Goal: Information Seeking & Learning: Learn about a topic

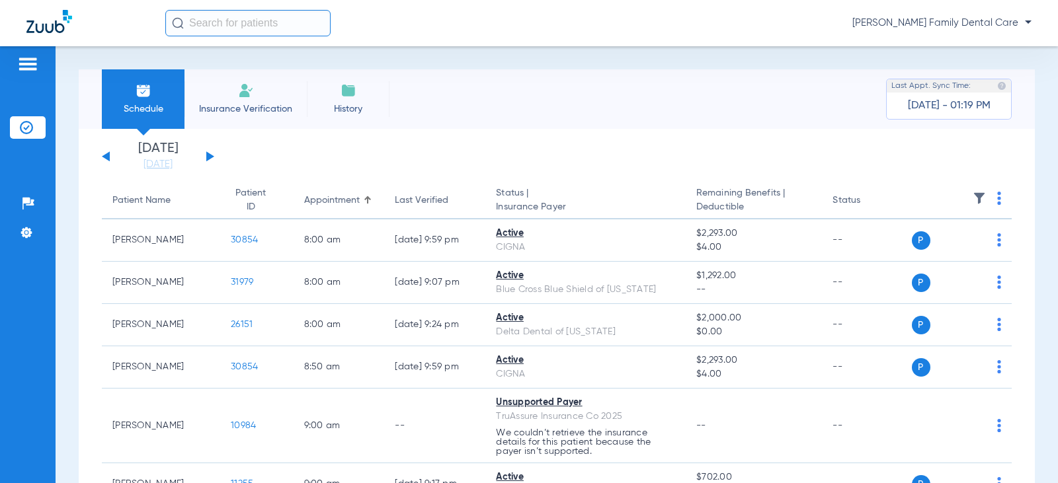
click at [210, 157] on button at bounding box center [210, 156] width 8 height 10
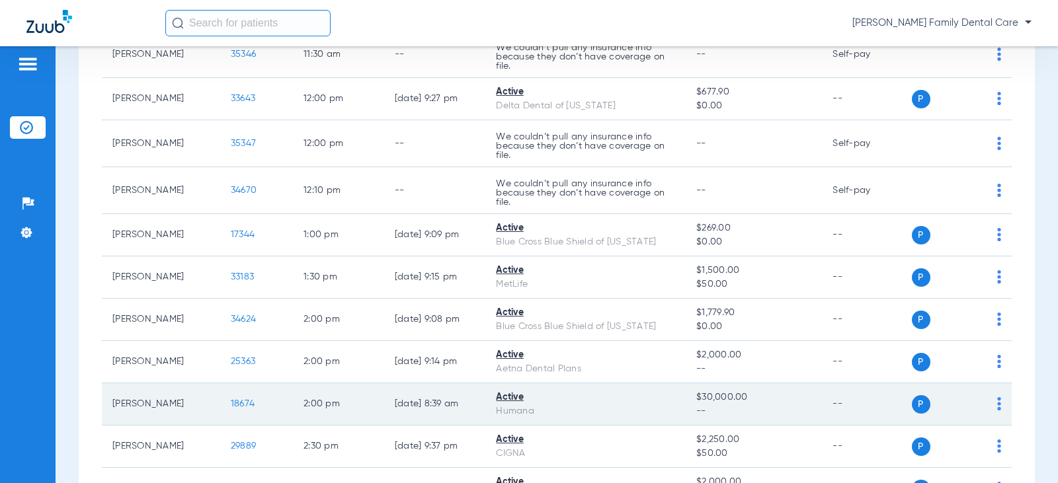
scroll to position [1323, 0]
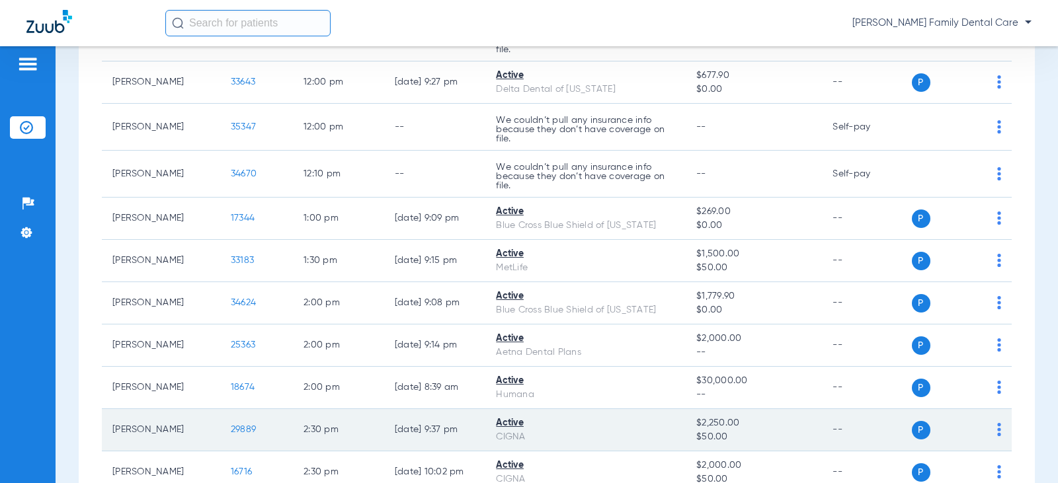
click at [235, 432] on span "29889" at bounding box center [243, 429] width 25 height 9
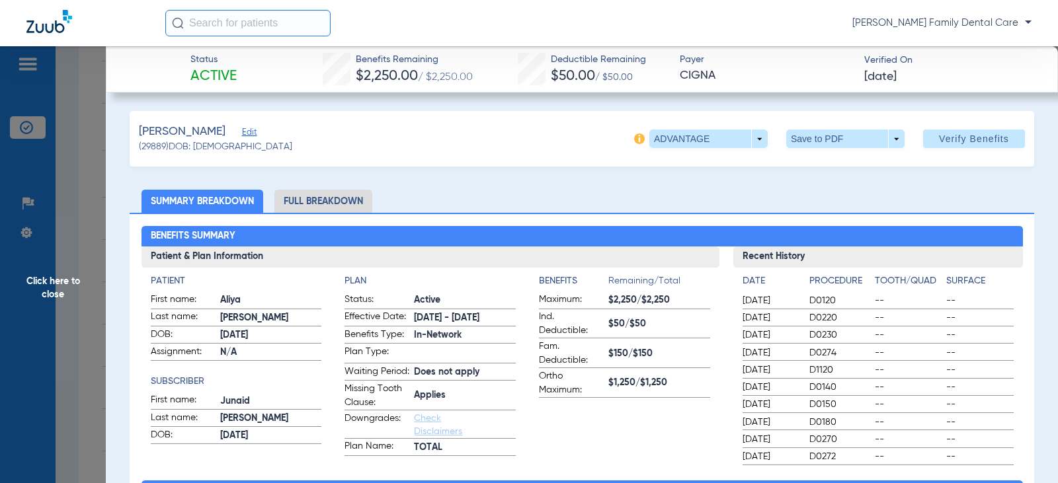
click at [329, 194] on li "Full Breakdown" at bounding box center [323, 201] width 98 height 23
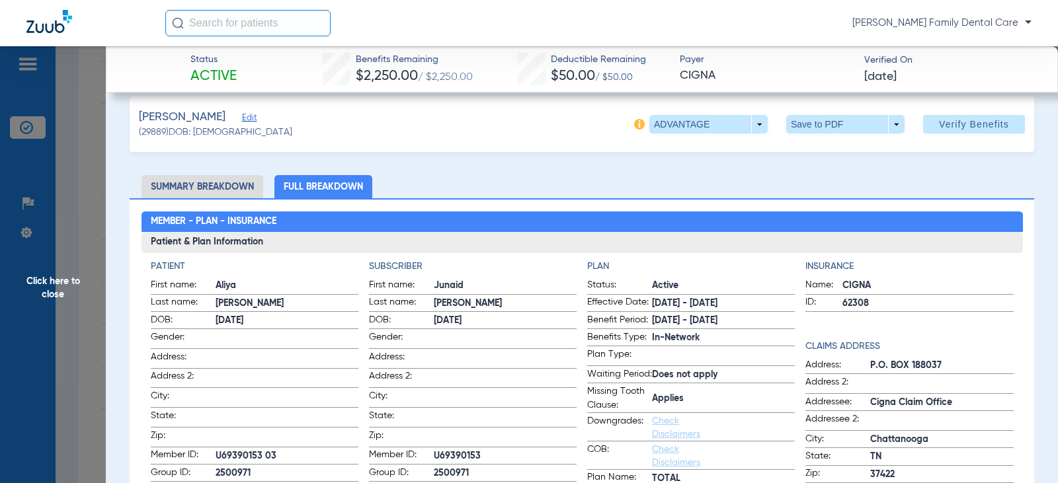
scroll to position [0, 0]
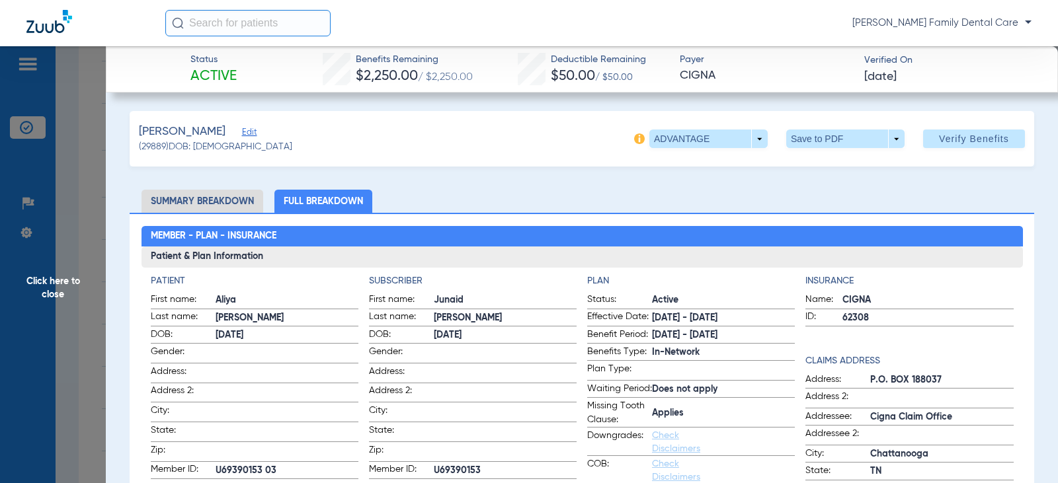
click at [65, 294] on span "Click here to close" at bounding box center [53, 287] width 106 height 483
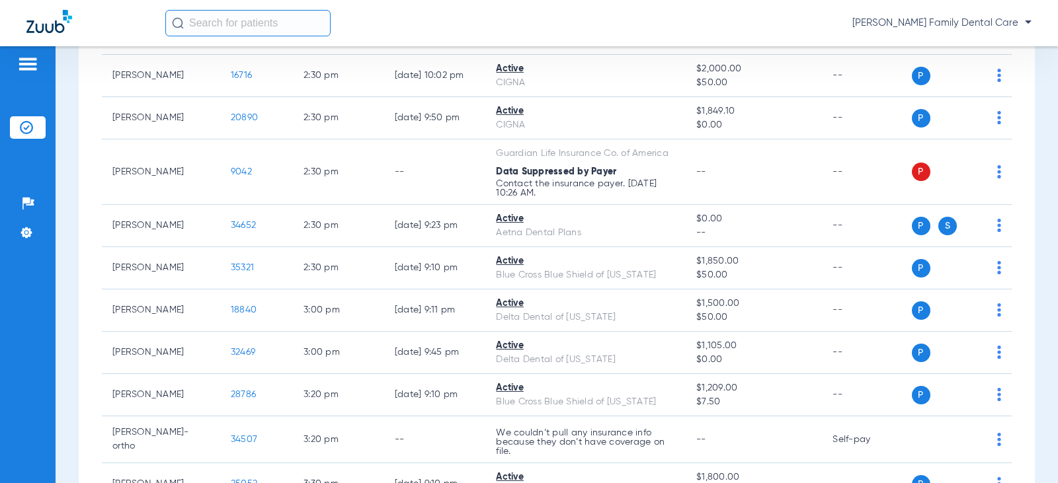
scroll to position [1852, 0]
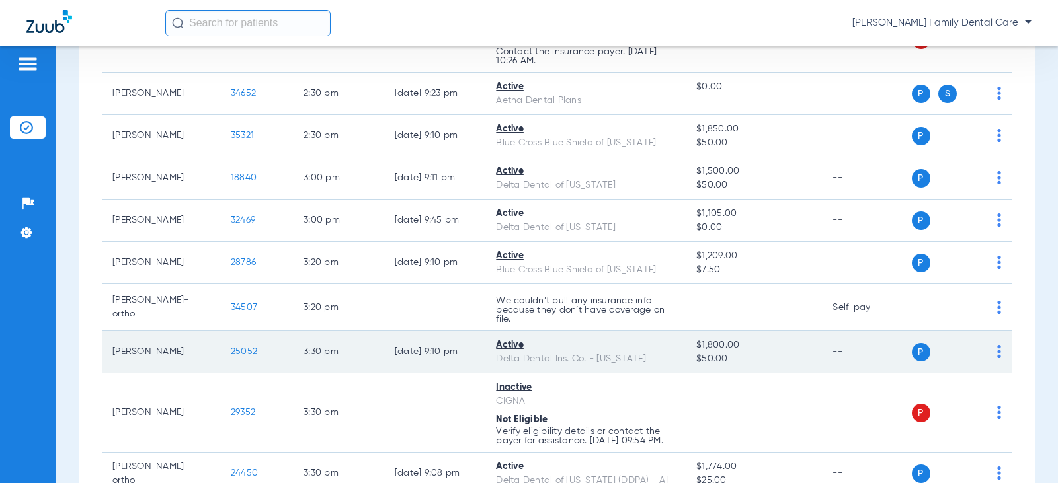
click at [231, 354] on span "25052" at bounding box center [244, 351] width 26 height 9
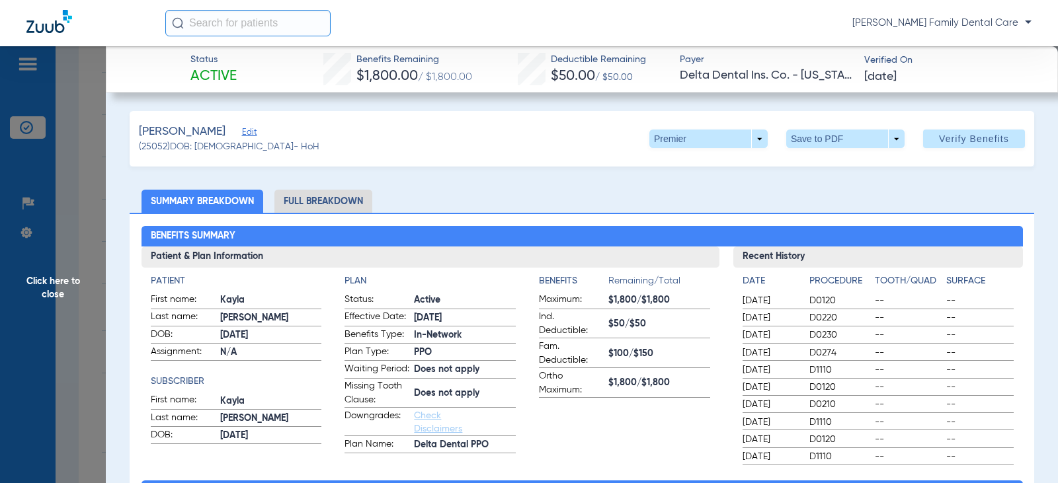
click at [337, 197] on li "Full Breakdown" at bounding box center [323, 201] width 98 height 23
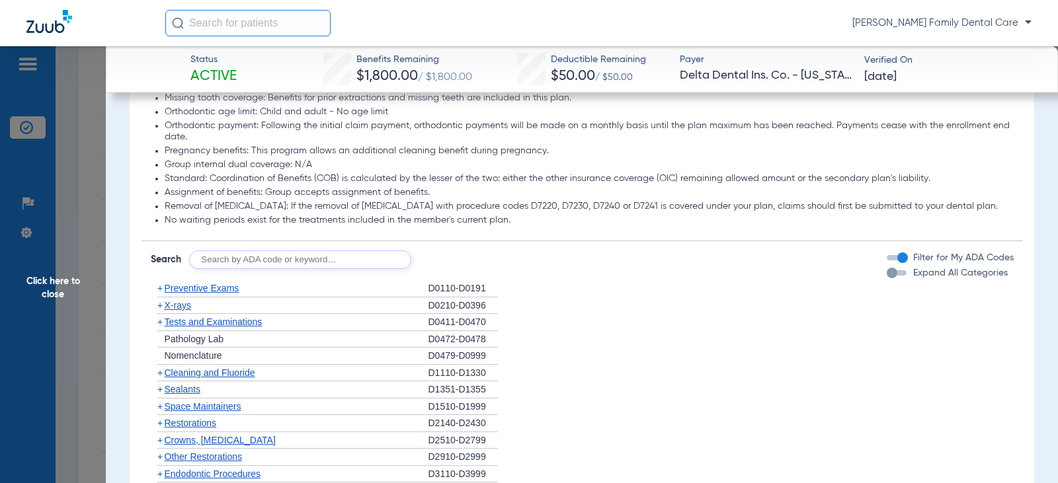
scroll to position [1190, 0]
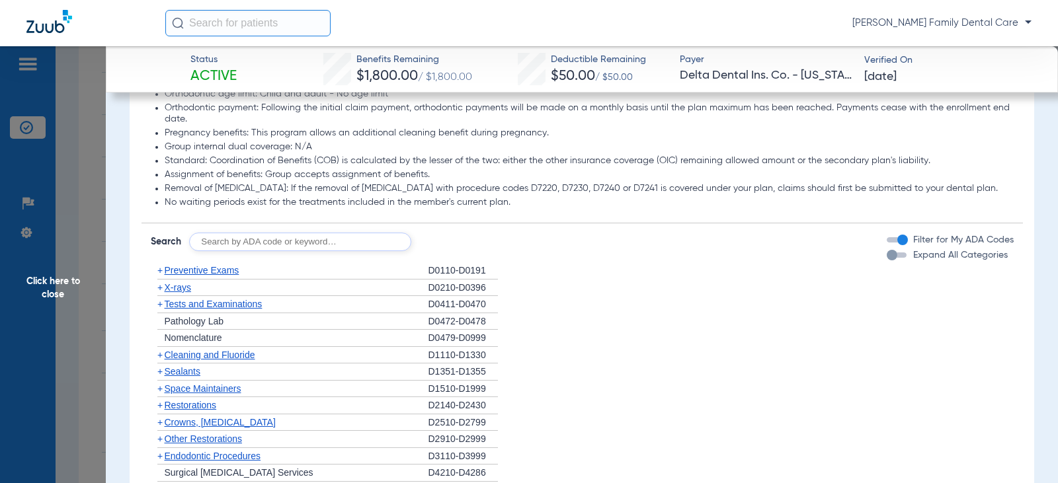
click at [159, 272] on span "+" at bounding box center [159, 270] width 5 height 11
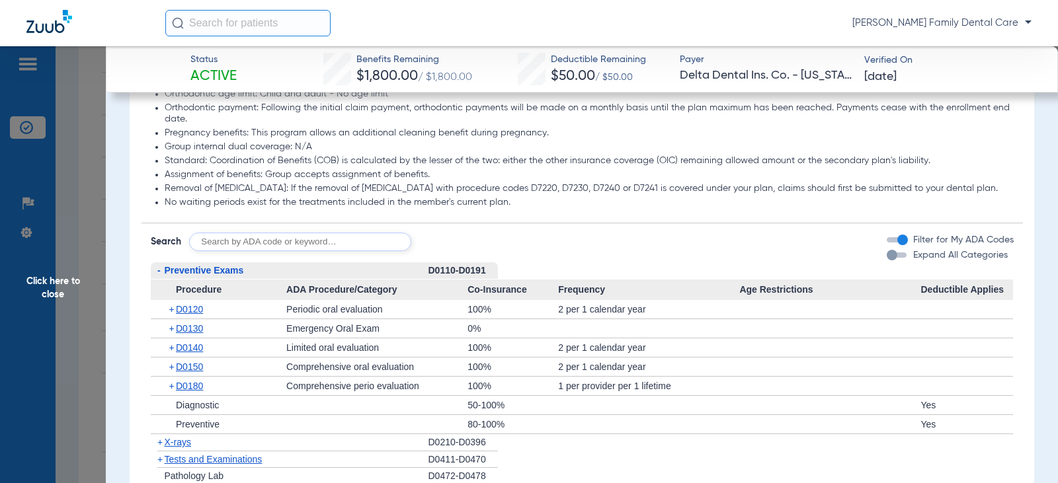
click at [159, 269] on span "-" at bounding box center [158, 270] width 3 height 11
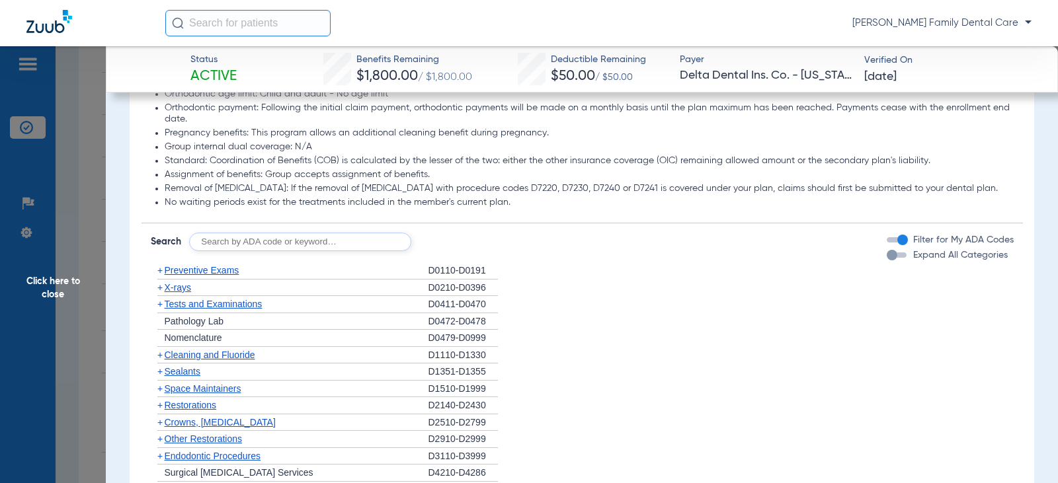
click at [159, 356] on span "+" at bounding box center [159, 355] width 5 height 11
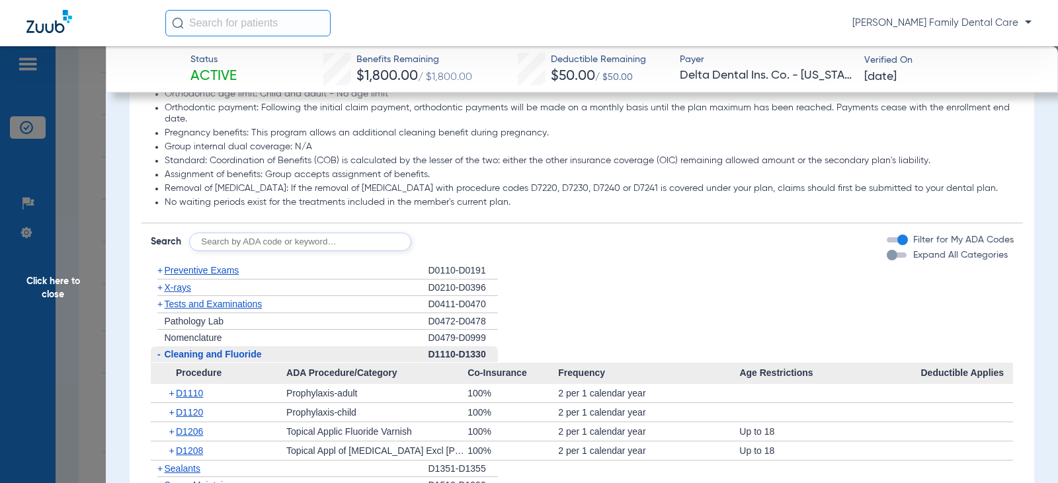
click at [159, 356] on span "-" at bounding box center [158, 354] width 3 height 11
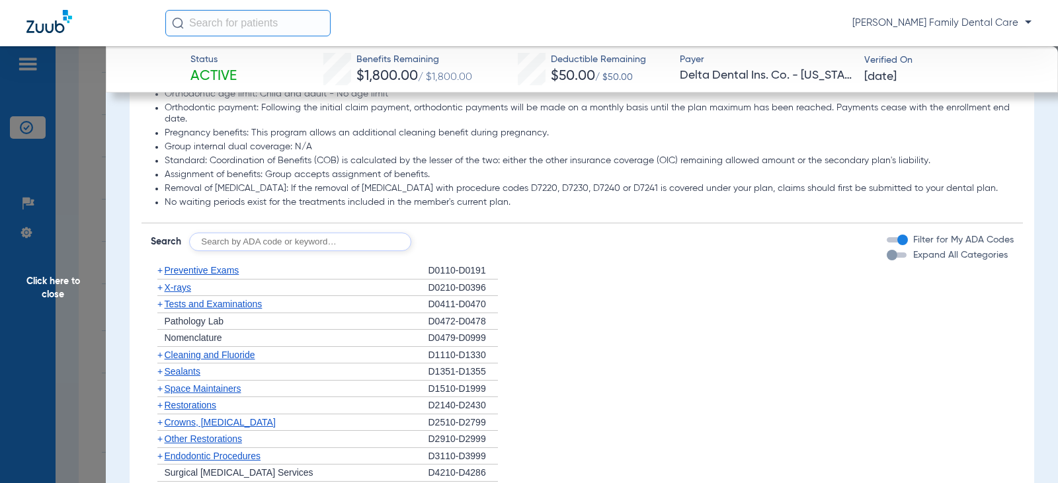
click at [161, 291] on span "+" at bounding box center [159, 287] width 5 height 11
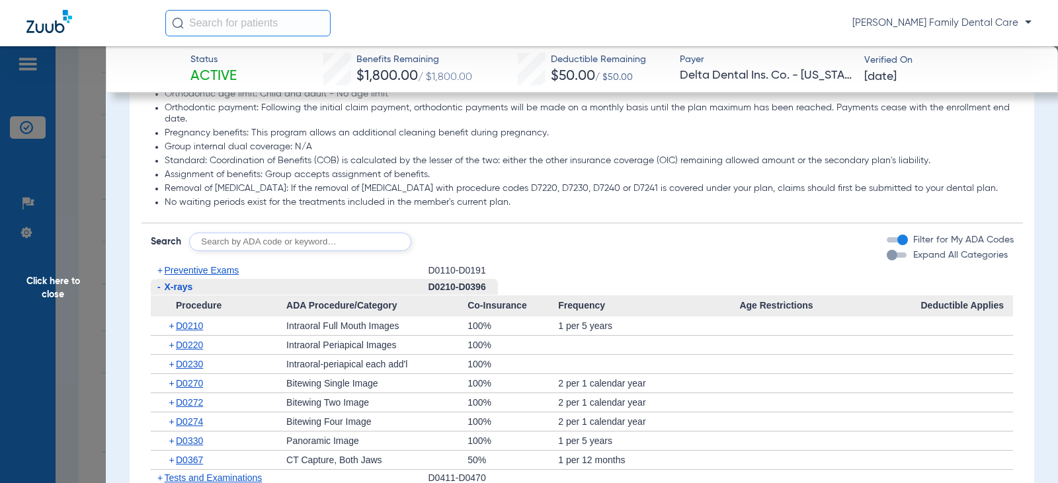
click at [157, 286] on span "-" at bounding box center [158, 287] width 3 height 11
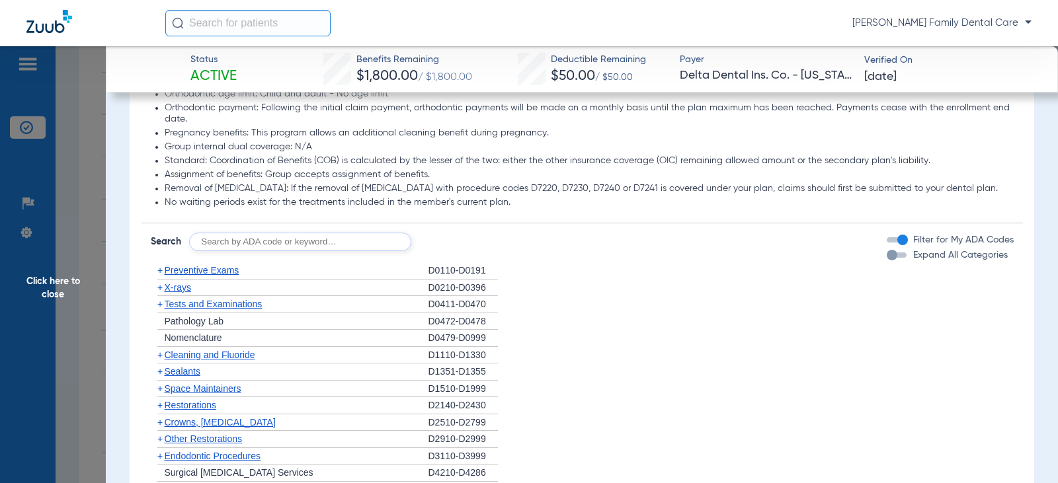
click at [159, 354] on span "+" at bounding box center [159, 355] width 5 height 11
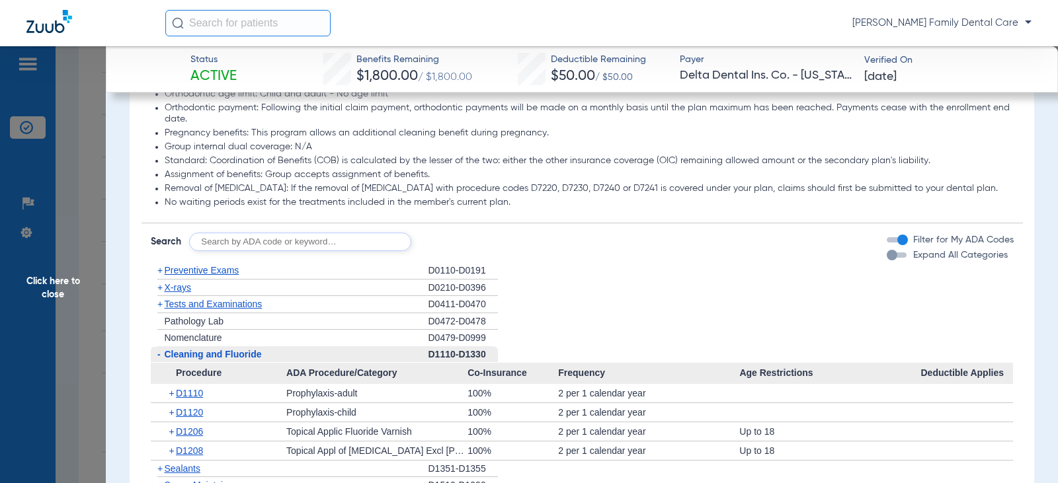
click at [159, 354] on span "-" at bounding box center [158, 354] width 3 height 11
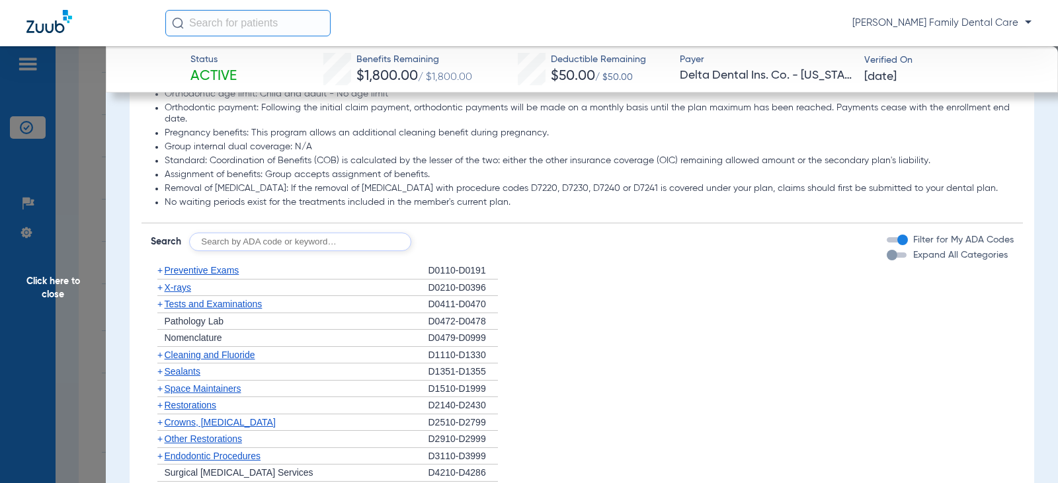
click at [161, 303] on span "+" at bounding box center [159, 304] width 5 height 11
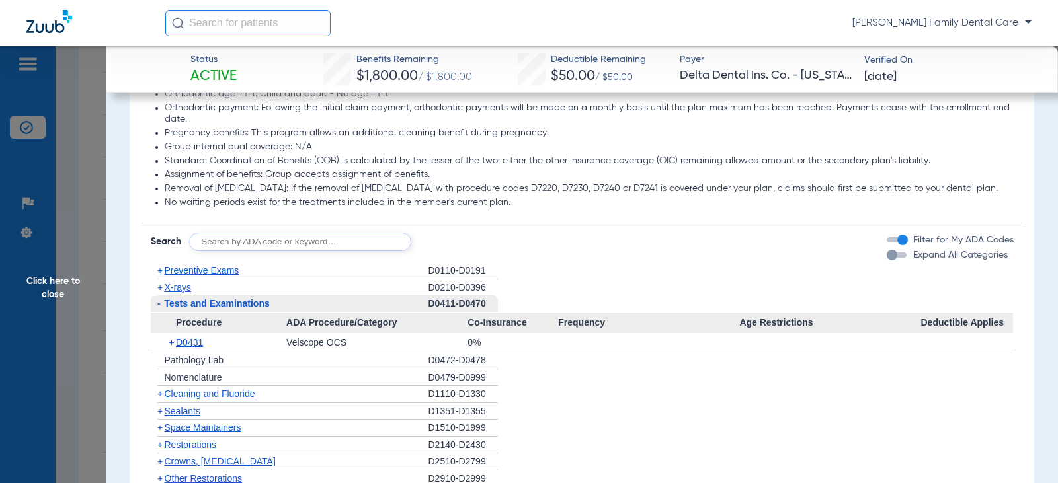
click at [163, 303] on span "-" at bounding box center [158, 304] width 14 height 17
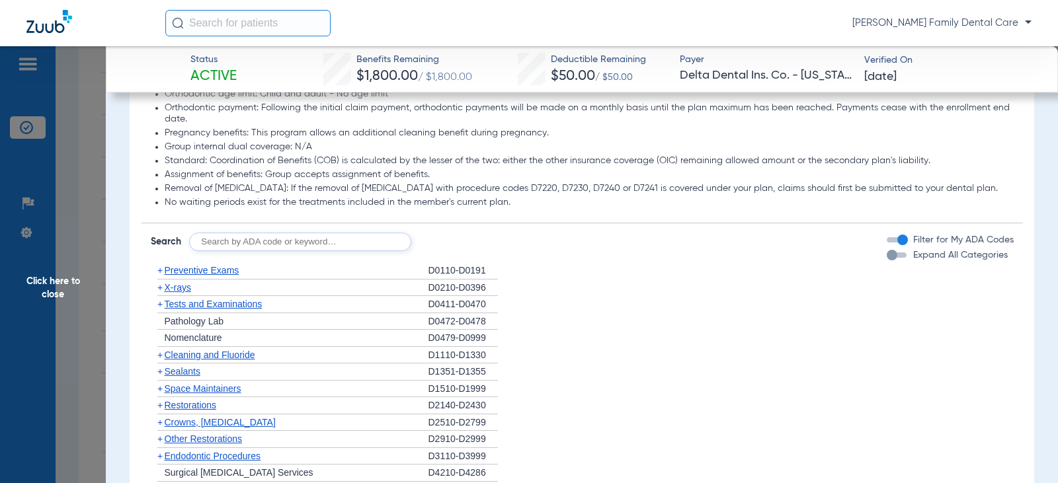
click at [159, 370] on span "+" at bounding box center [159, 371] width 5 height 11
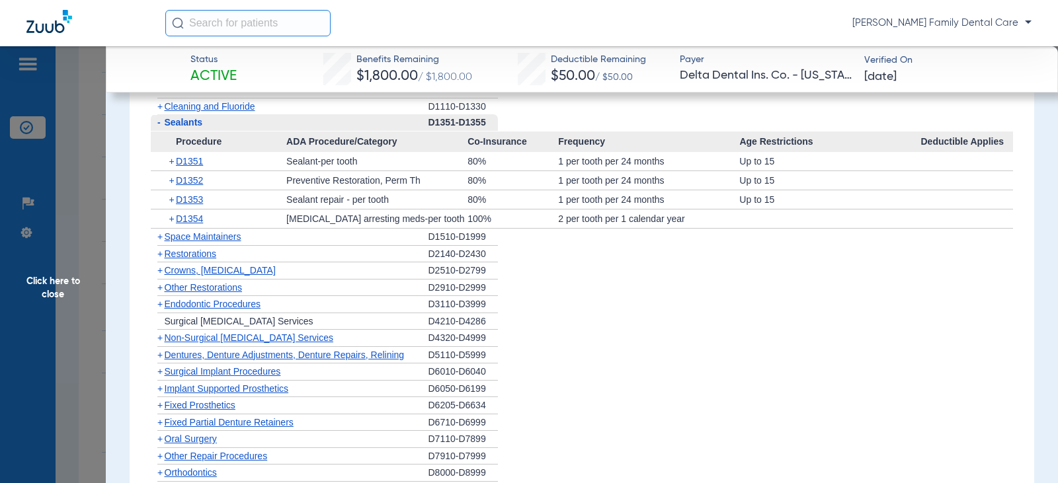
scroll to position [1455, 0]
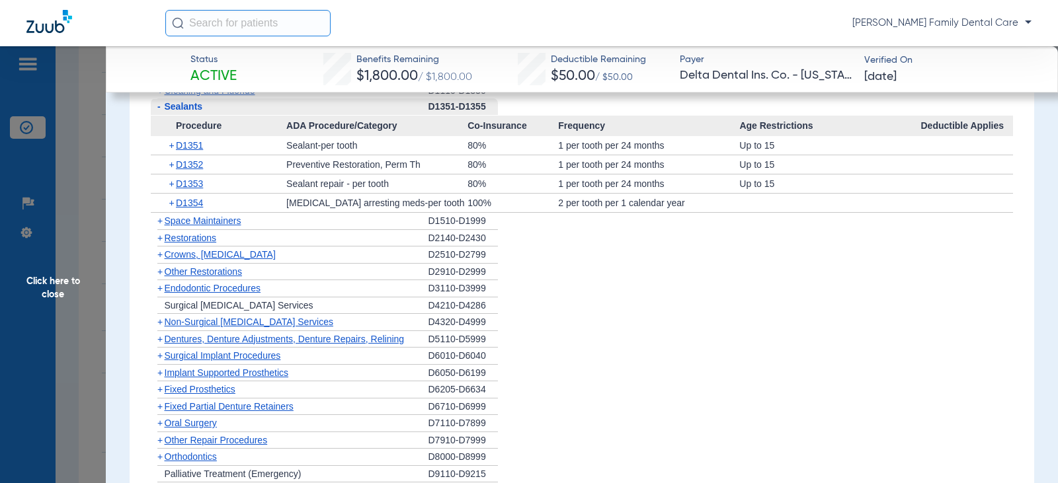
click at [161, 106] on span "-" at bounding box center [158, 107] width 14 height 17
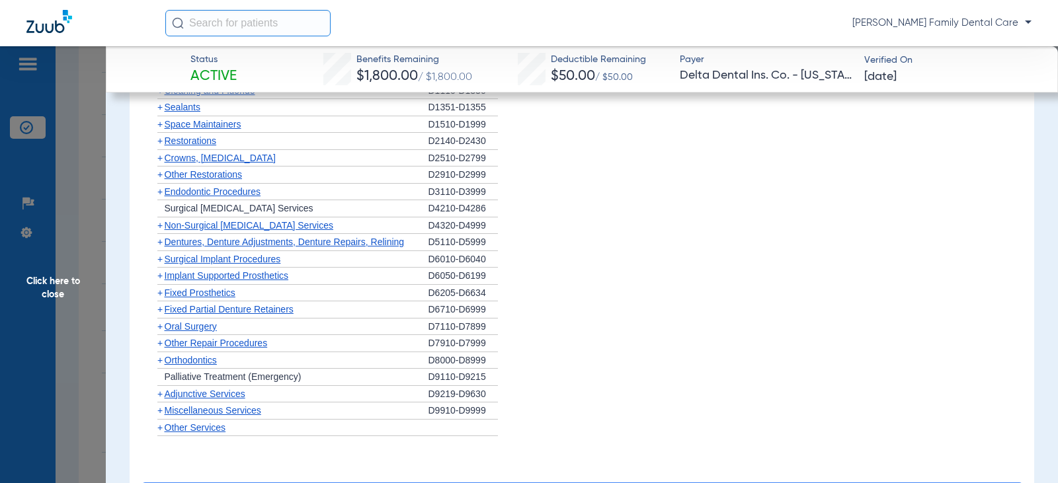
click at [171, 157] on span "Crowns, [MEDICAL_DATA]" at bounding box center [220, 158] width 111 height 11
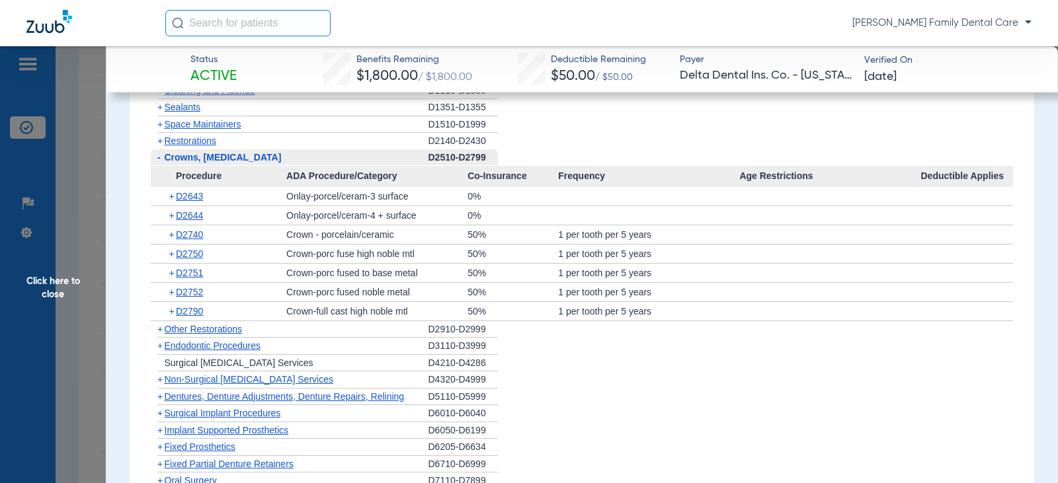
click at [171, 157] on span "Crowns, [MEDICAL_DATA]" at bounding box center [223, 157] width 117 height 11
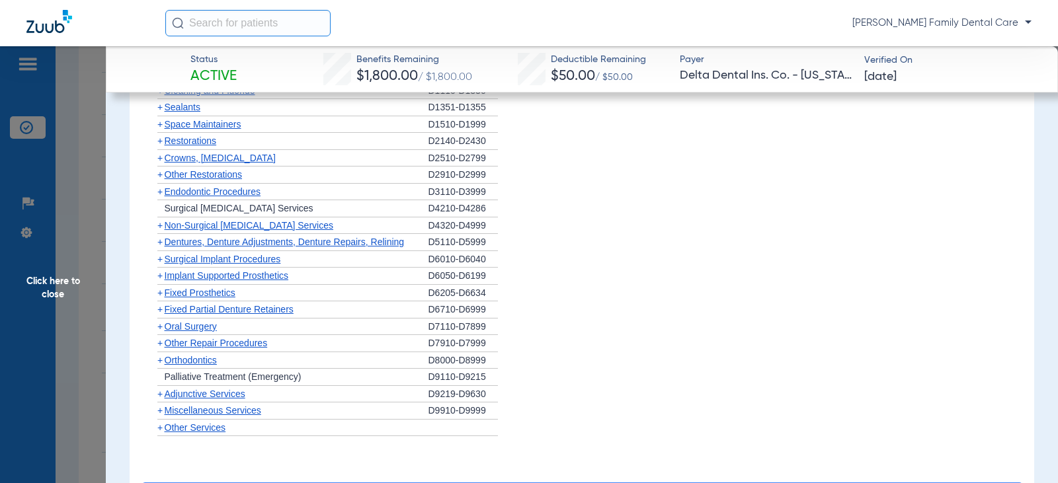
click at [176, 175] on span "Other Restorations" at bounding box center [204, 174] width 78 height 11
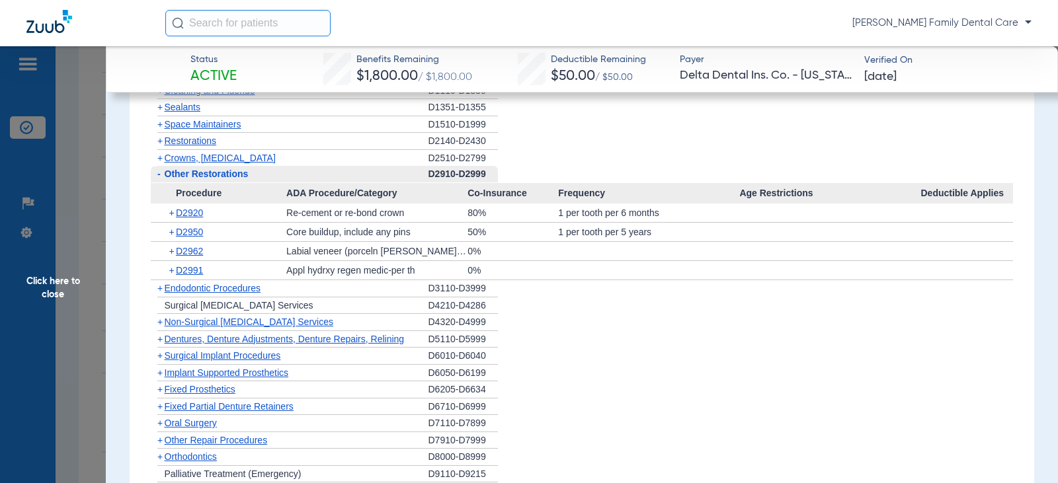
scroll to position [1190, 0]
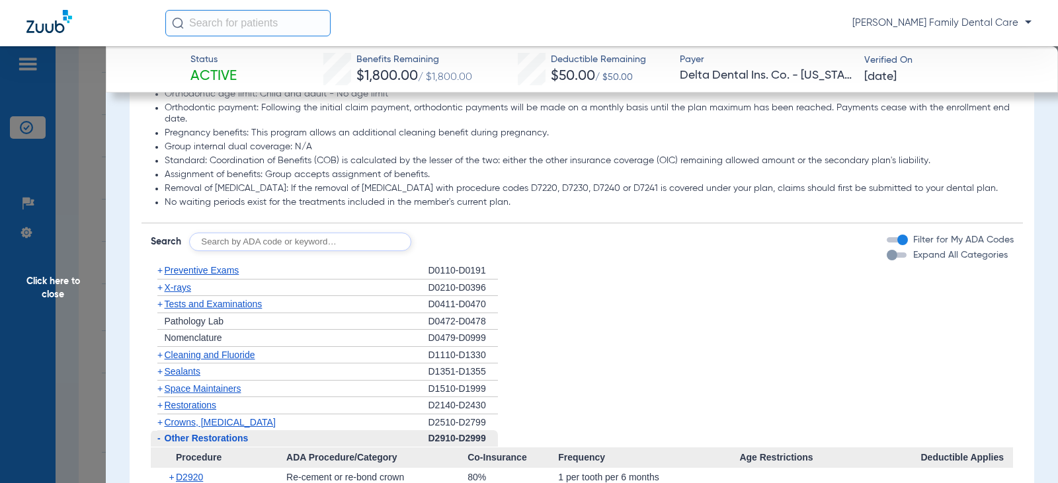
click at [162, 288] on span "+" at bounding box center [159, 287] width 5 height 11
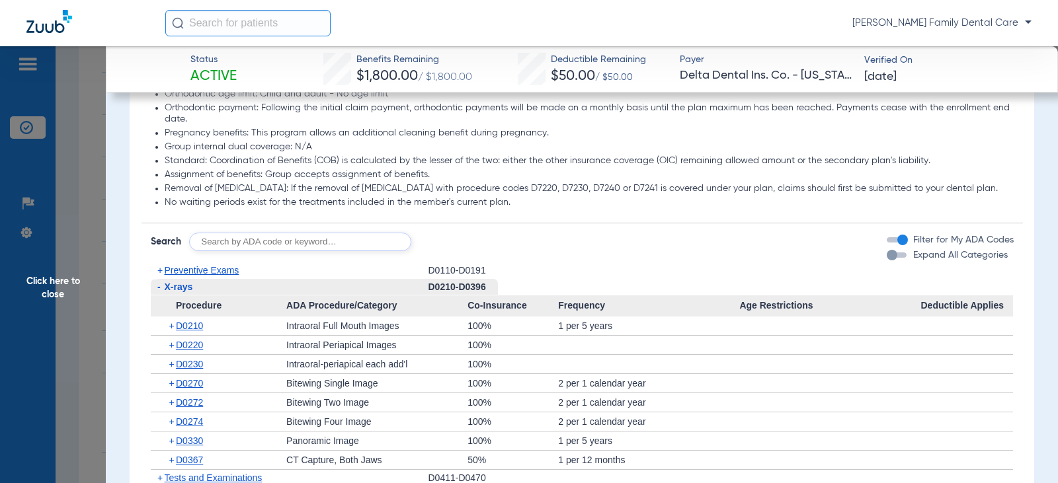
click at [159, 285] on span "-" at bounding box center [158, 287] width 3 height 11
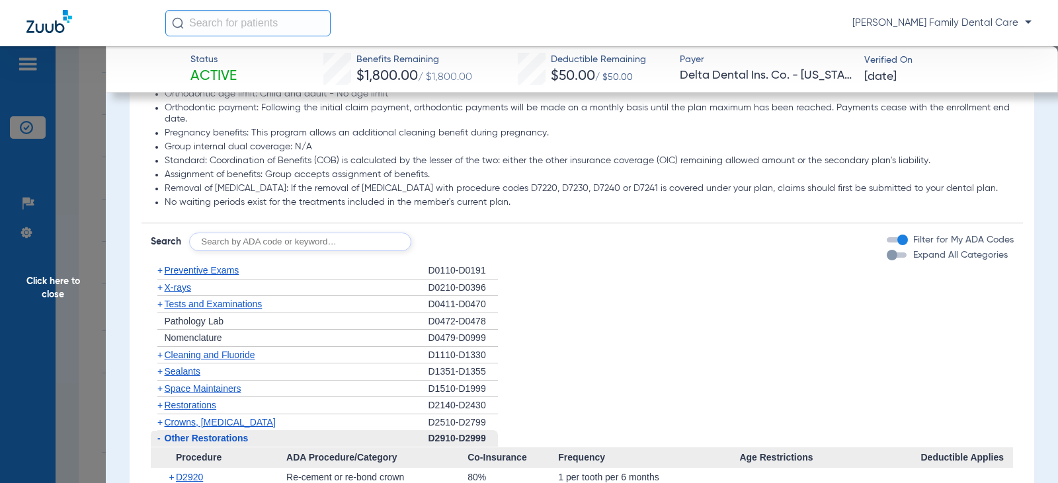
click at [157, 353] on span "+" at bounding box center [159, 355] width 5 height 11
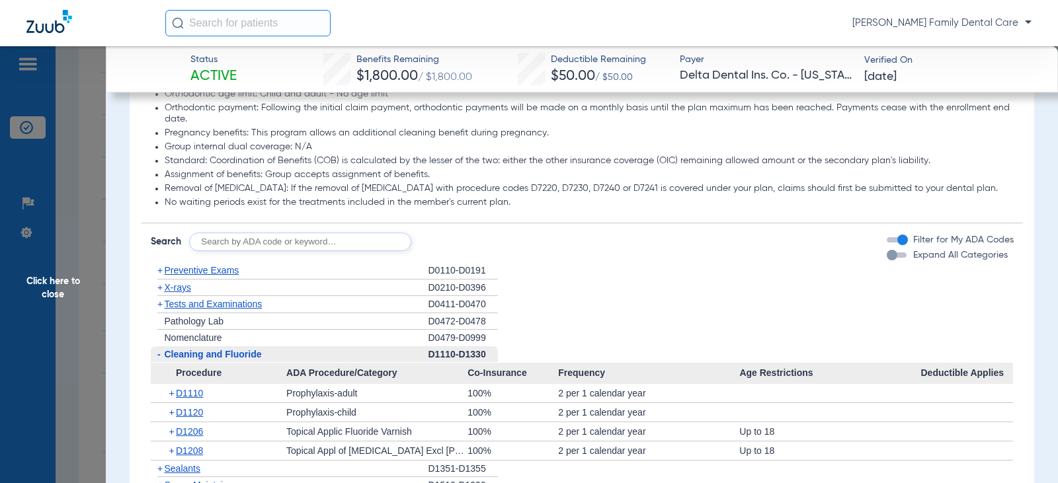
click at [158, 353] on span "-" at bounding box center [158, 354] width 3 height 11
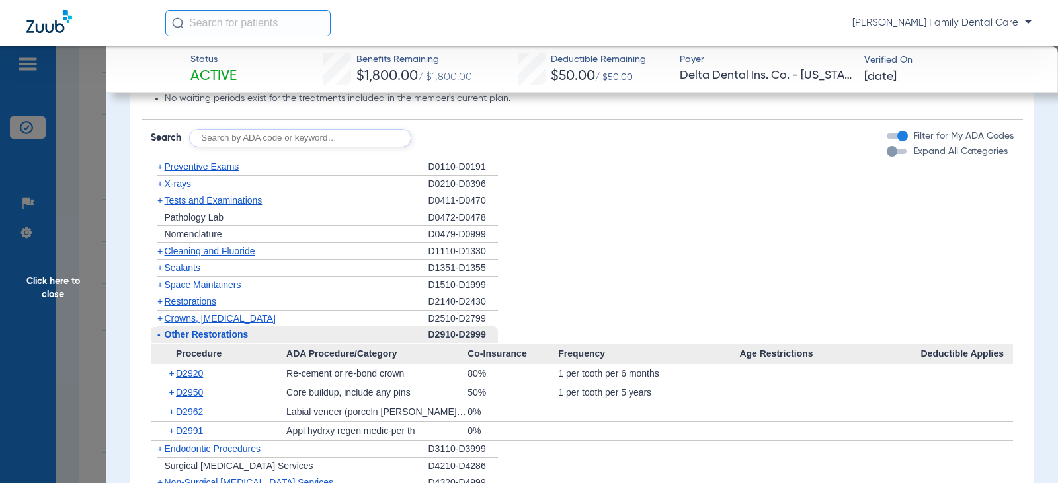
scroll to position [1323, 0]
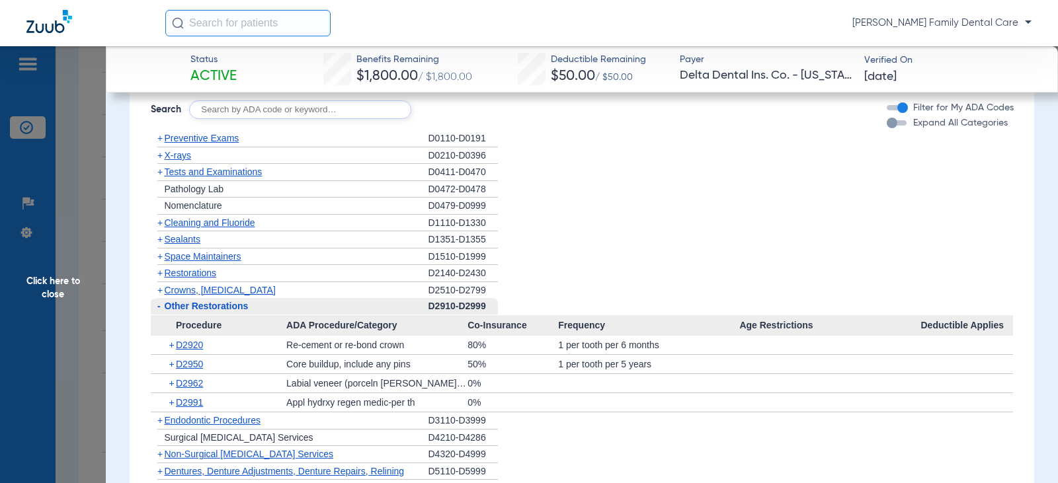
click at [160, 239] on span "+" at bounding box center [159, 239] width 5 height 11
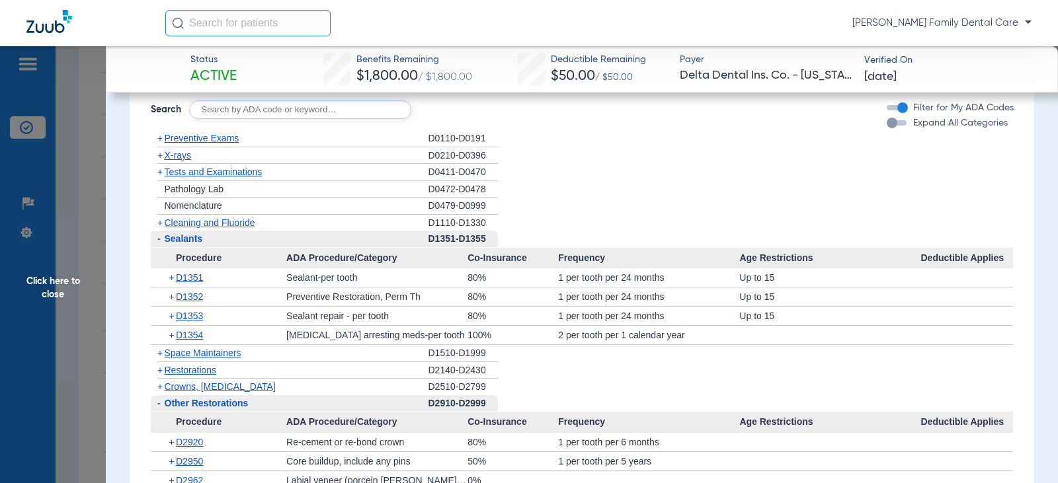
click at [159, 237] on span "-" at bounding box center [158, 238] width 3 height 11
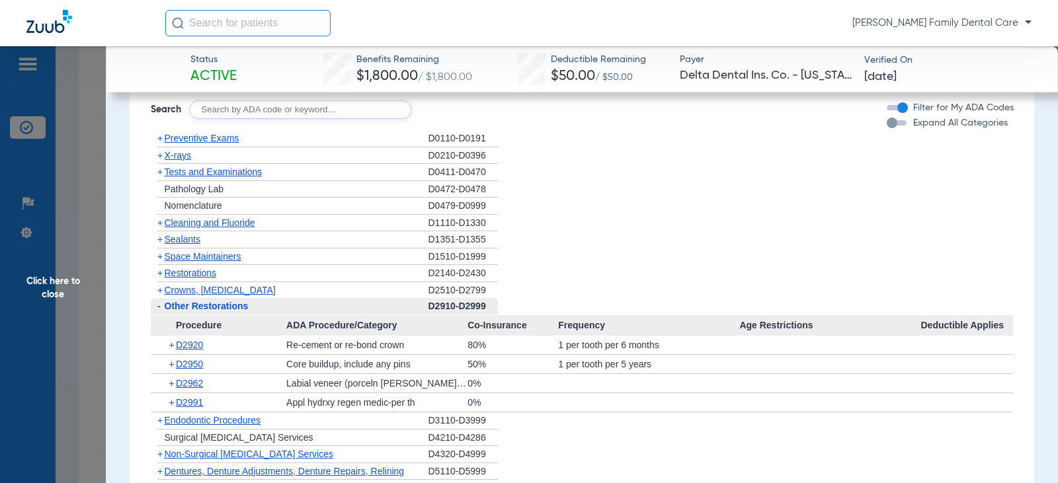
click at [161, 274] on span "+" at bounding box center [159, 273] width 5 height 11
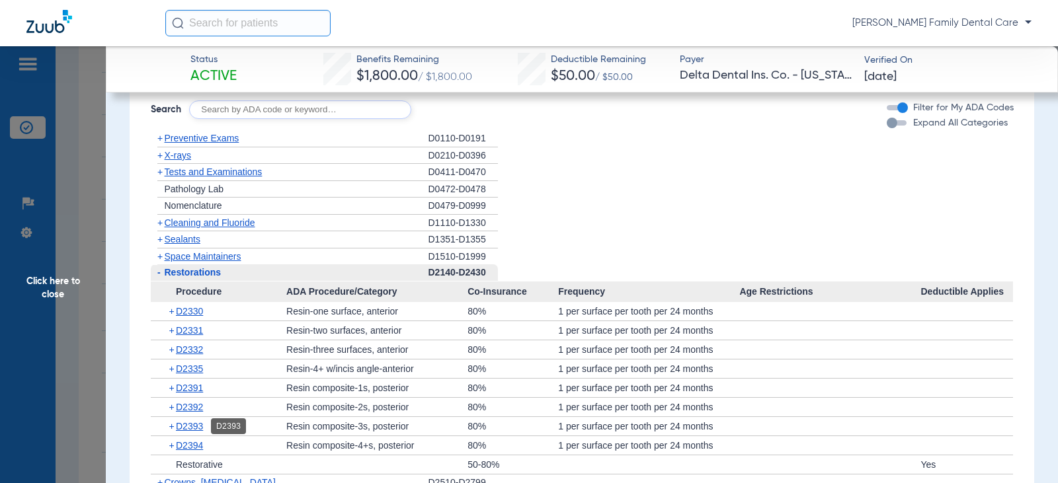
click at [194, 427] on span "D2393" at bounding box center [189, 426] width 27 height 11
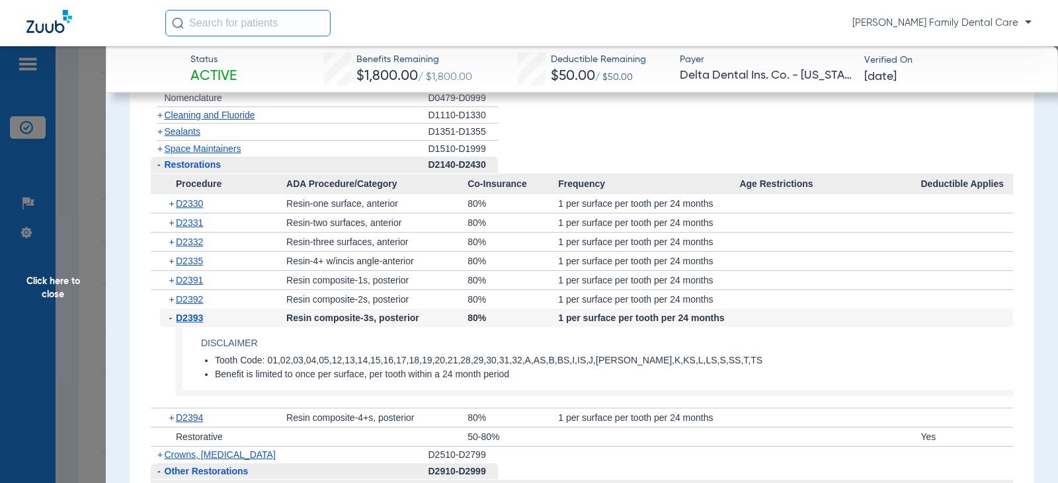
scroll to position [1455, 0]
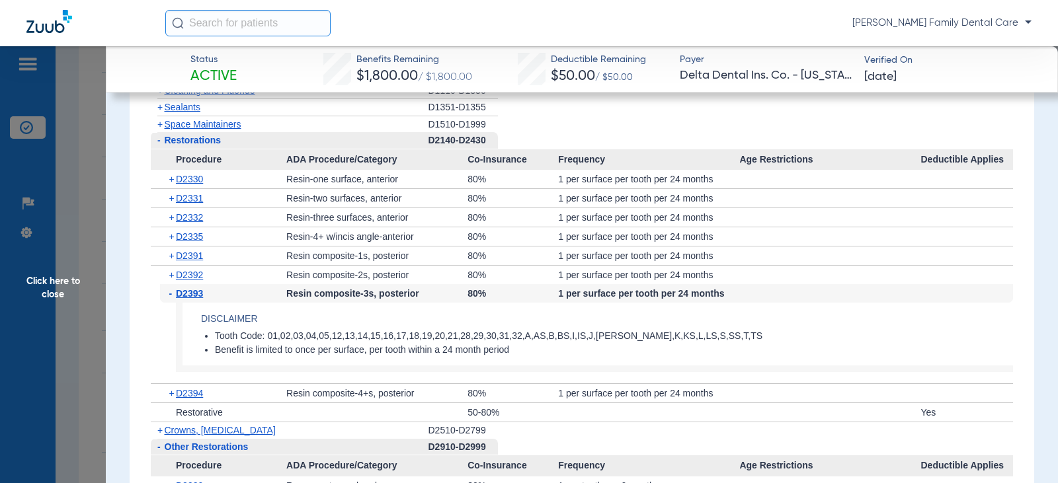
click at [171, 292] on span "-" at bounding box center [172, 293] width 7 height 19
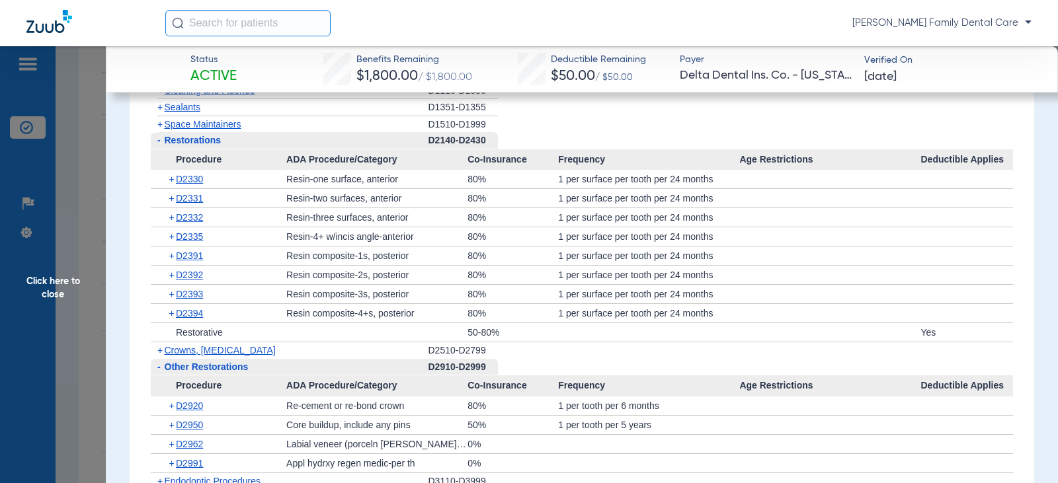
click at [157, 140] on span "-" at bounding box center [158, 140] width 3 height 11
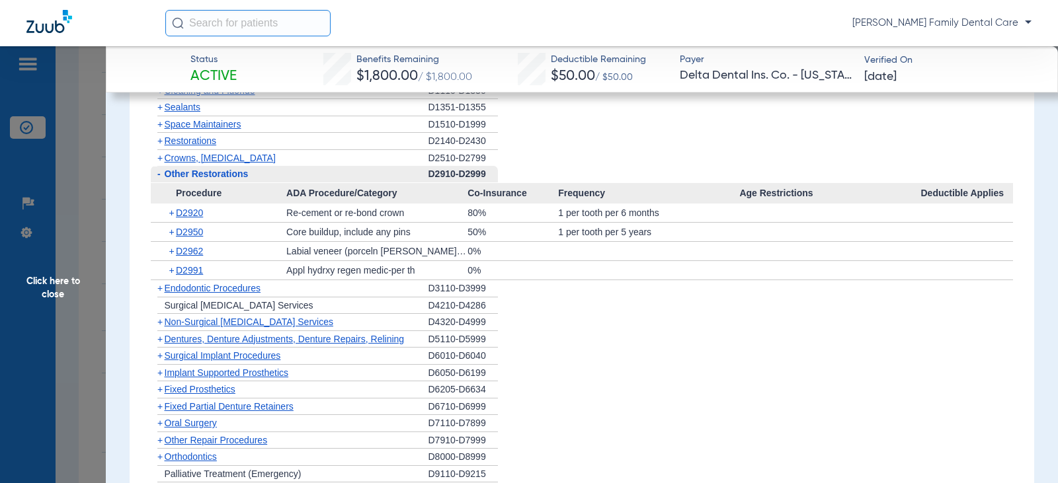
click at [158, 173] on span "-" at bounding box center [158, 174] width 3 height 11
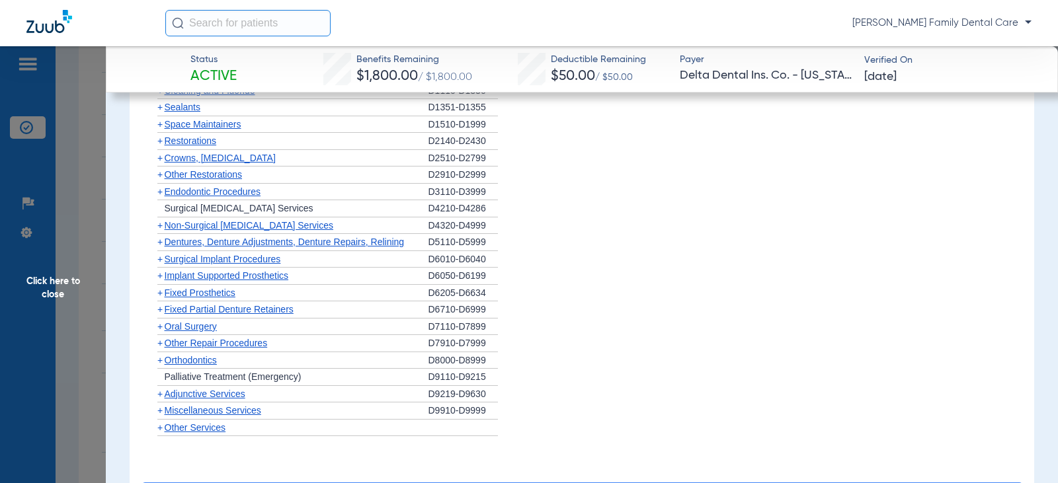
click at [162, 192] on span "+" at bounding box center [159, 192] width 5 height 11
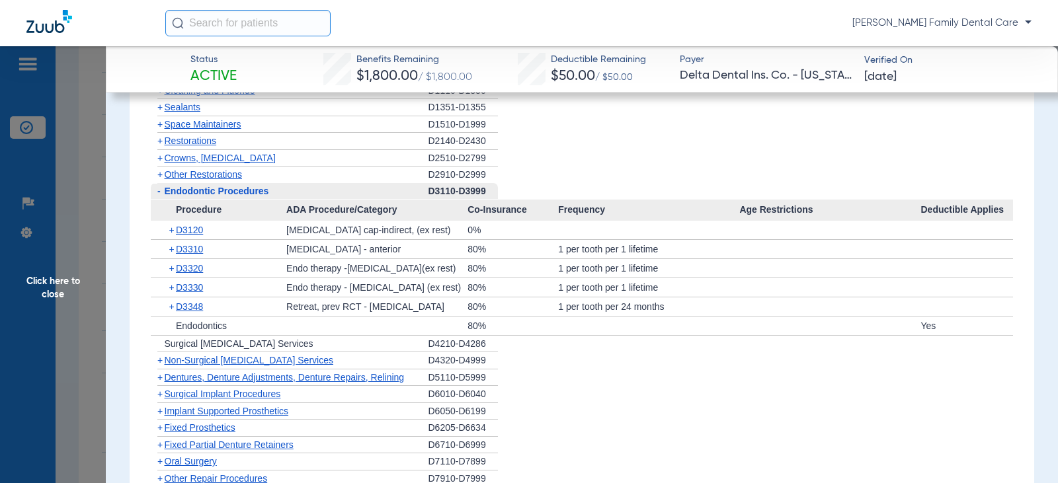
click at [159, 189] on span "-" at bounding box center [158, 191] width 3 height 11
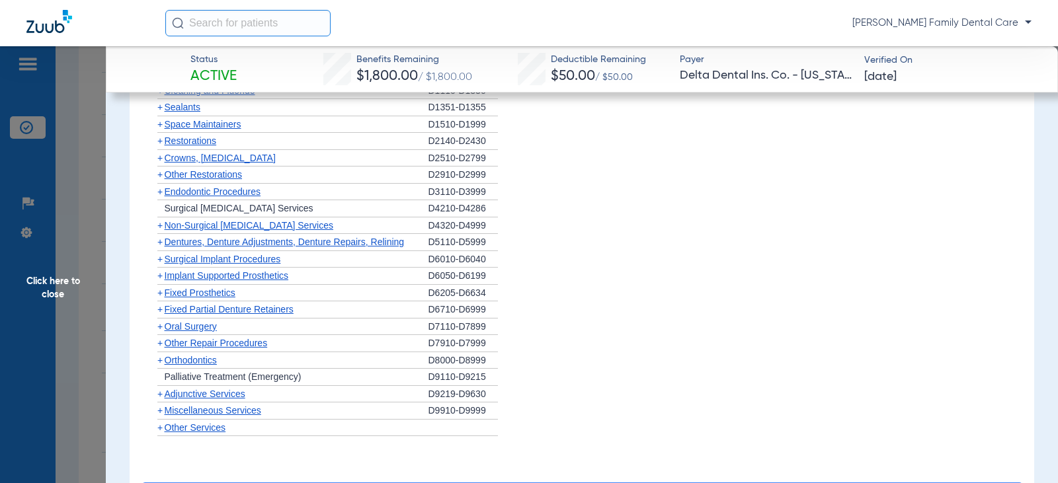
click at [161, 231] on span "+" at bounding box center [158, 226] width 14 height 17
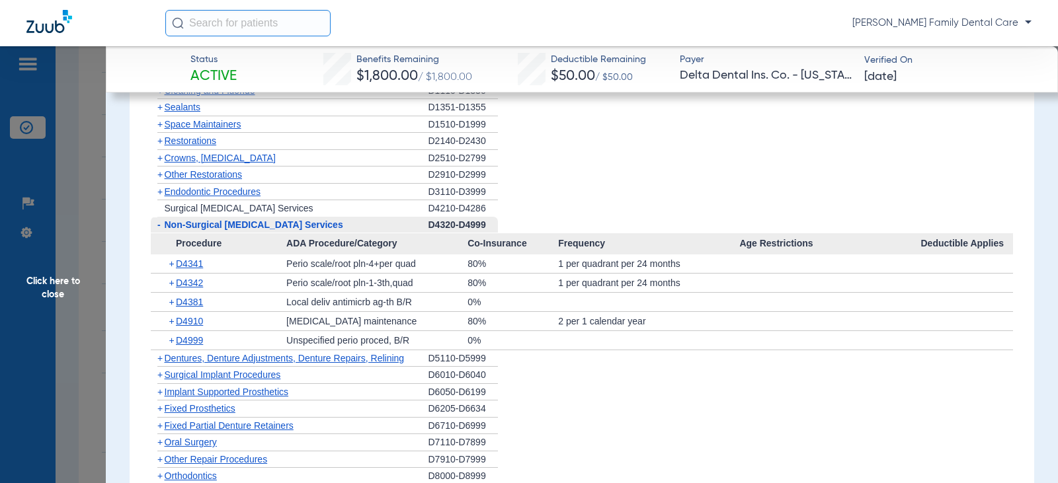
click at [159, 226] on span "-" at bounding box center [158, 225] width 3 height 11
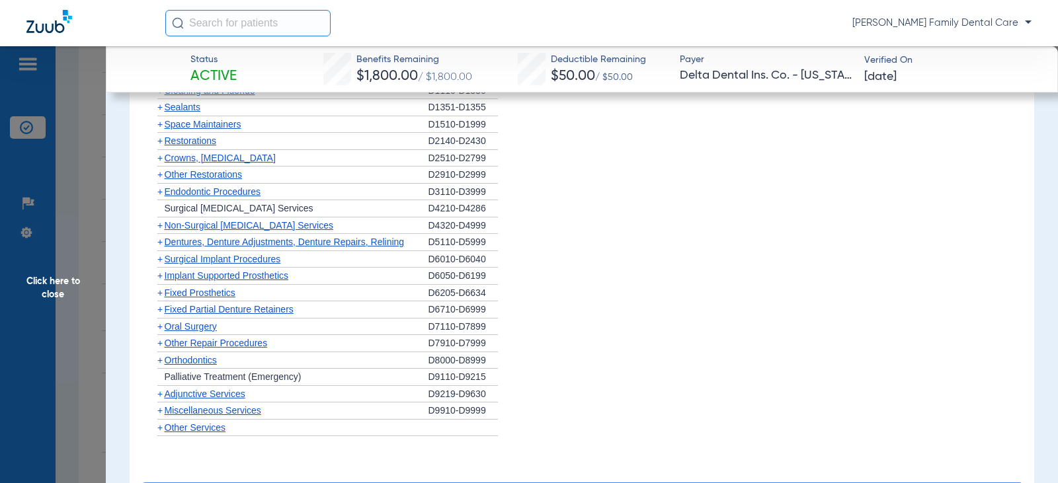
click at [159, 226] on span "+" at bounding box center [159, 225] width 5 height 11
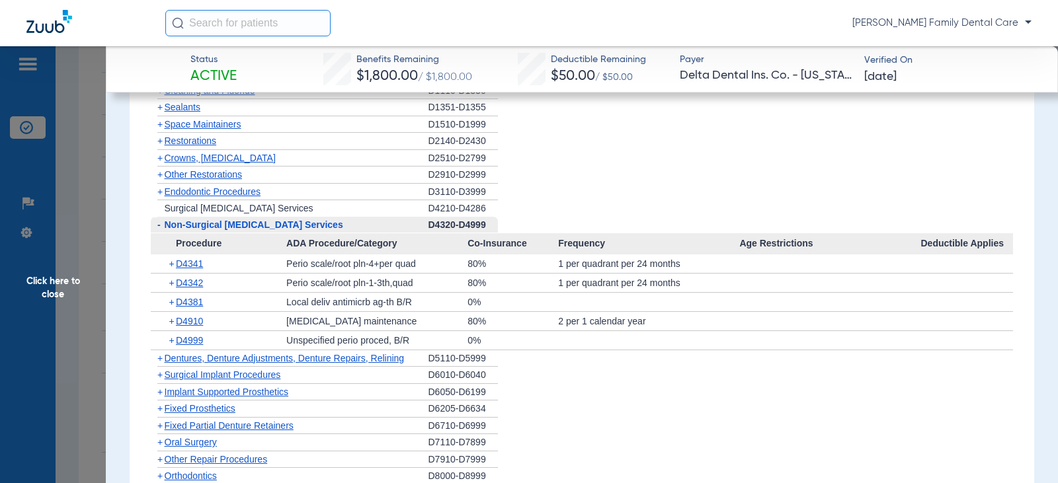
click at [159, 226] on span "-" at bounding box center [158, 225] width 3 height 11
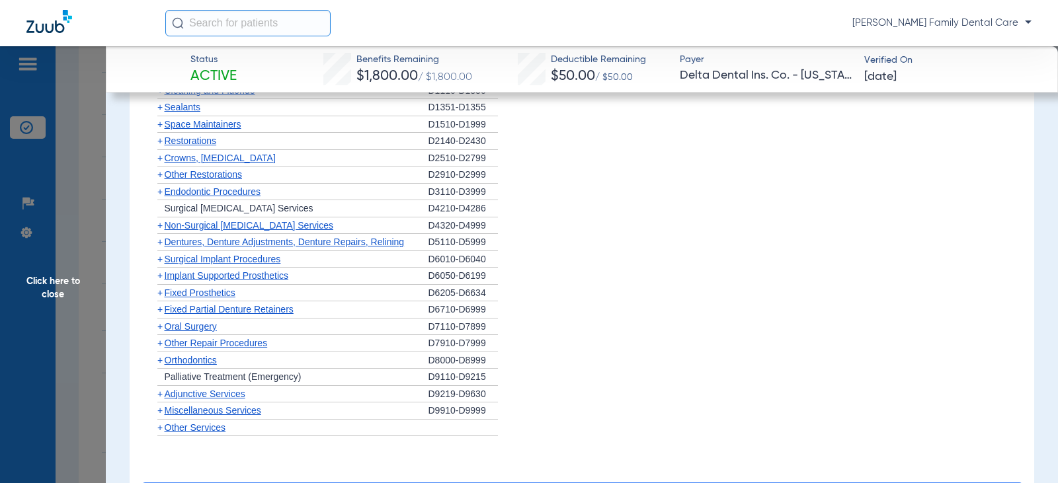
click at [163, 245] on span "+" at bounding box center [158, 242] width 14 height 17
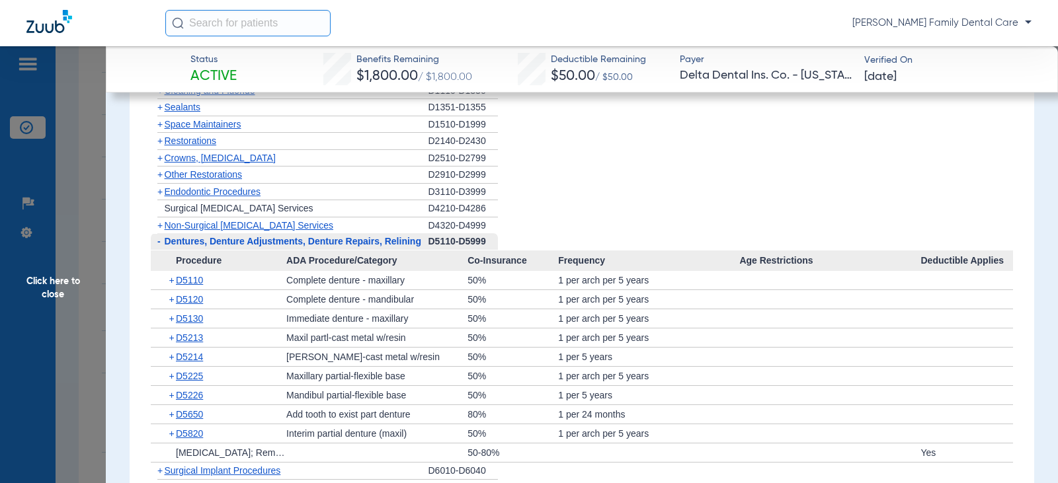
click at [163, 245] on span "-" at bounding box center [158, 241] width 14 height 17
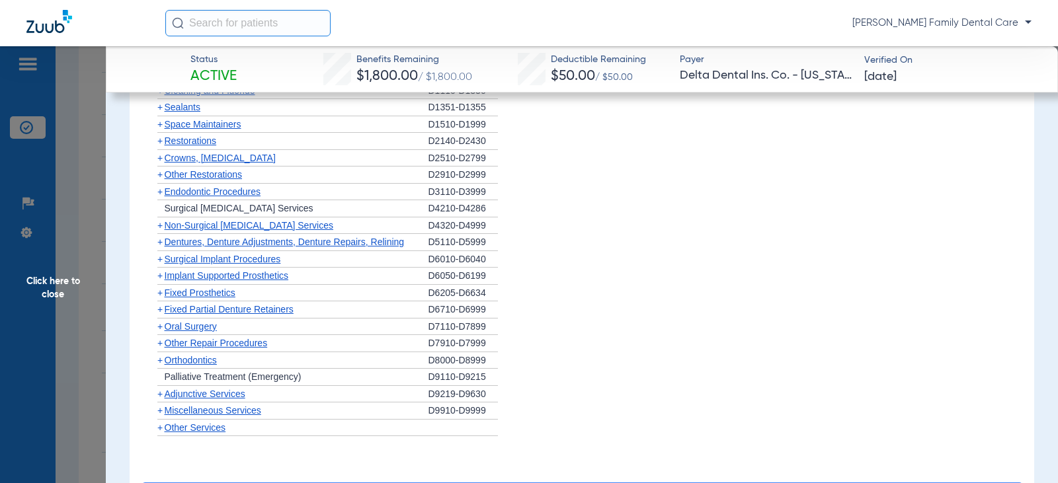
click at [163, 258] on span "+" at bounding box center [158, 259] width 14 height 17
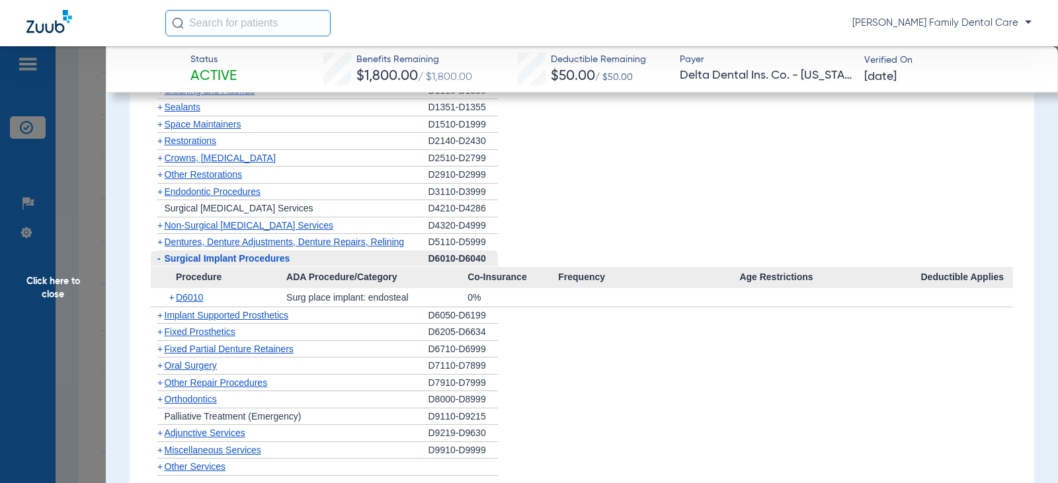
click at [159, 257] on span "-" at bounding box center [158, 258] width 3 height 11
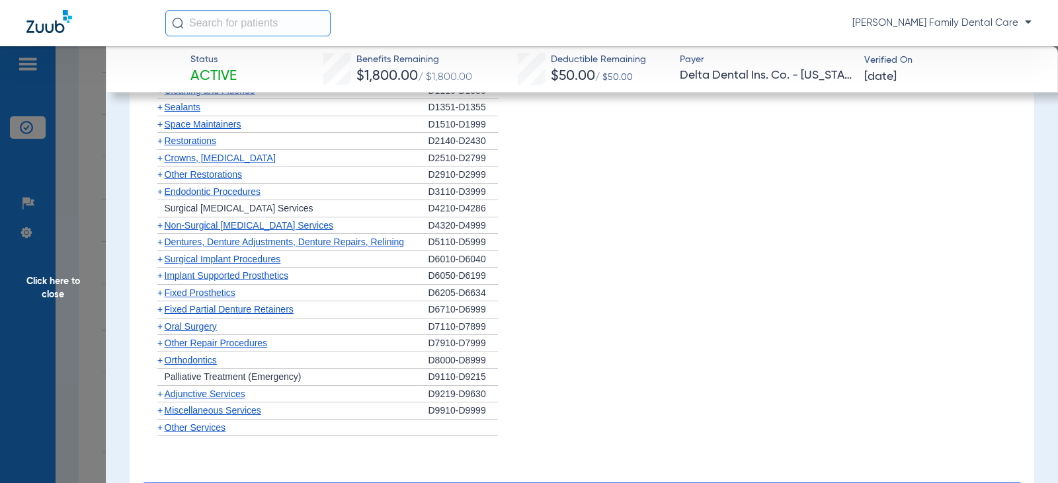
click at [160, 259] on span "+" at bounding box center [159, 259] width 5 height 11
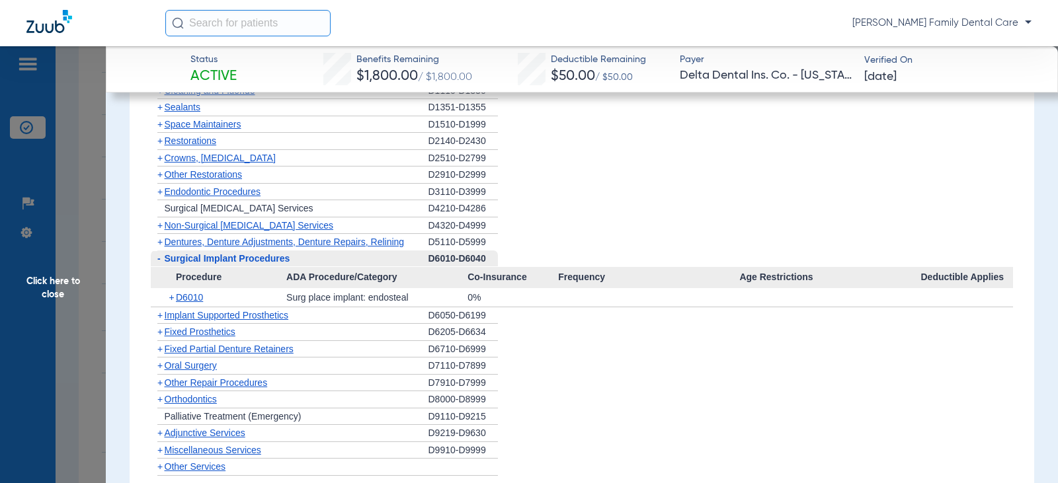
click at [160, 259] on span "-" at bounding box center [158, 258] width 3 height 11
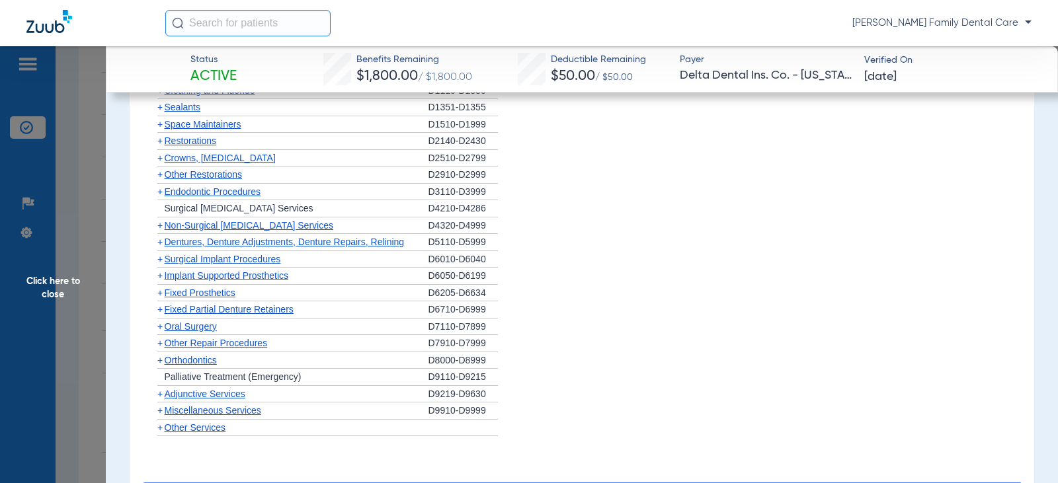
click at [160, 272] on span "+" at bounding box center [159, 275] width 5 height 11
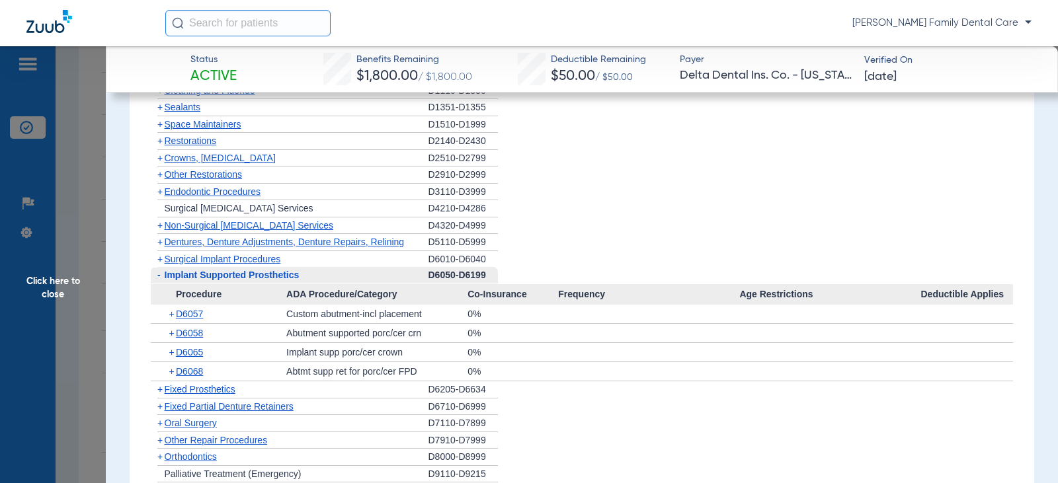
click at [159, 274] on span "-" at bounding box center [158, 275] width 3 height 11
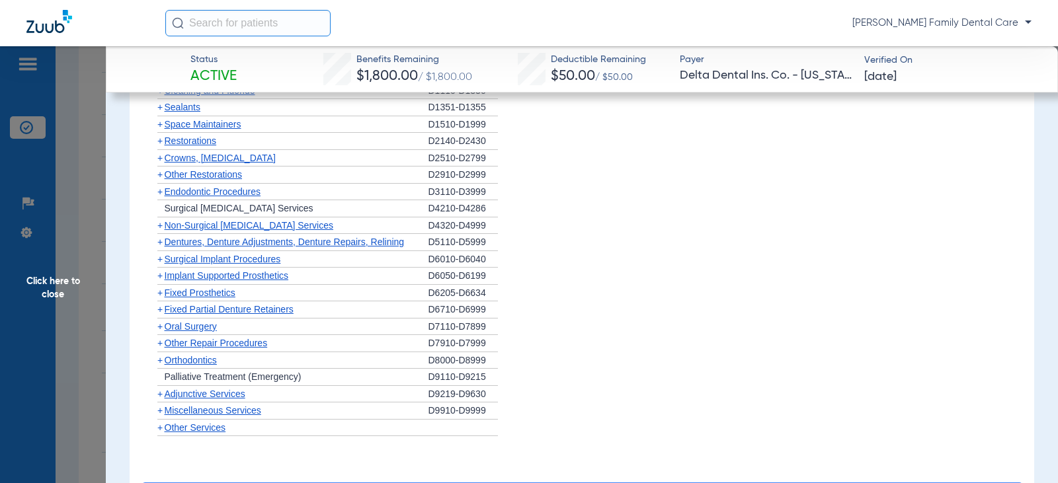
click at [190, 293] on span "Fixed Prosthetics" at bounding box center [200, 293] width 71 height 11
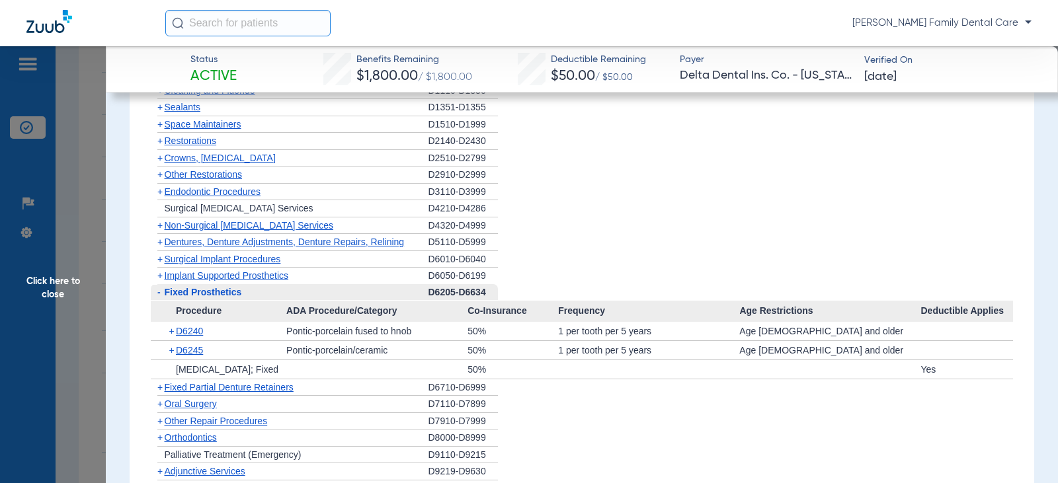
click at [190, 293] on span "Fixed Prosthetics" at bounding box center [203, 292] width 77 height 11
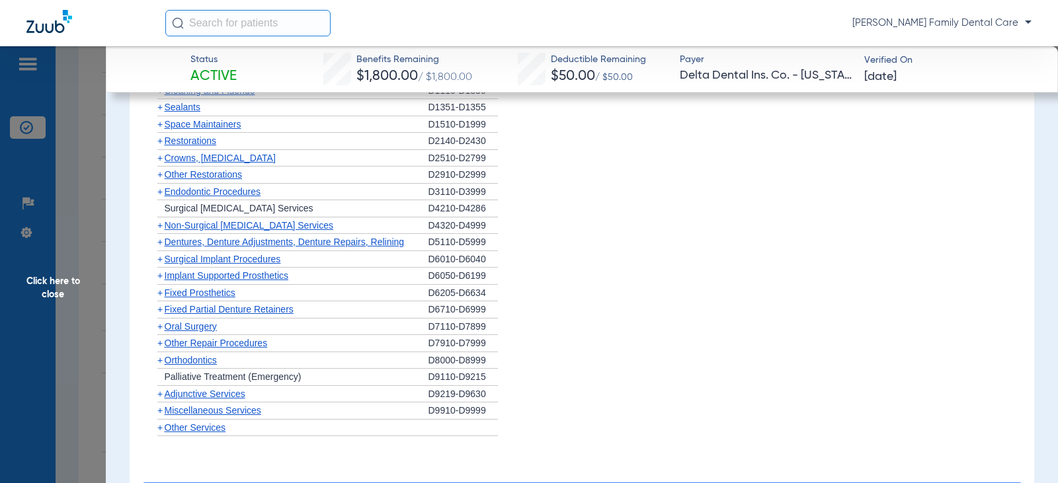
click at [190, 312] on span "Fixed Partial Denture Retainers" at bounding box center [229, 309] width 129 height 11
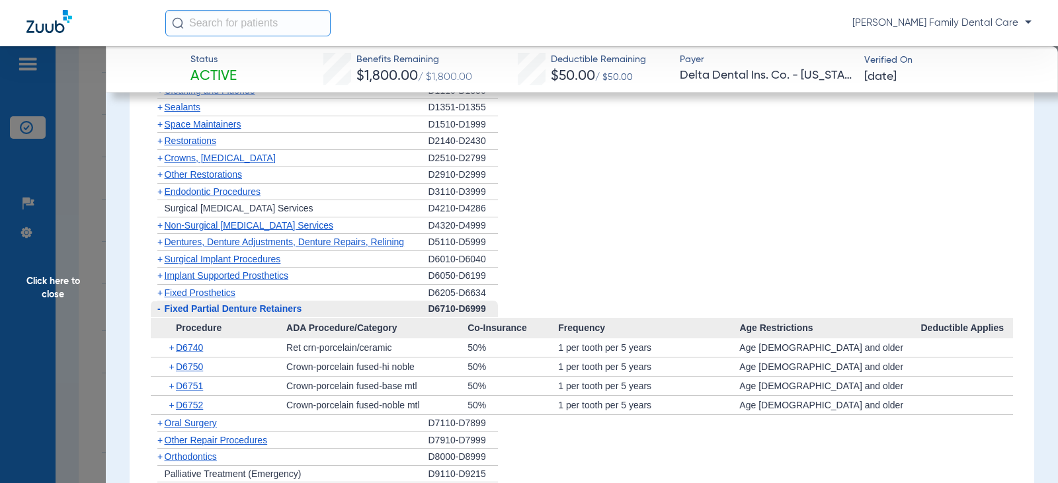
click at [190, 312] on span "Fixed Partial Denture Retainers" at bounding box center [234, 309] width 138 height 11
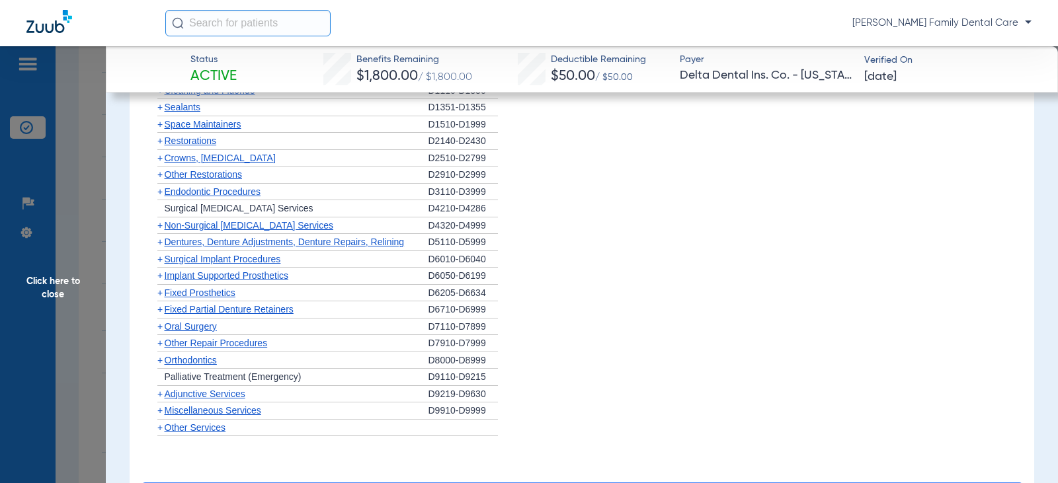
click at [190, 325] on span "Oral Surgery" at bounding box center [191, 326] width 52 height 11
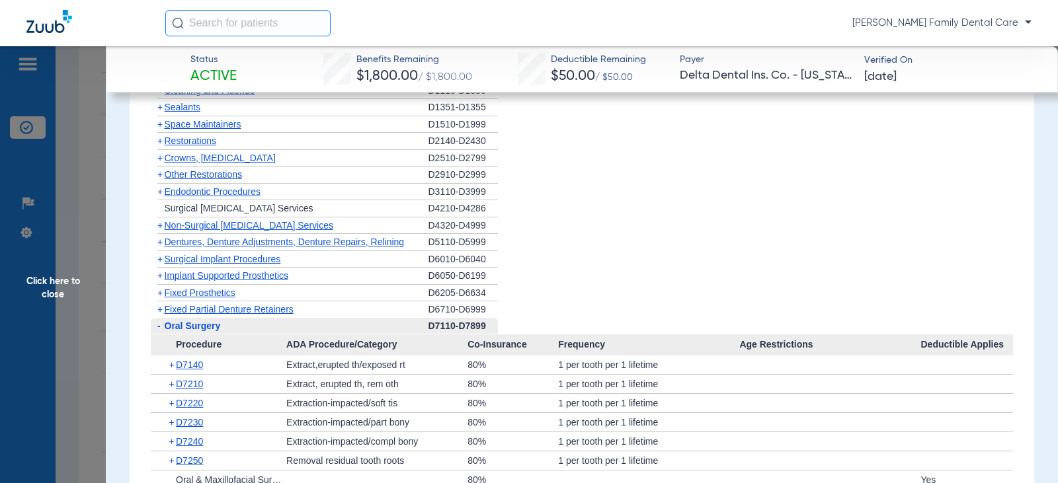
click at [161, 310] on span "+" at bounding box center [159, 309] width 5 height 11
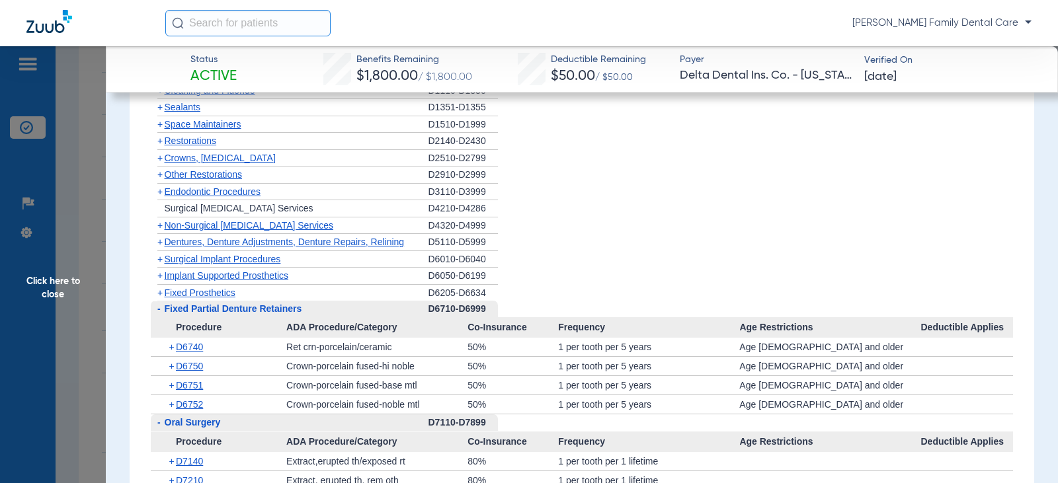
click at [159, 310] on span "-" at bounding box center [158, 309] width 3 height 11
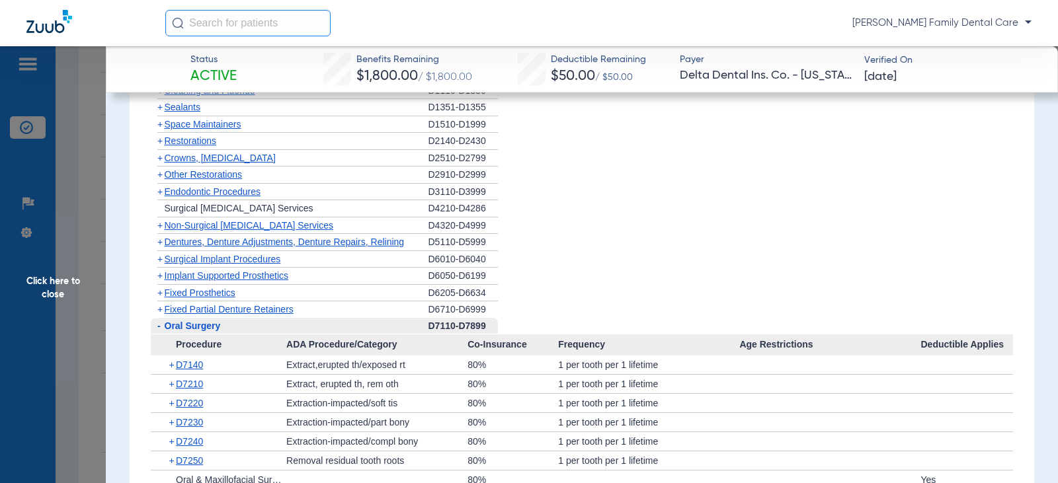
click at [161, 327] on span "-" at bounding box center [158, 326] width 14 height 17
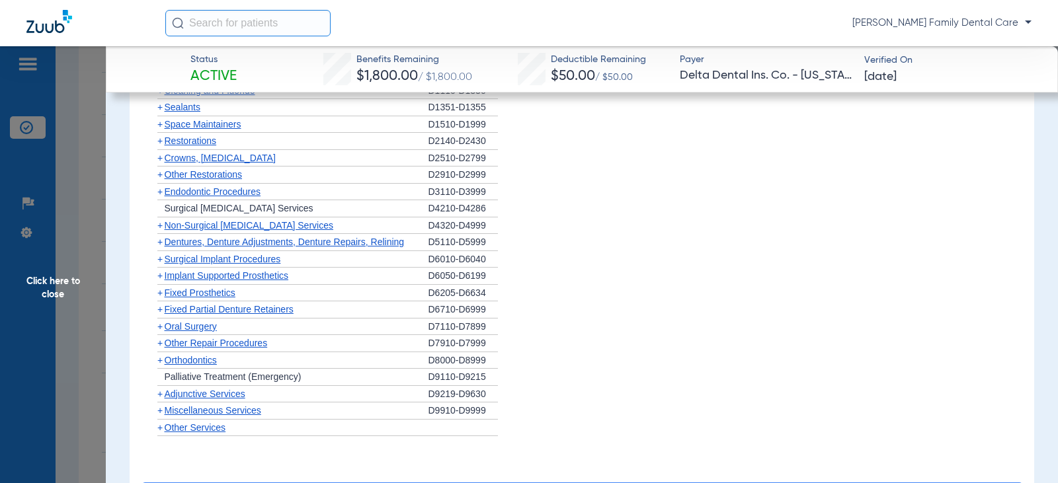
click at [163, 363] on span "+" at bounding box center [158, 361] width 14 height 17
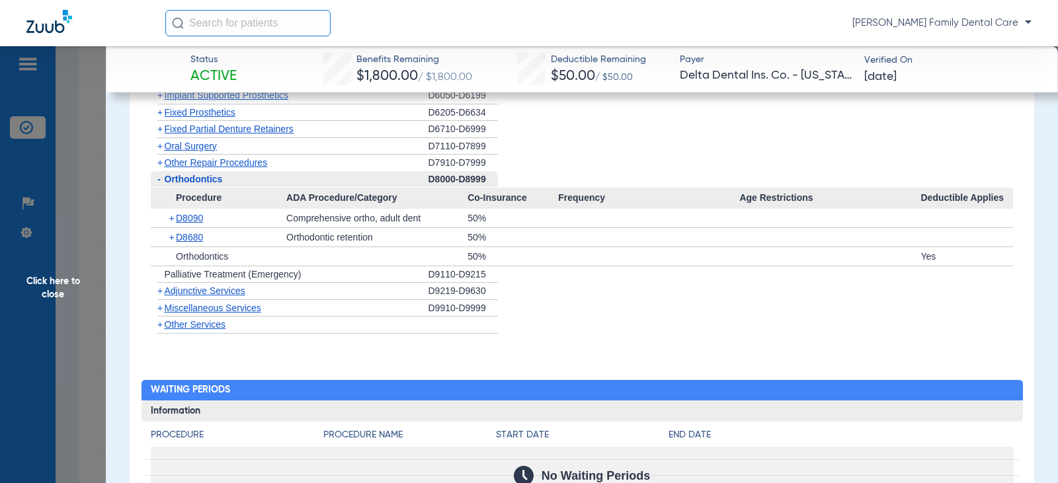
scroll to position [1720, 0]
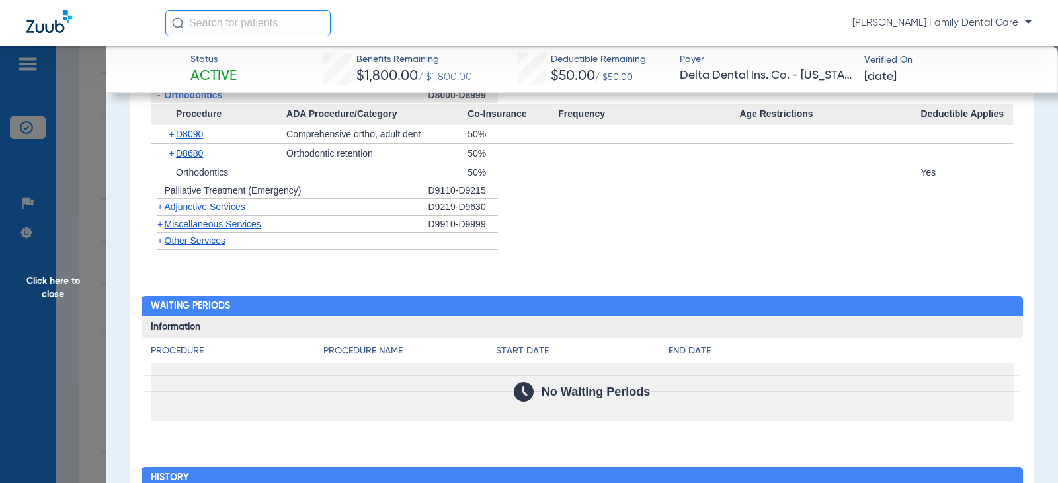
click at [161, 212] on span "+" at bounding box center [159, 207] width 5 height 11
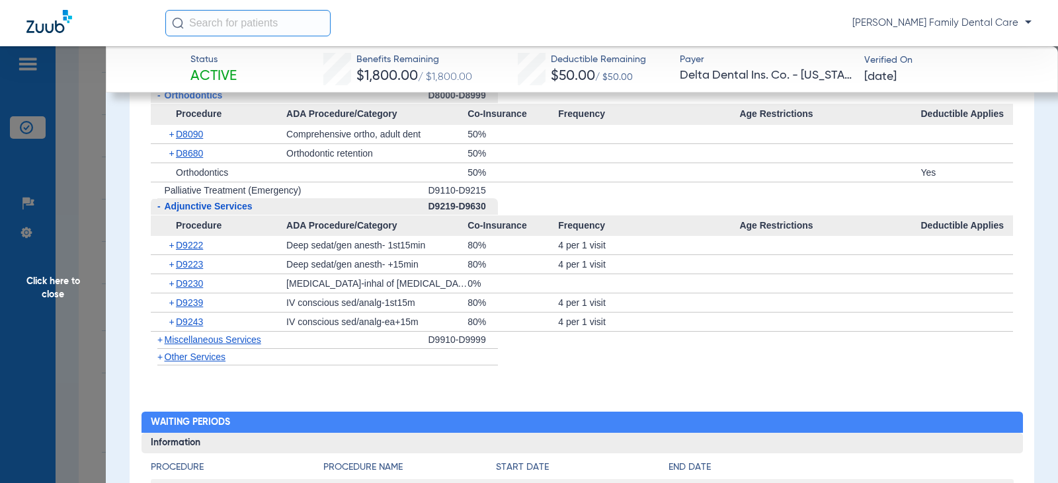
click at [159, 342] on span "+" at bounding box center [159, 340] width 5 height 11
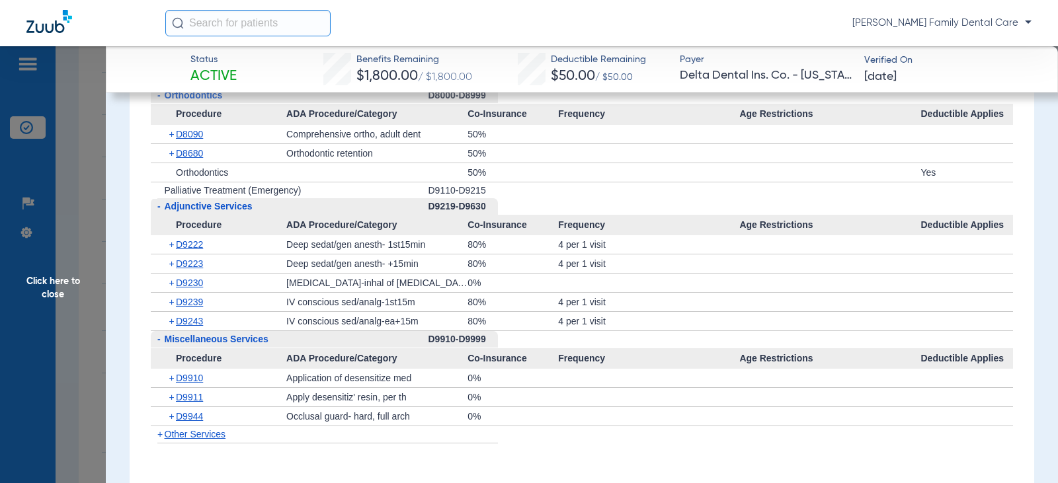
drag, startPoint x: 40, startPoint y: 281, endPoint x: 46, endPoint y: 296, distance: 16.3
click at [40, 286] on span "Click here to close" at bounding box center [53, 287] width 106 height 483
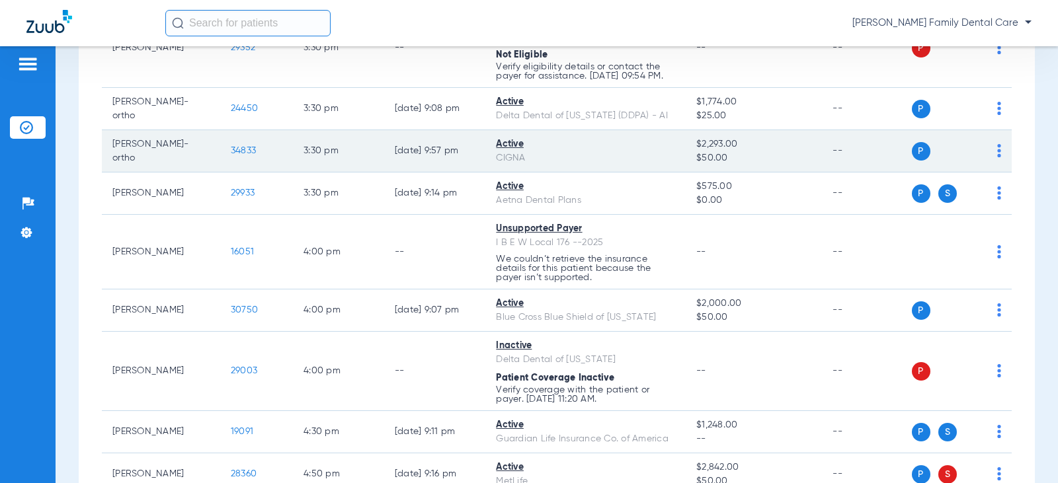
scroll to position [2249, 0]
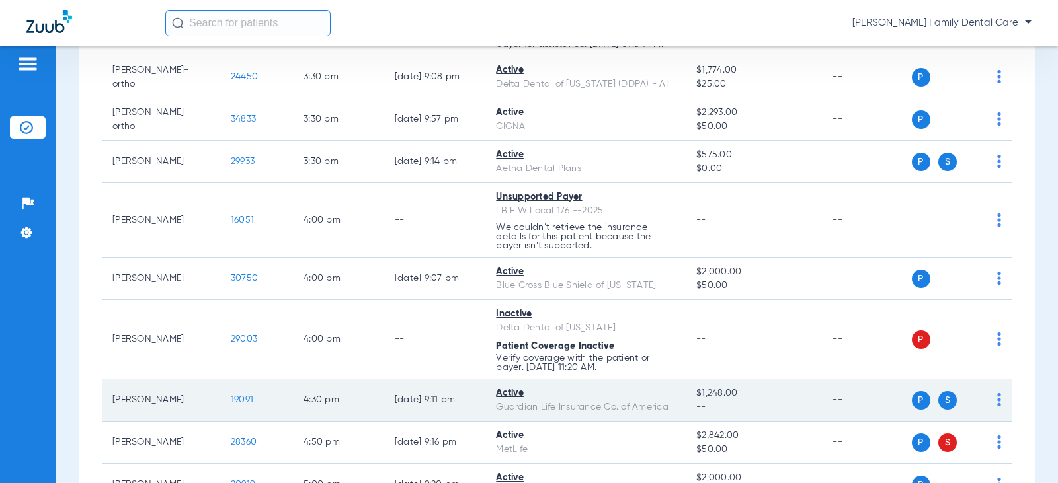
click at [235, 405] on span "19091" at bounding box center [242, 399] width 22 height 9
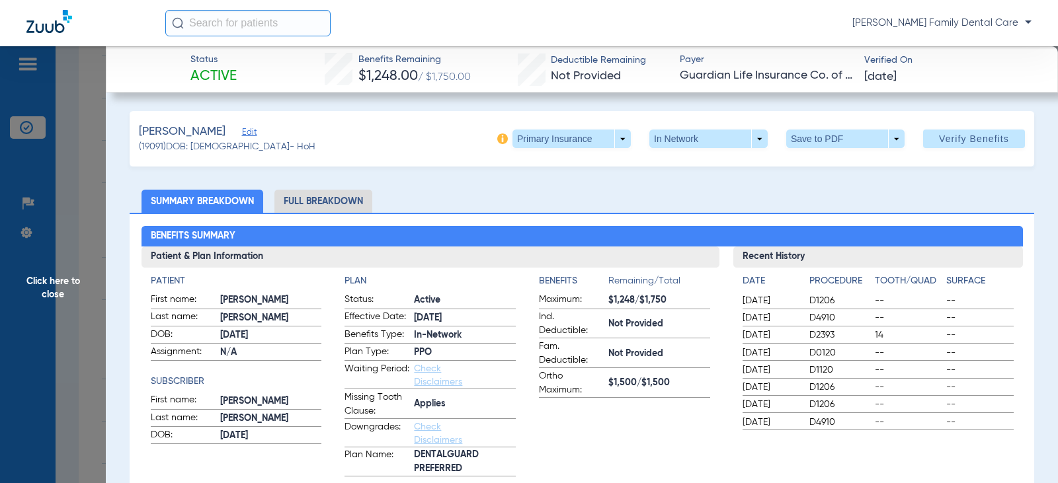
drag, startPoint x: 320, startPoint y: 208, endPoint x: 502, endPoint y: 194, distance: 182.4
click at [317, 208] on li "Full Breakdown" at bounding box center [323, 201] width 98 height 23
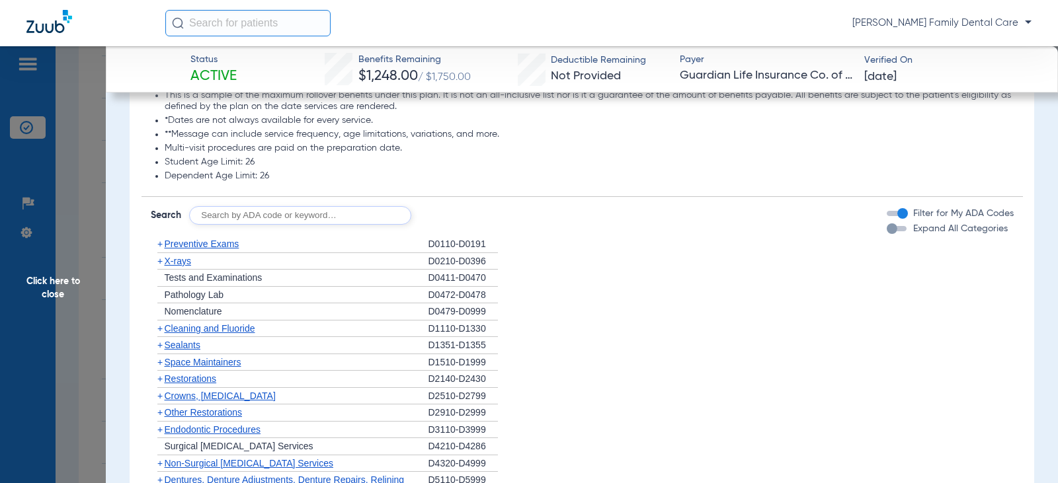
scroll to position [1720, 0]
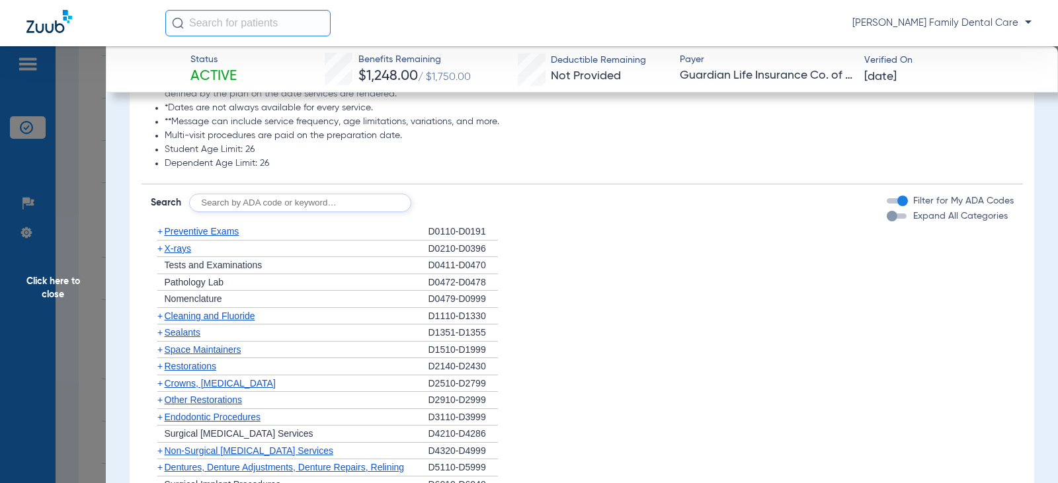
drag, startPoint x: 159, startPoint y: 221, endPoint x: 84, endPoint y: 237, distance: 76.5
click at [159, 226] on span "+" at bounding box center [159, 231] width 5 height 11
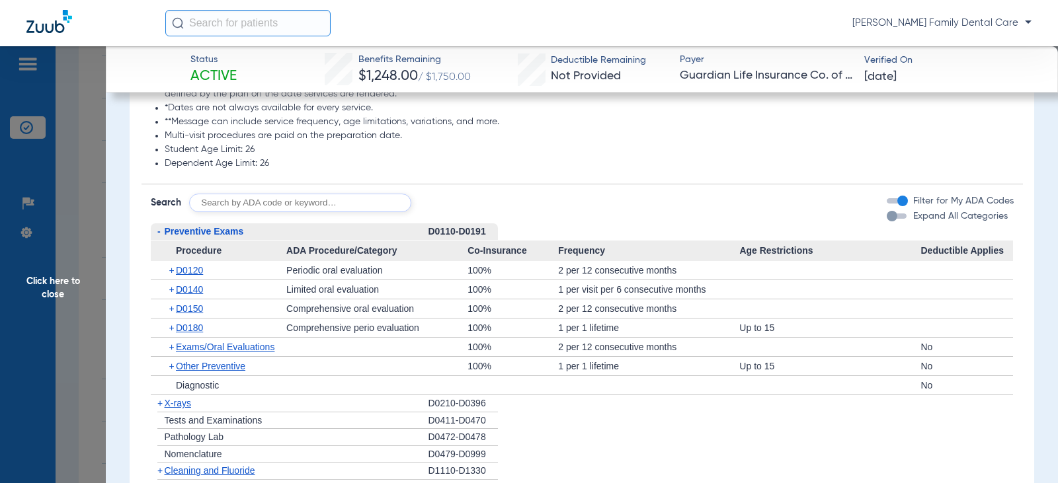
click at [159, 226] on span "-" at bounding box center [158, 231] width 3 height 11
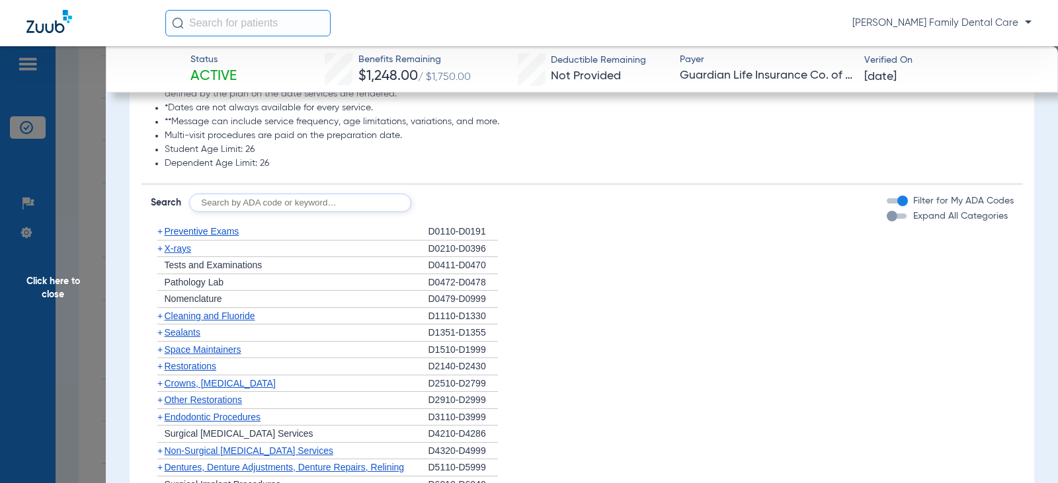
click at [163, 308] on span "+" at bounding box center [158, 316] width 14 height 17
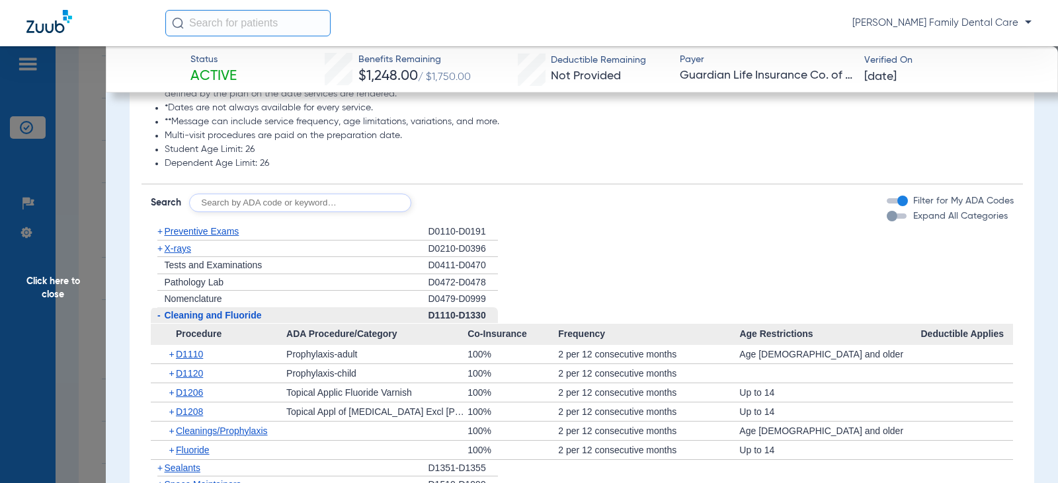
click at [157, 310] on span "-" at bounding box center [158, 315] width 3 height 11
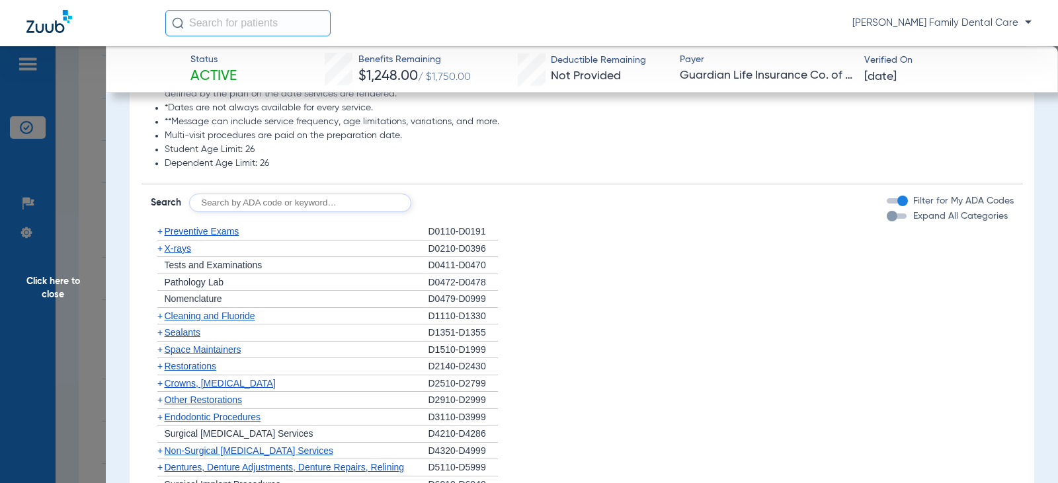
click at [158, 243] on span "+" at bounding box center [159, 248] width 5 height 11
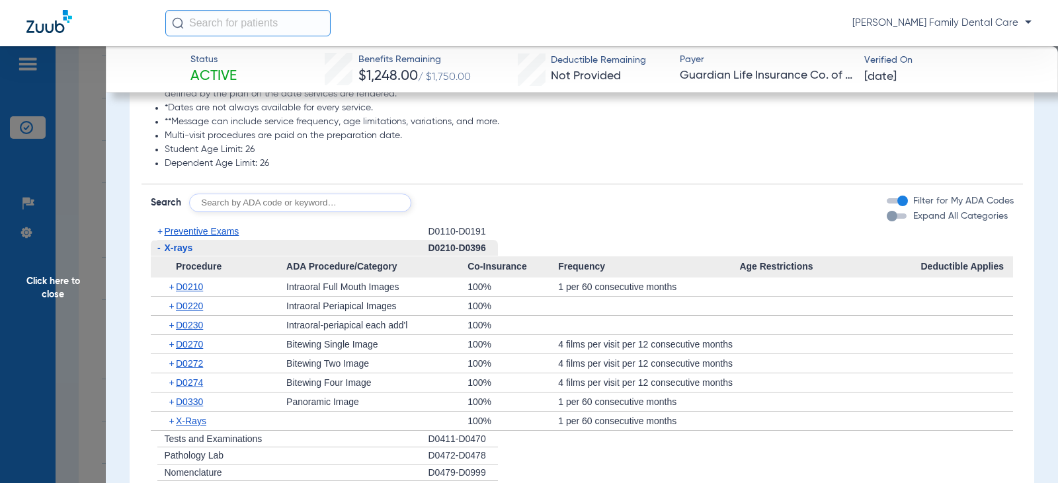
click at [156, 240] on span "-" at bounding box center [158, 248] width 14 height 17
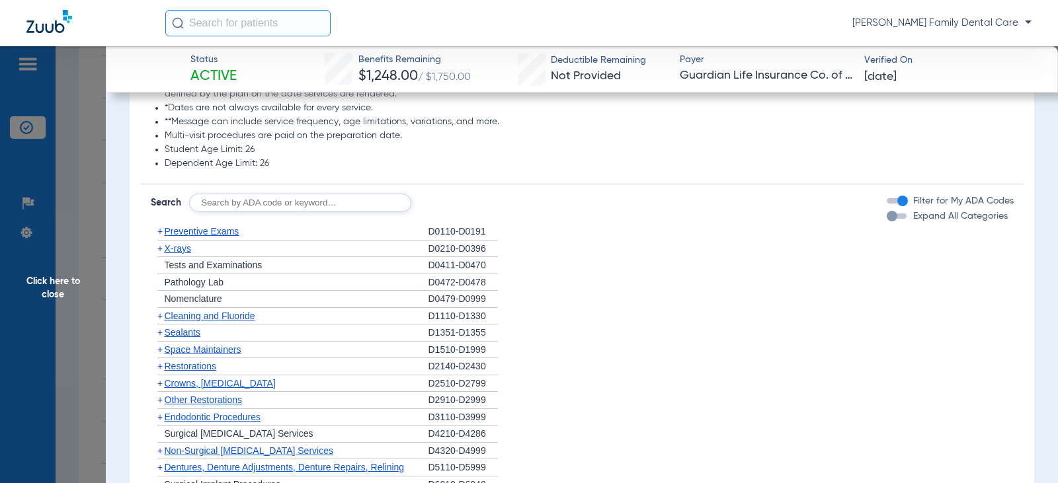
click at [160, 327] on span "+" at bounding box center [159, 332] width 5 height 11
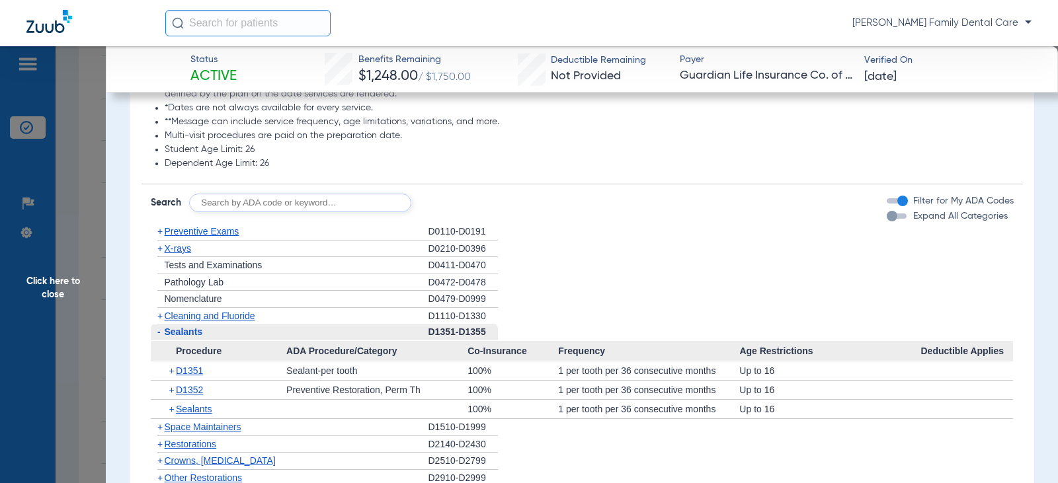
click at [156, 324] on span "-" at bounding box center [158, 332] width 14 height 17
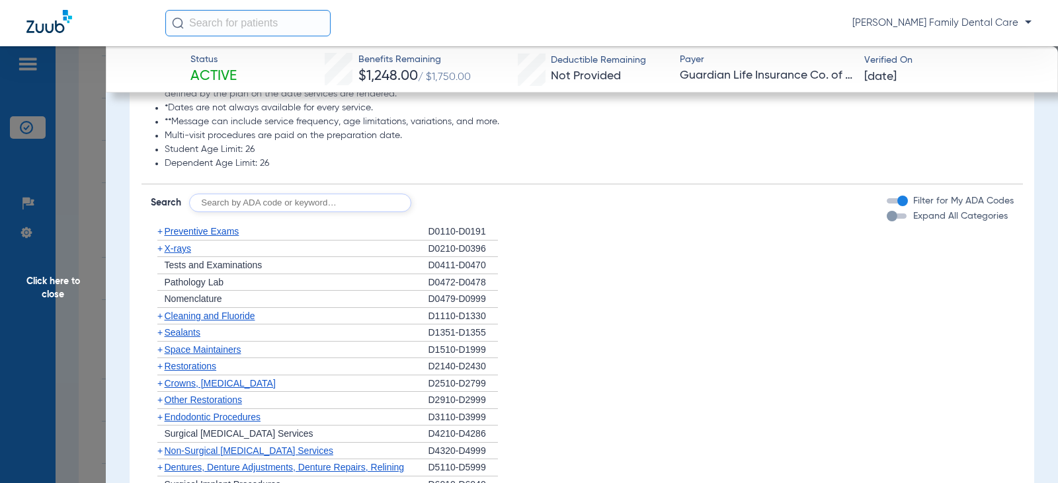
click at [177, 378] on span "Crowns, [MEDICAL_DATA]" at bounding box center [220, 383] width 111 height 11
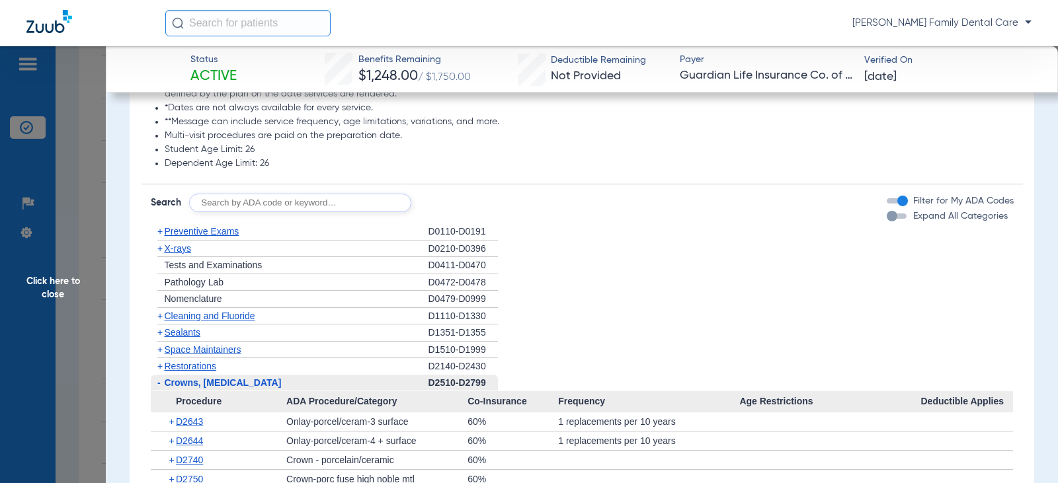
scroll to position [1852, 0]
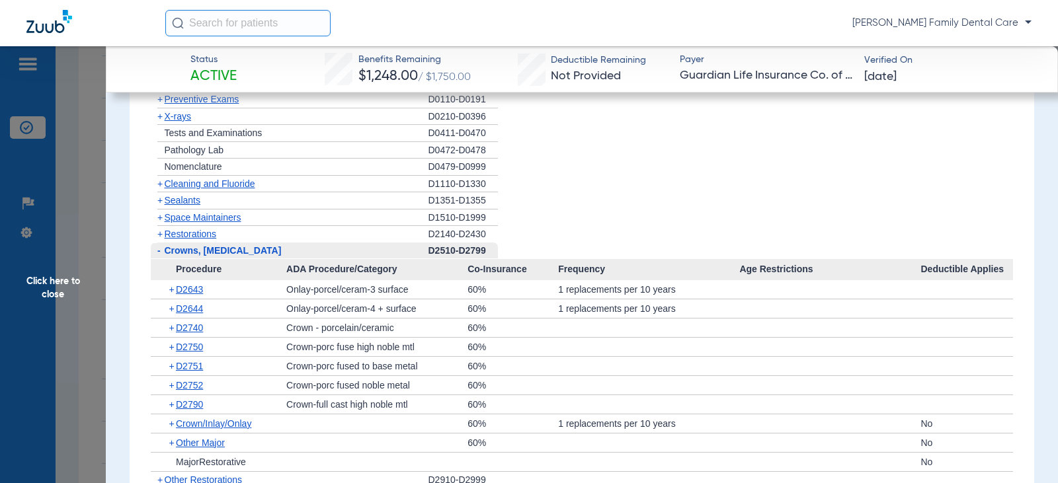
click at [157, 245] on span "-" at bounding box center [158, 250] width 3 height 11
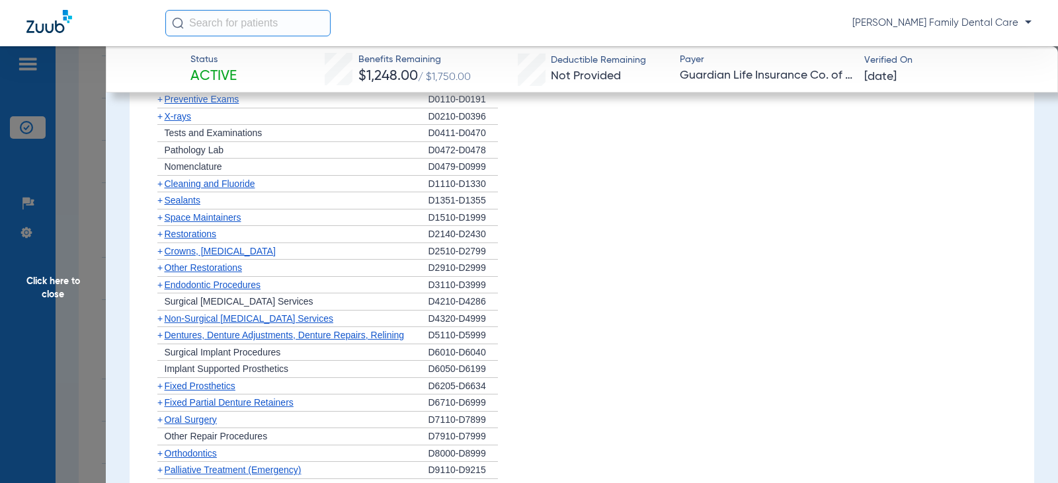
click at [168, 263] on span "Other Restorations" at bounding box center [204, 268] width 78 height 11
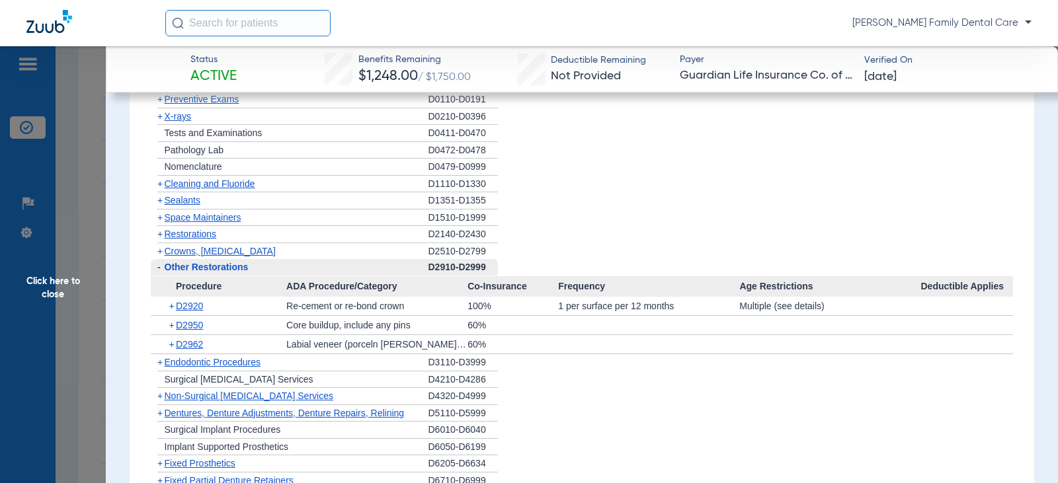
click at [168, 262] on span "Other Restorations" at bounding box center [207, 267] width 84 height 11
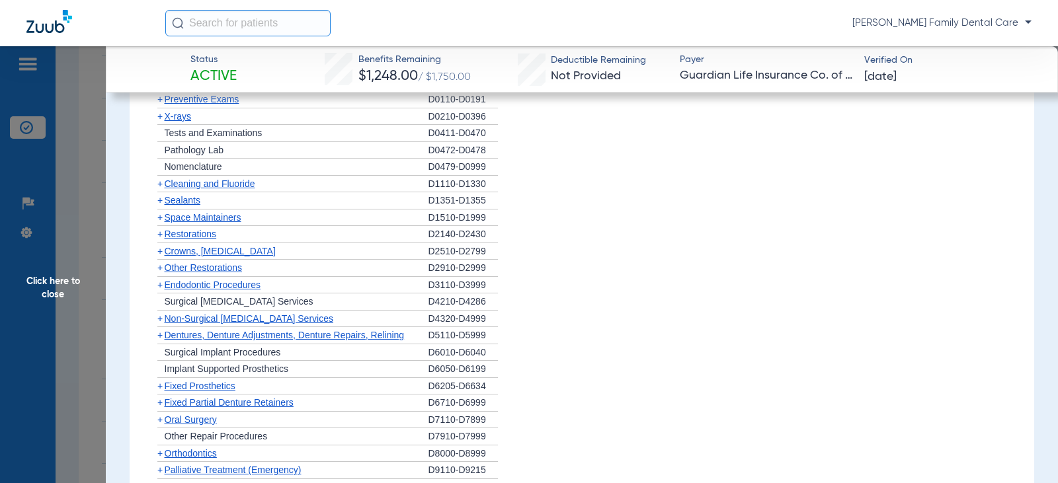
click at [177, 280] on span "Endodontic Procedures" at bounding box center [213, 285] width 97 height 11
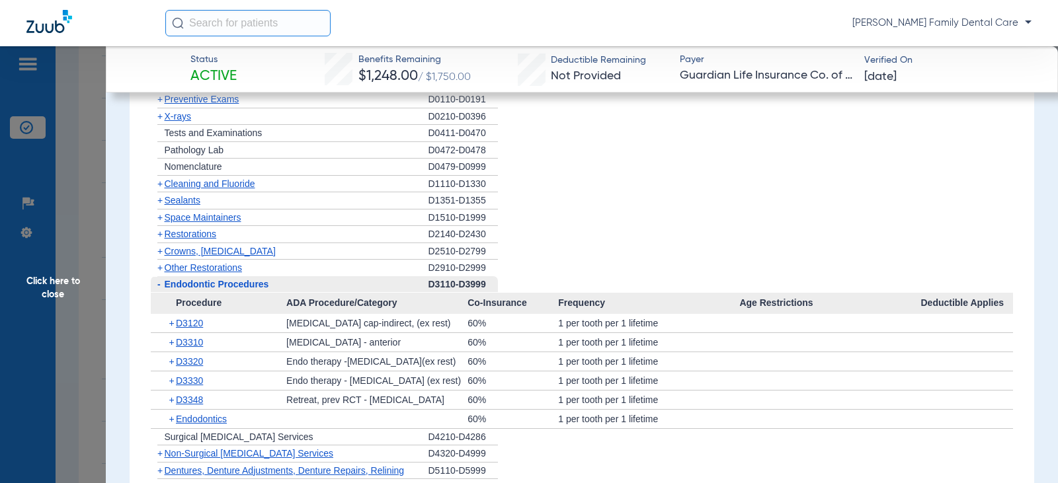
click at [173, 279] on span "Endodontic Procedures" at bounding box center [217, 284] width 104 height 11
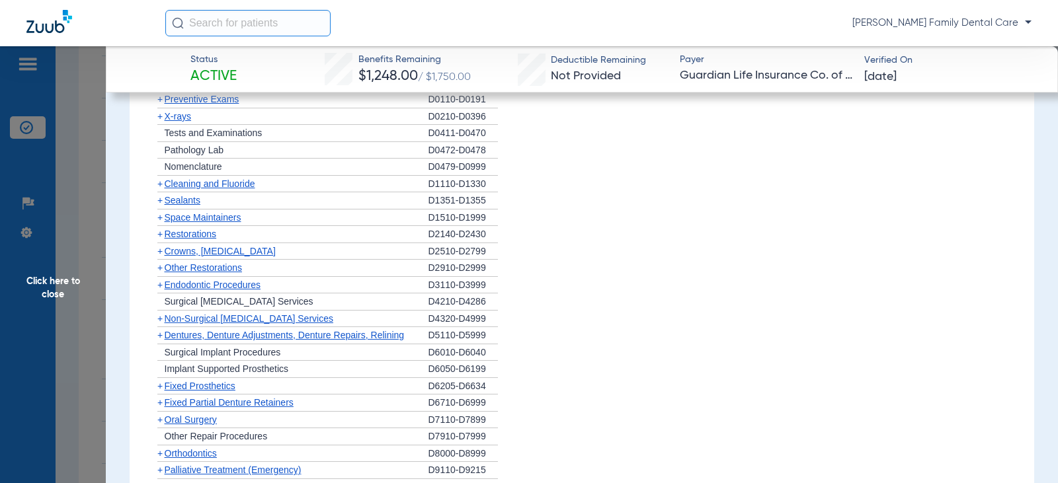
click at [178, 313] on span "Non-Surgical [MEDICAL_DATA] Services" at bounding box center [249, 318] width 169 height 11
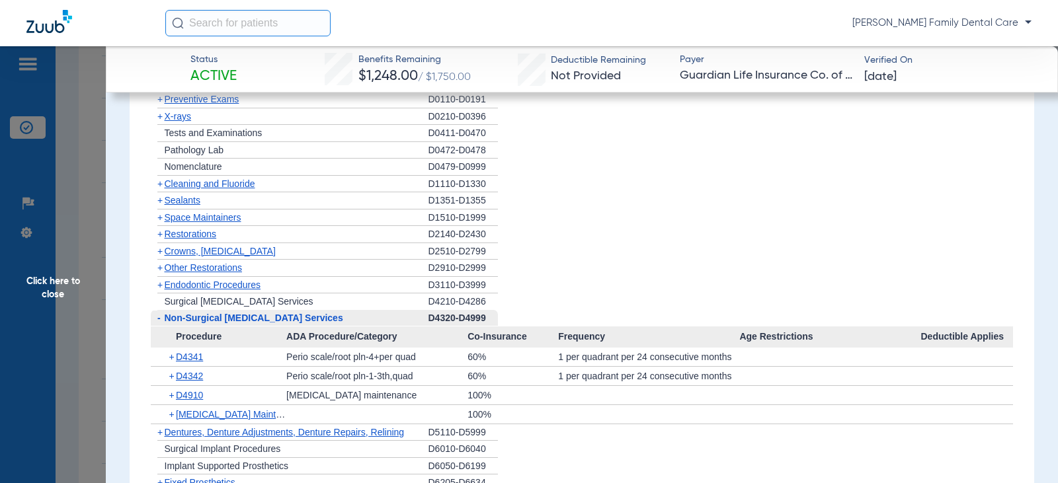
click at [159, 313] on span "-" at bounding box center [158, 318] width 3 height 11
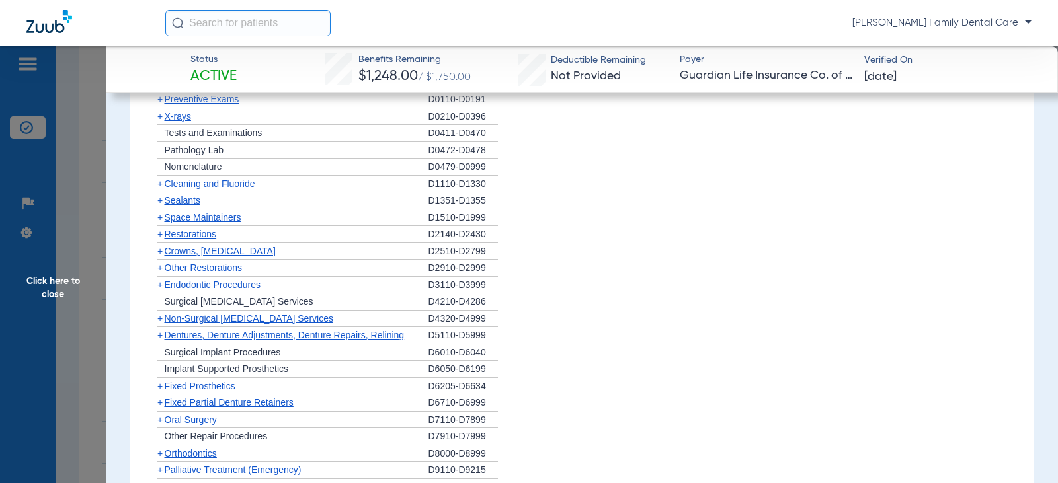
click at [159, 330] on span "+" at bounding box center [159, 335] width 5 height 11
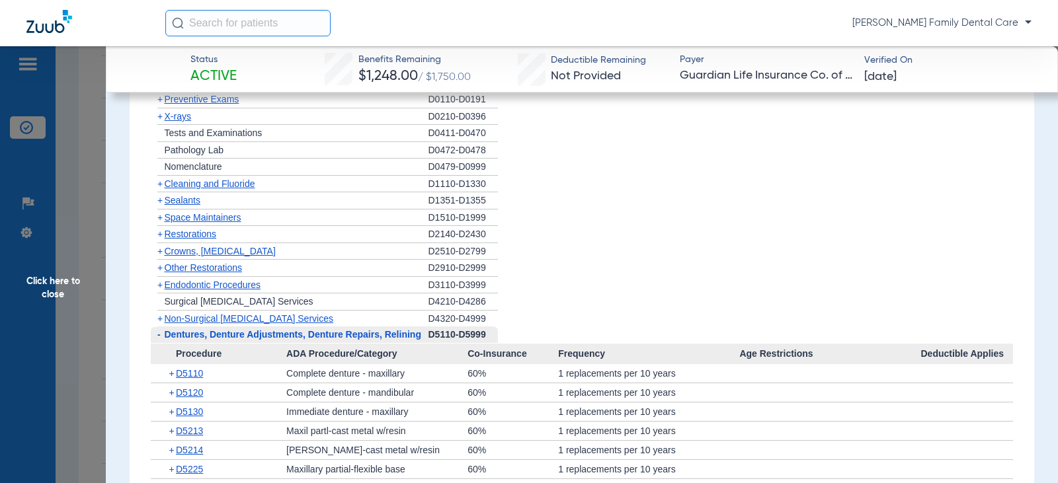
click at [159, 329] on span "-" at bounding box center [158, 334] width 3 height 11
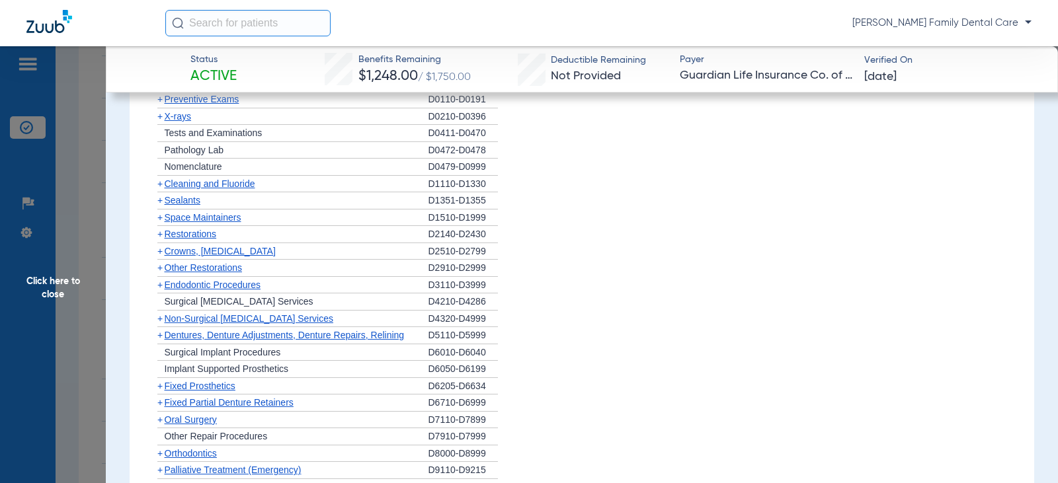
click at [161, 381] on span "+" at bounding box center [159, 386] width 5 height 11
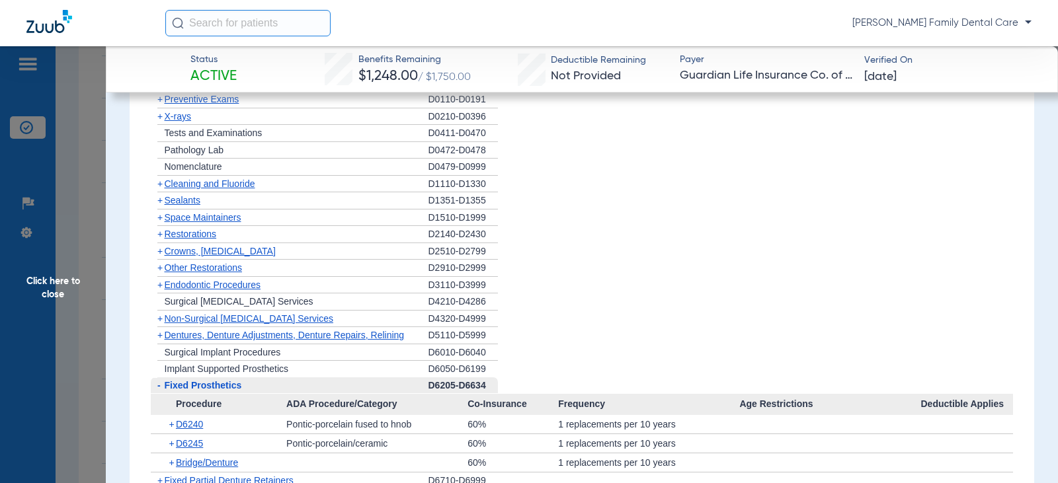
click at [161, 378] on span "-" at bounding box center [158, 386] width 14 height 17
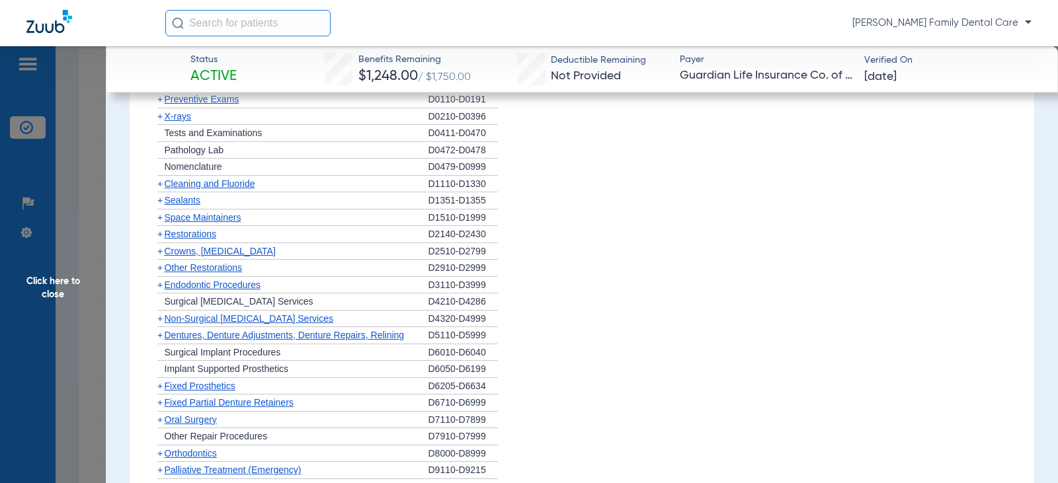
click at [161, 397] on span "+" at bounding box center [159, 402] width 5 height 11
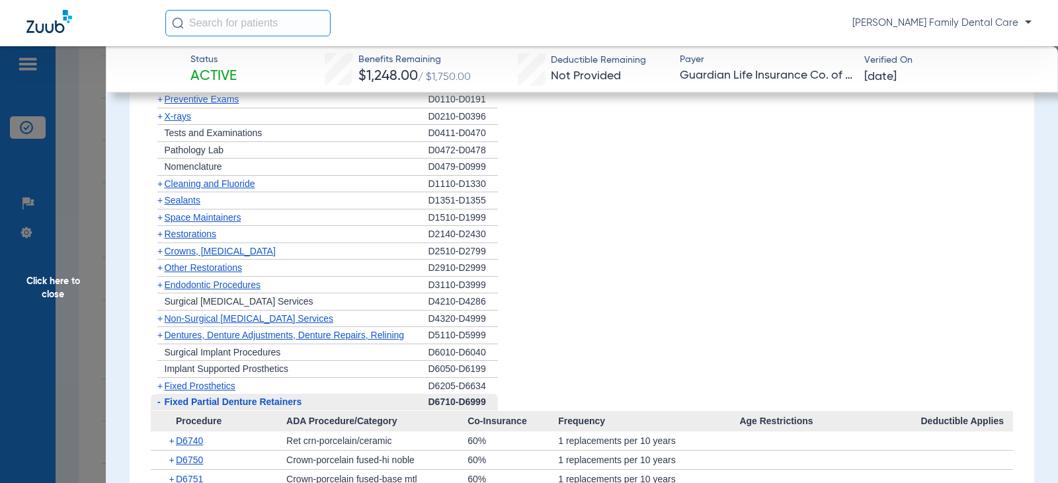
click at [161, 394] on span "-" at bounding box center [158, 402] width 14 height 17
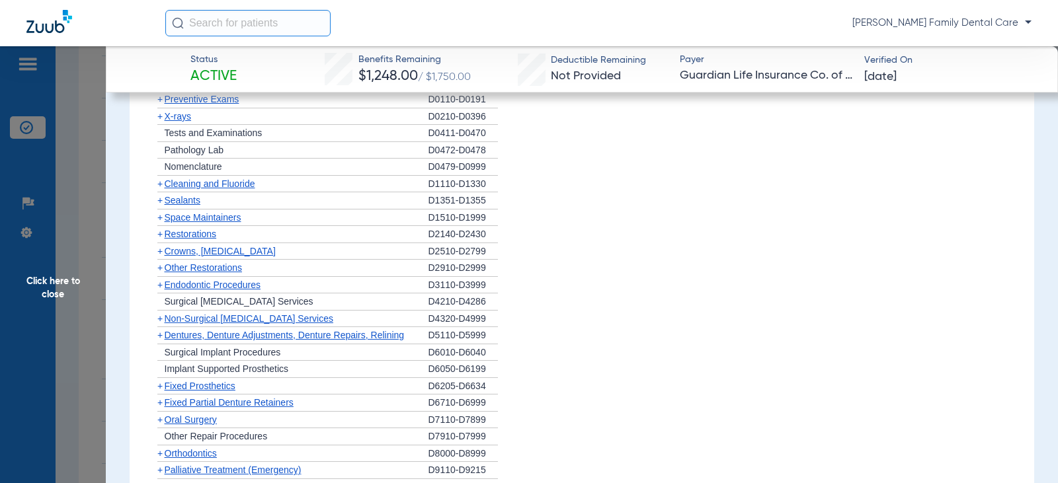
scroll to position [1984, 0]
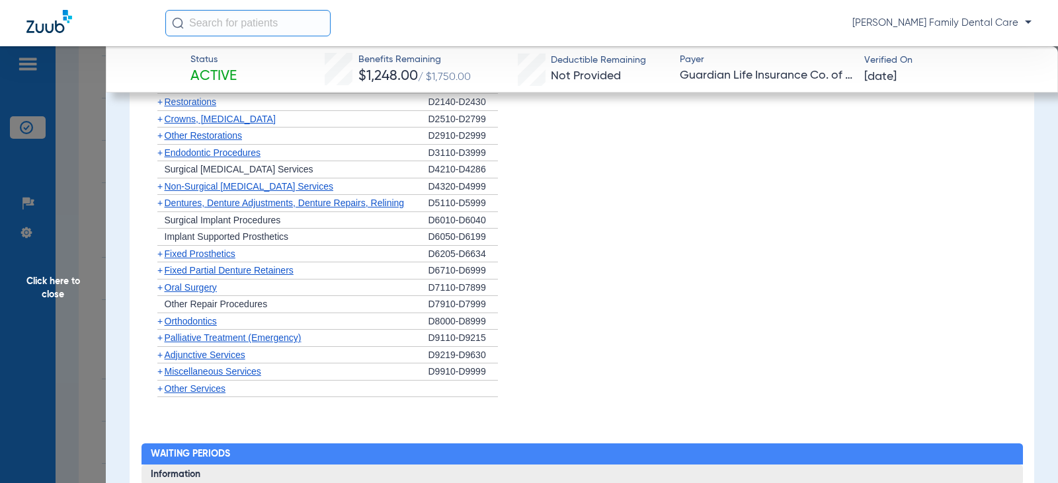
click at [163, 280] on span "+" at bounding box center [158, 288] width 14 height 17
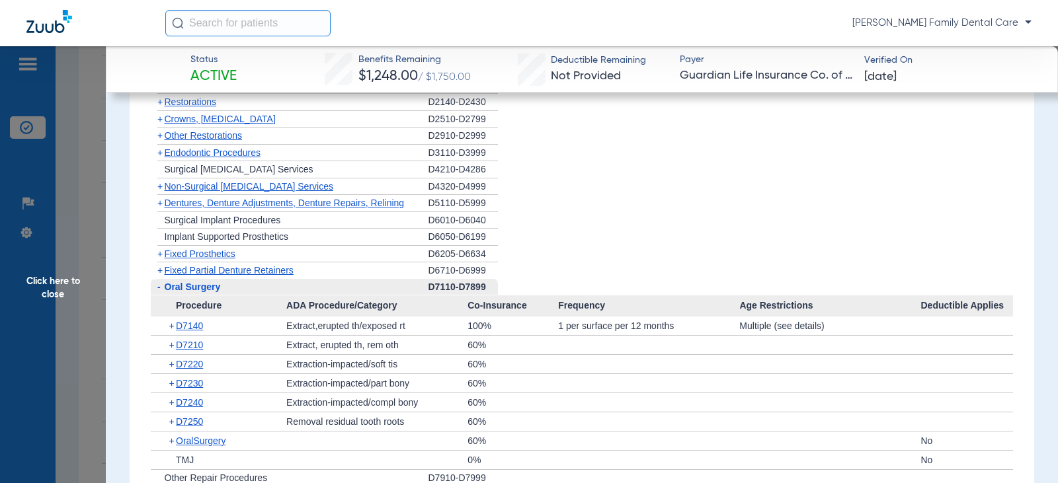
click at [159, 282] on span "-" at bounding box center [158, 287] width 3 height 11
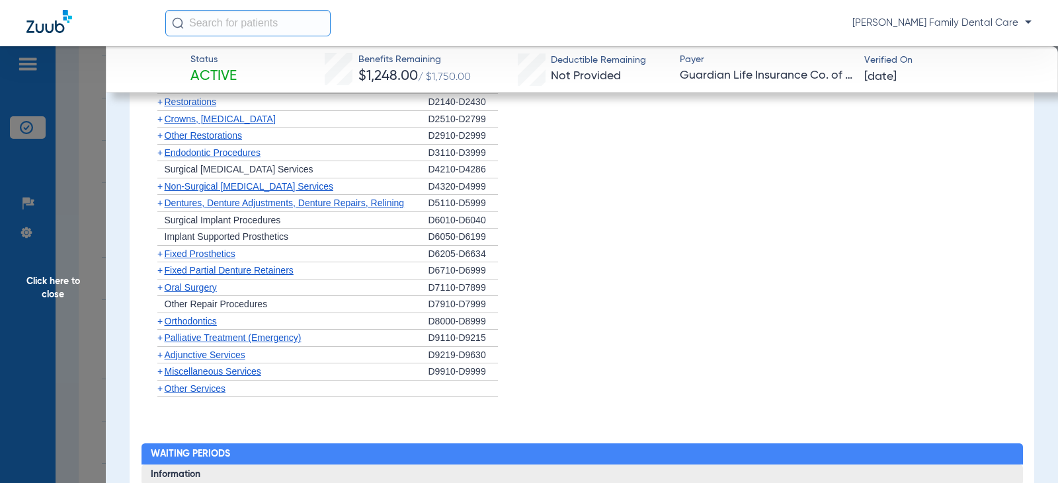
click at [157, 316] on span "+" at bounding box center [159, 321] width 5 height 11
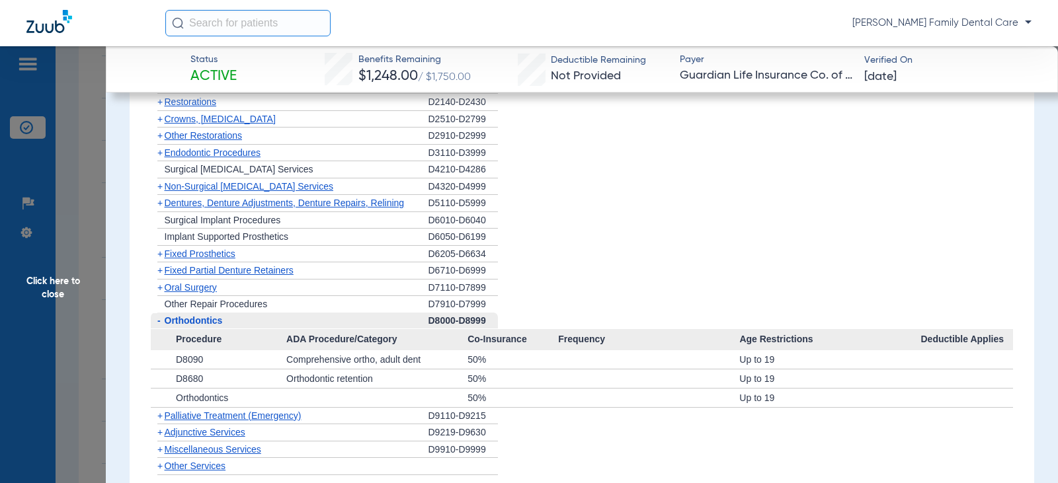
click at [157, 315] on span "-" at bounding box center [158, 320] width 3 height 11
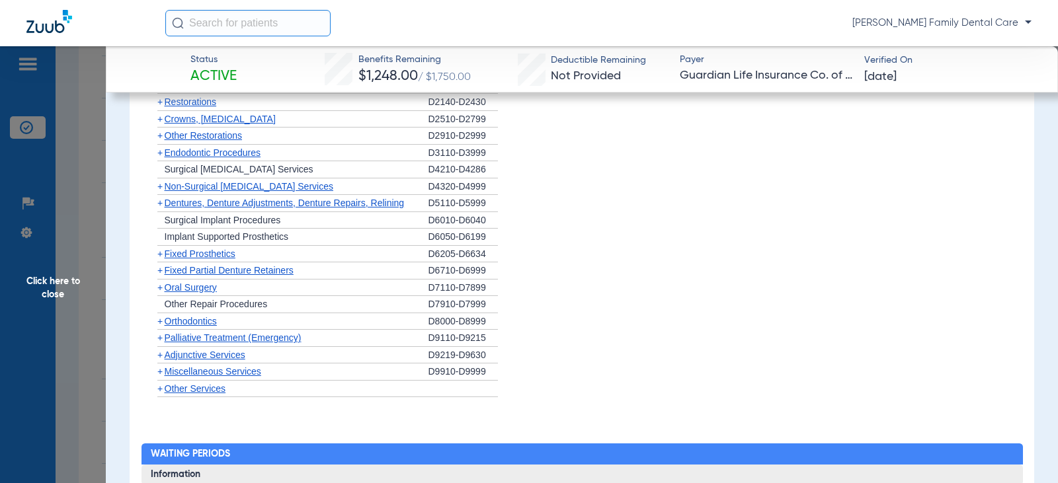
click at [161, 350] on span "+" at bounding box center [159, 355] width 5 height 11
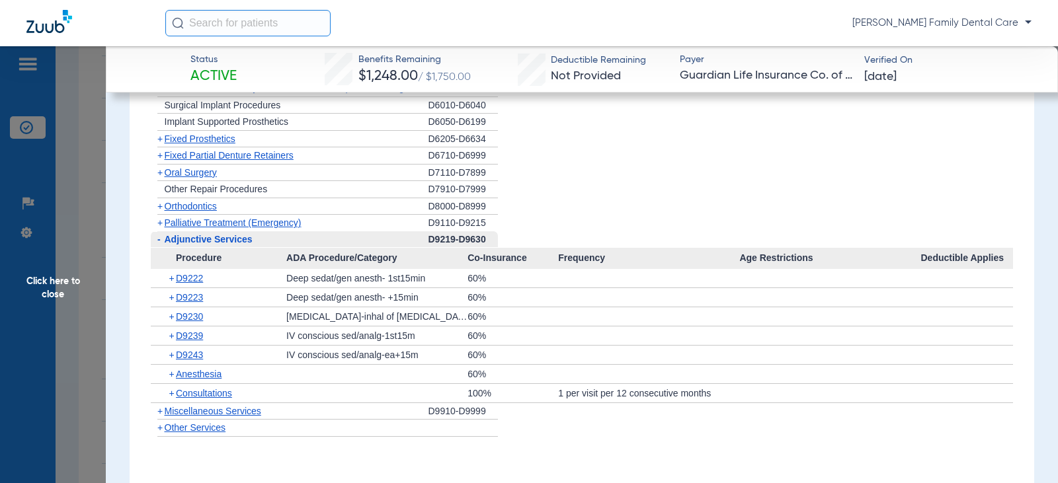
scroll to position [2116, 0]
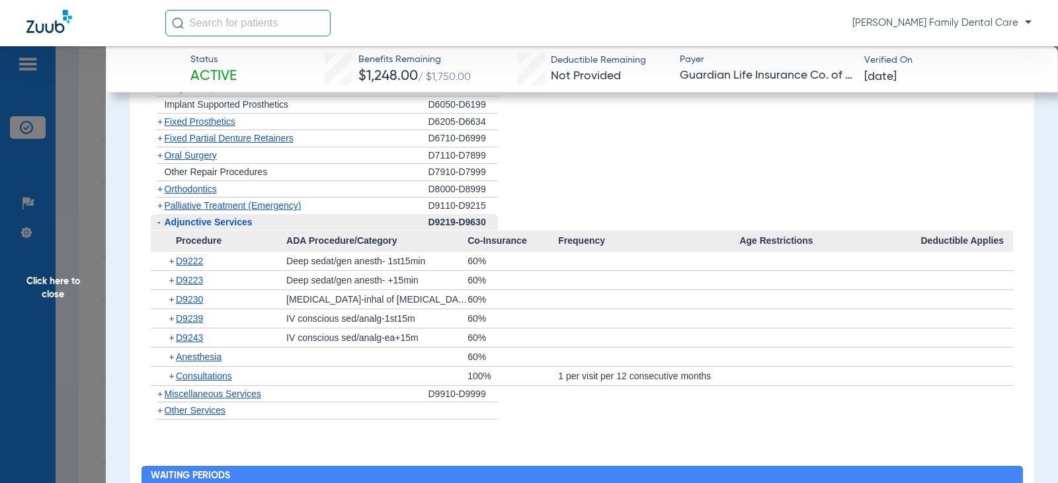
click at [156, 386] on span "+" at bounding box center [158, 394] width 14 height 17
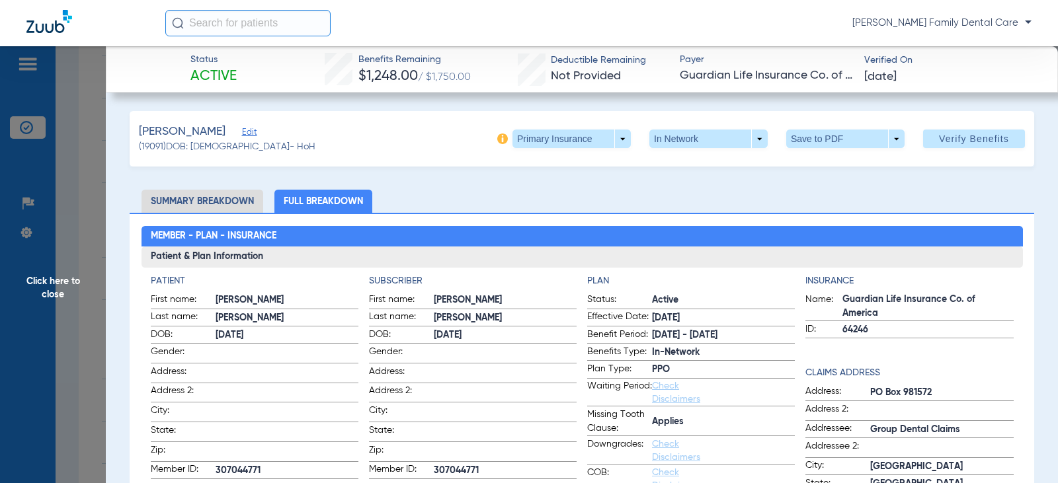
scroll to position [0, 0]
click at [609, 138] on span at bounding box center [572, 139] width 118 height 19
click at [546, 192] on span "Secondary Insurance" at bounding box center [557, 191] width 87 height 9
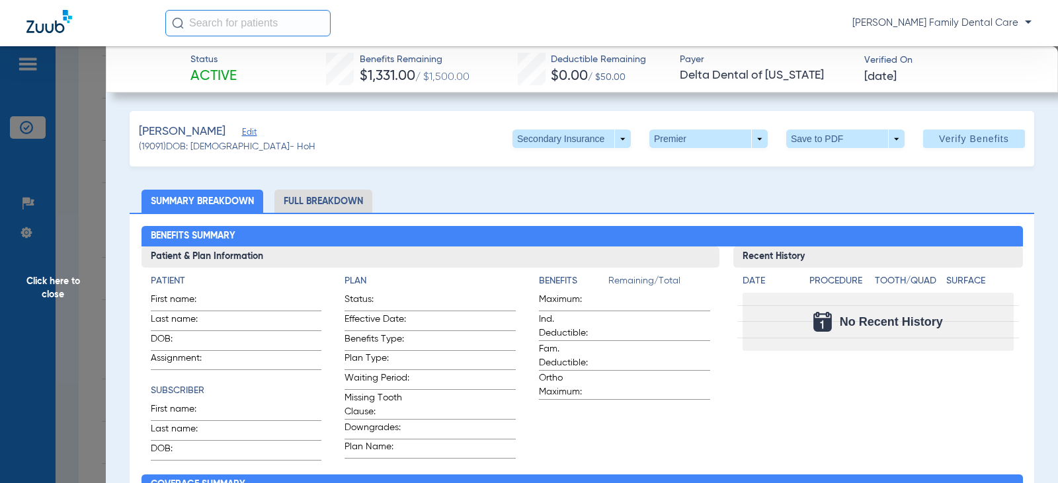
click at [319, 197] on li "Full Breakdown" at bounding box center [323, 201] width 98 height 23
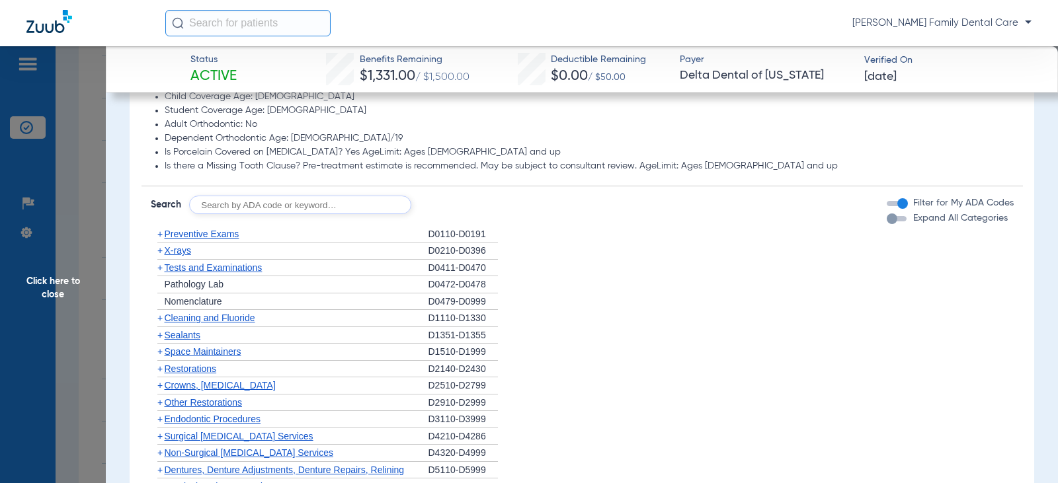
scroll to position [1190, 0]
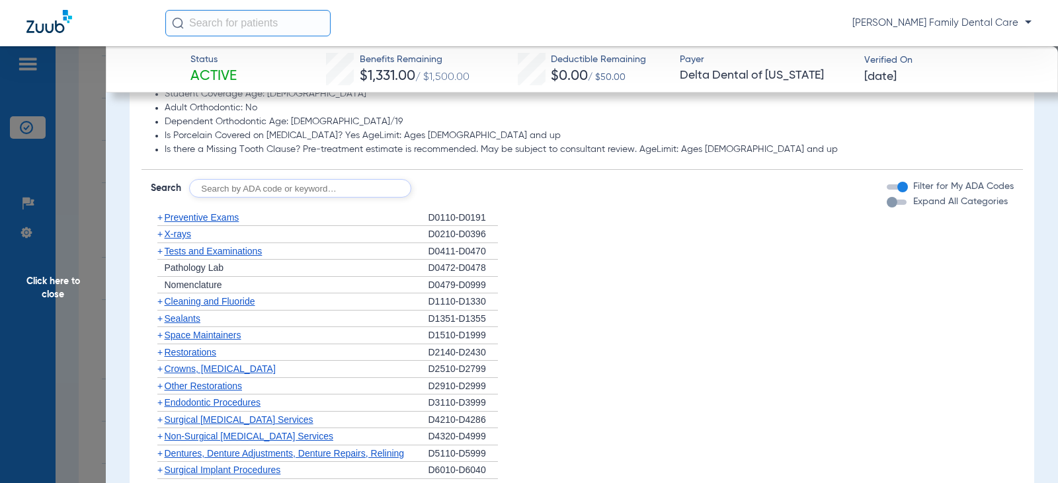
click at [165, 217] on span "Preventive Exams" at bounding box center [202, 217] width 75 height 11
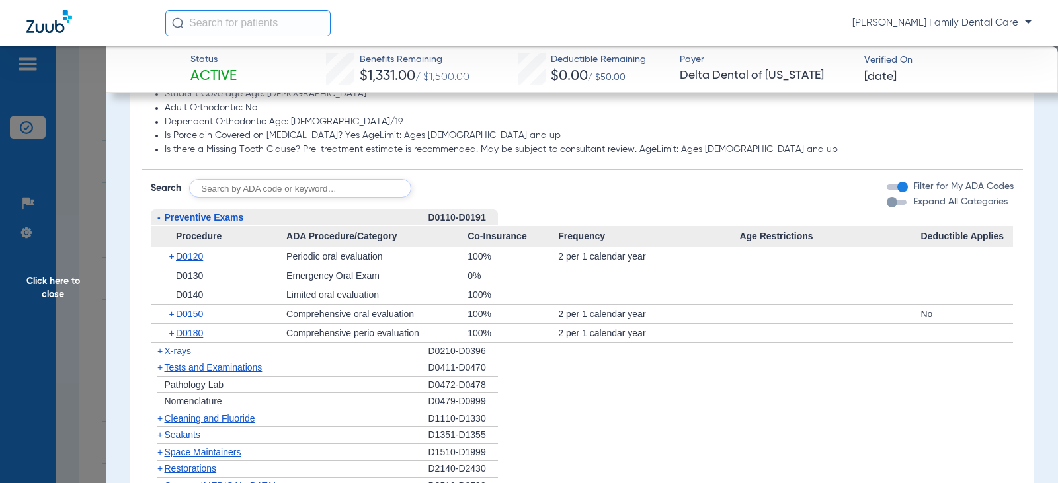
click at [159, 417] on span "+" at bounding box center [159, 418] width 5 height 11
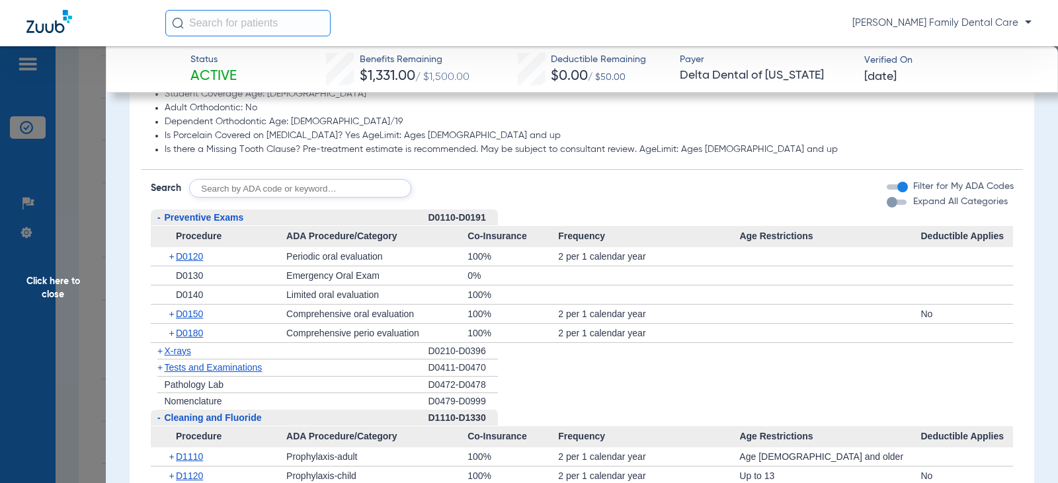
scroll to position [1323, 0]
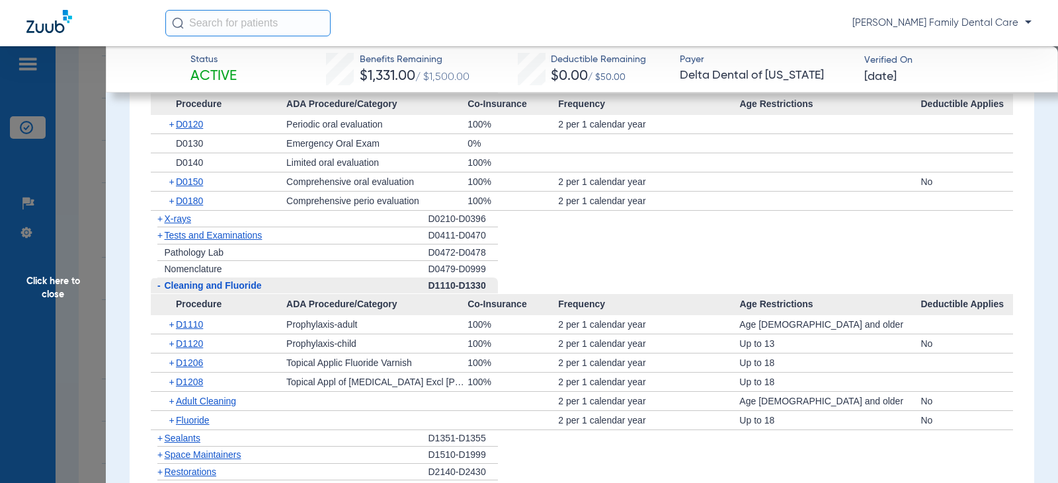
click at [157, 286] on span "-" at bounding box center [158, 285] width 3 height 11
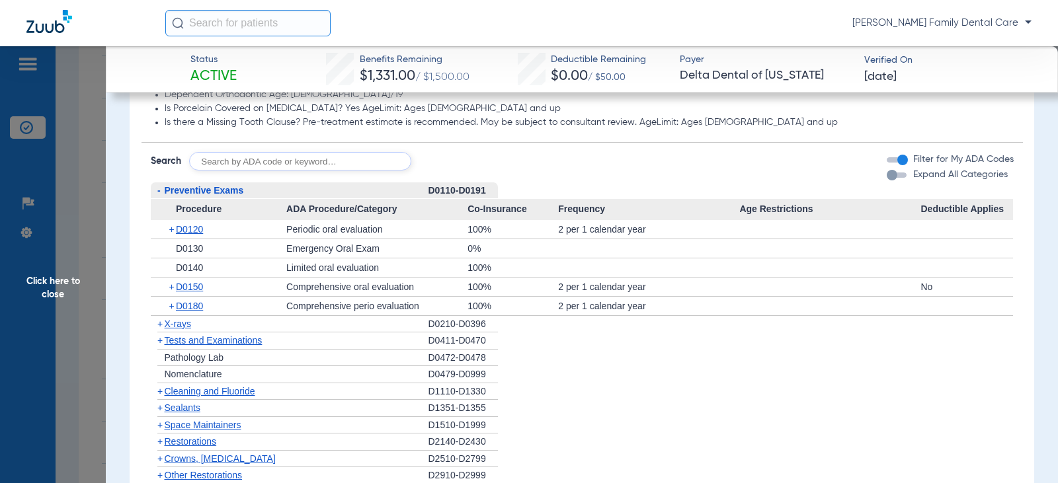
scroll to position [1190, 0]
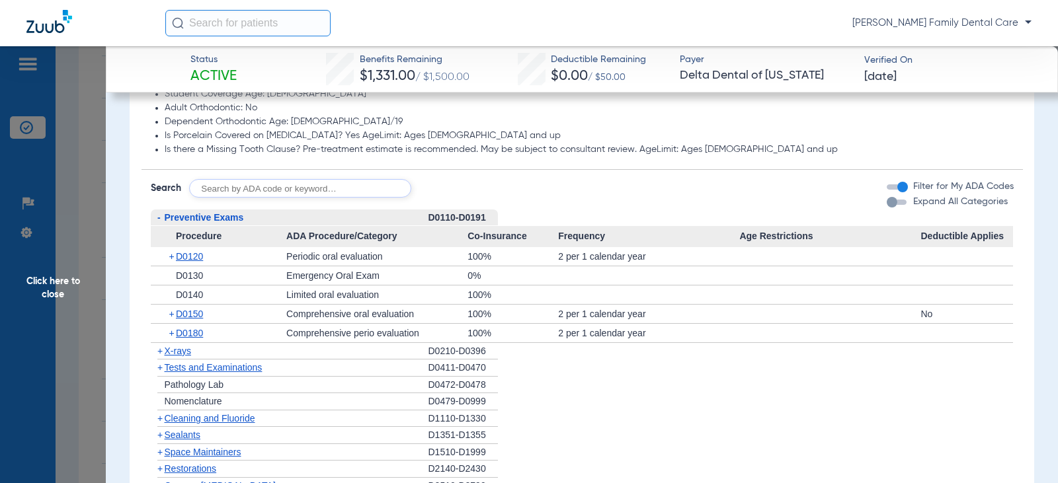
click at [157, 219] on span "-" at bounding box center [158, 217] width 3 height 11
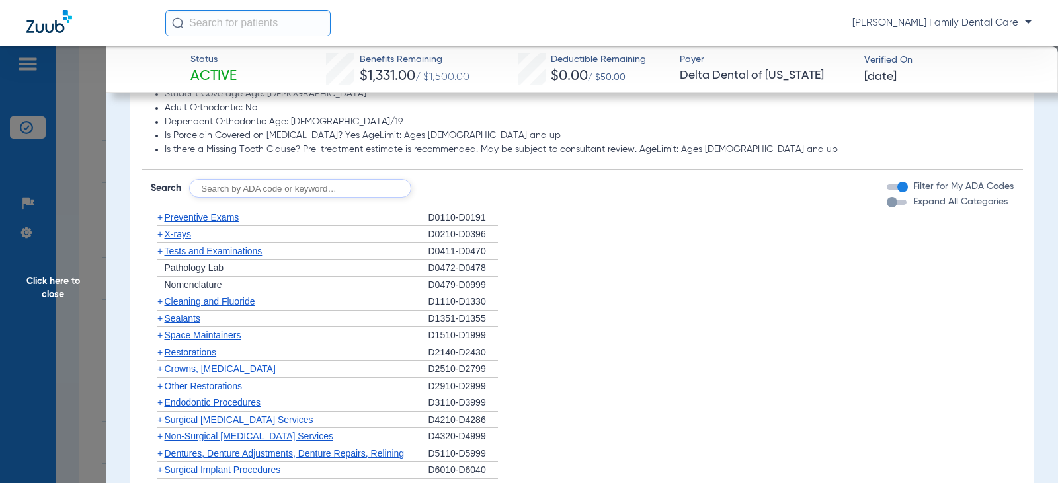
click at [156, 236] on span "+" at bounding box center [158, 234] width 14 height 17
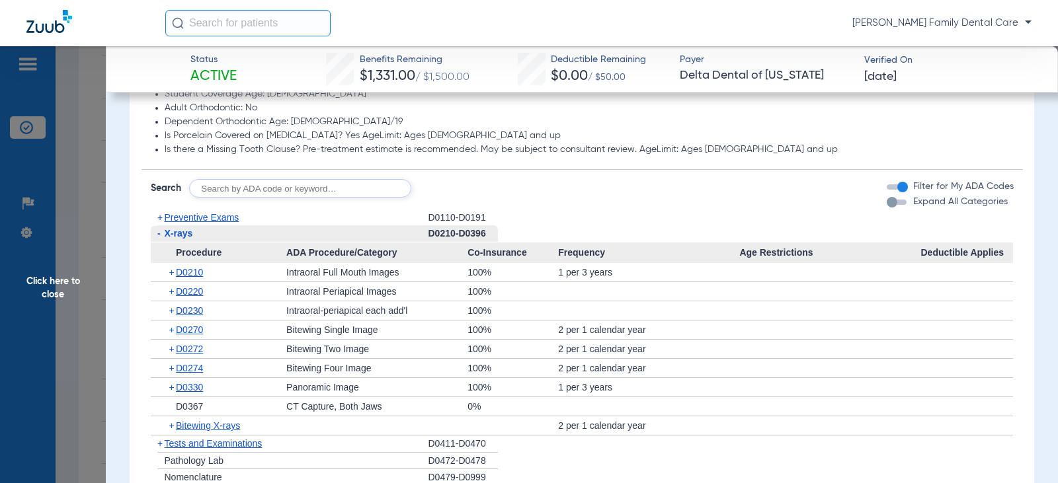
click at [161, 236] on span "-" at bounding box center [158, 234] width 14 height 17
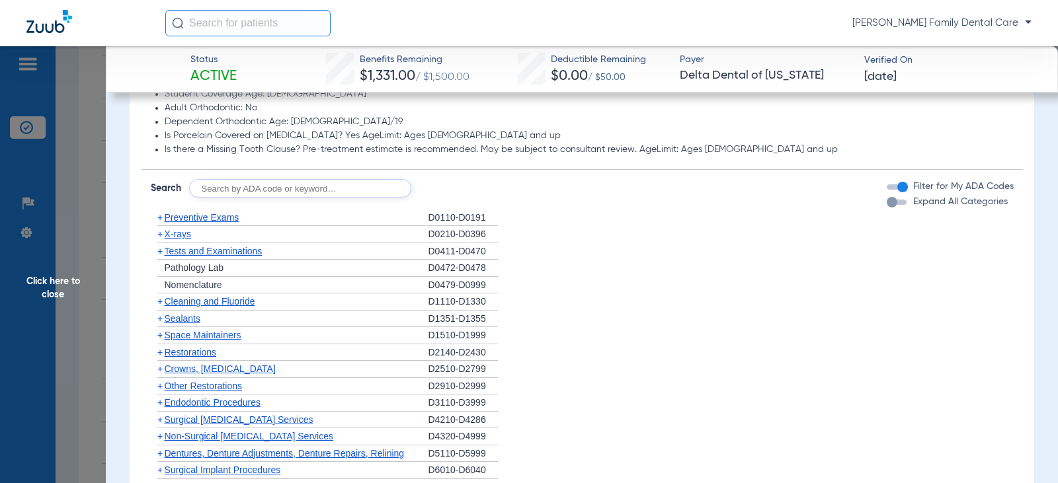
click at [162, 255] on span "+" at bounding box center [159, 251] width 5 height 11
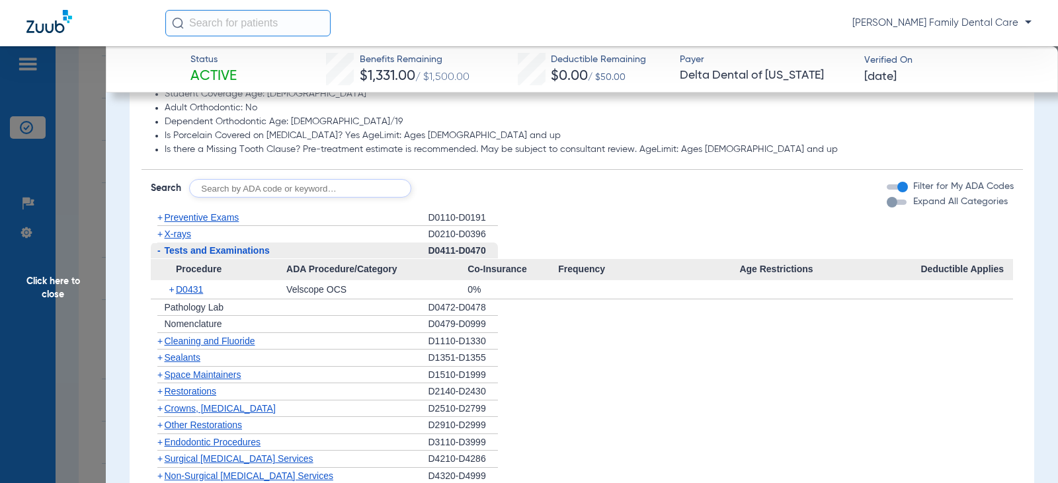
click at [162, 255] on span "-" at bounding box center [158, 251] width 14 height 17
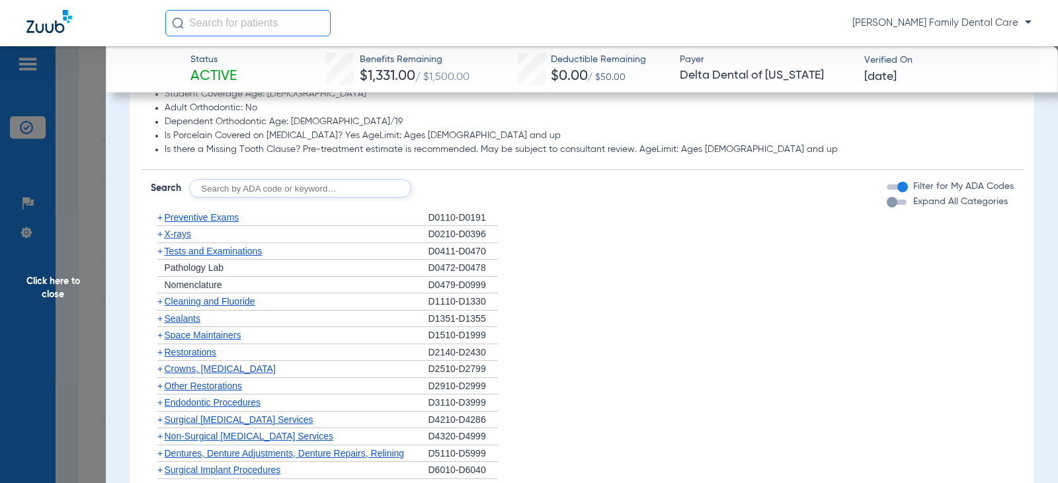
click at [162, 318] on span "+" at bounding box center [159, 318] width 5 height 11
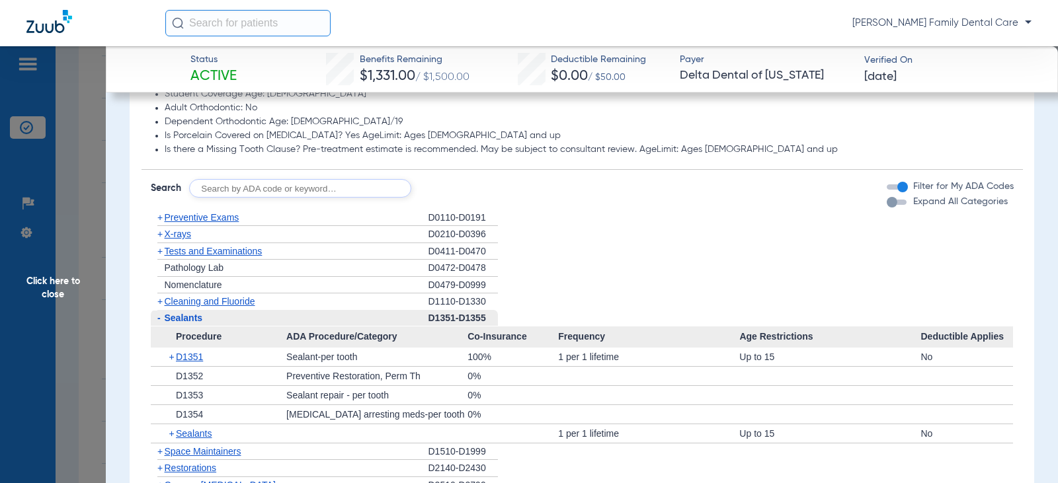
click at [162, 318] on span "-" at bounding box center [158, 318] width 14 height 17
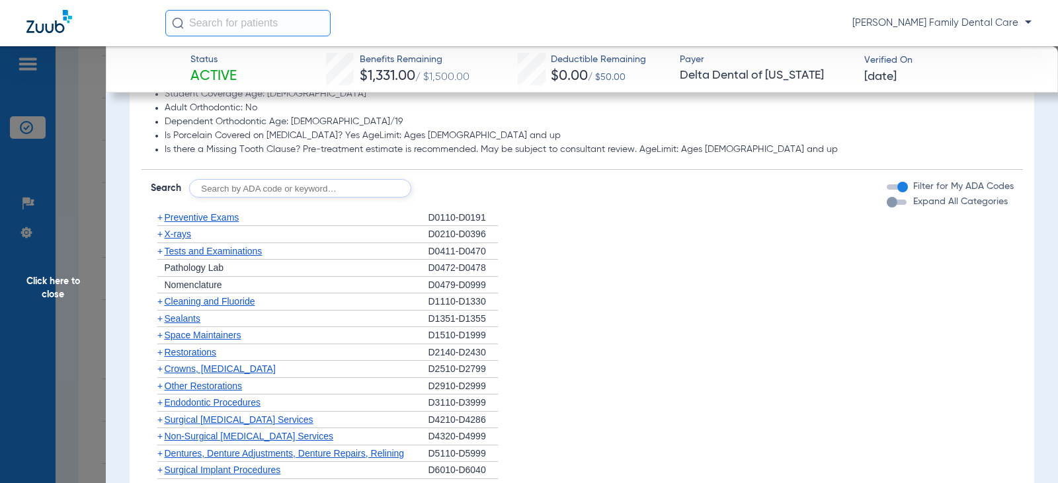
click at [162, 318] on span "+" at bounding box center [159, 318] width 5 height 11
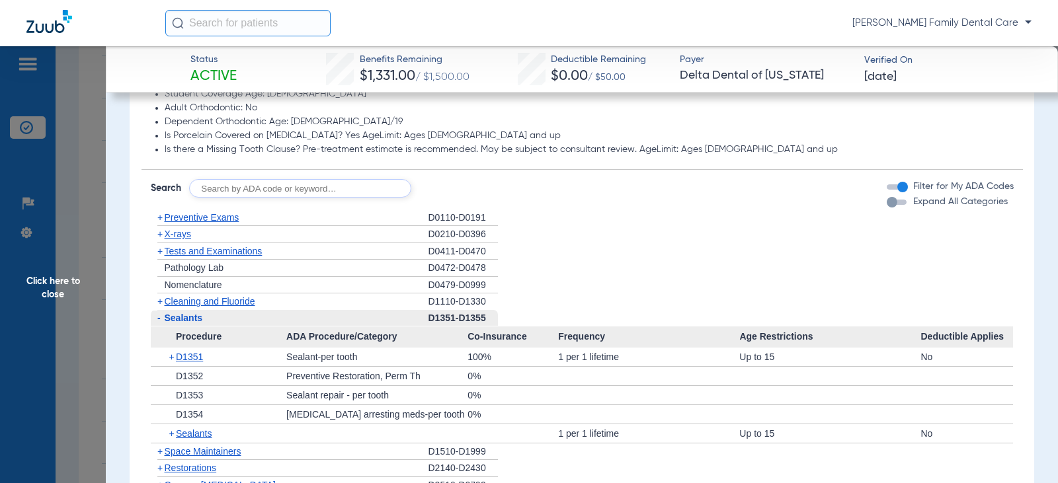
click at [162, 318] on span "-" at bounding box center [158, 318] width 14 height 17
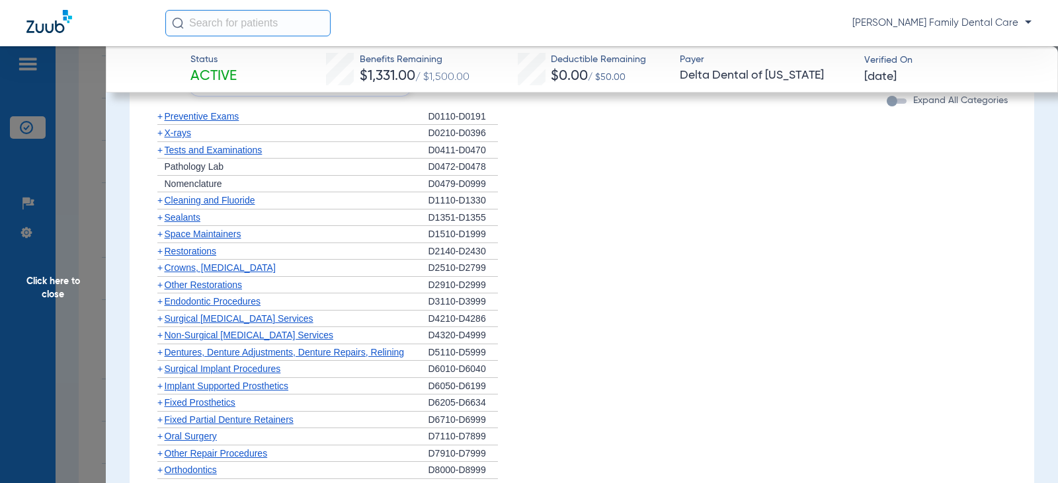
scroll to position [1323, 0]
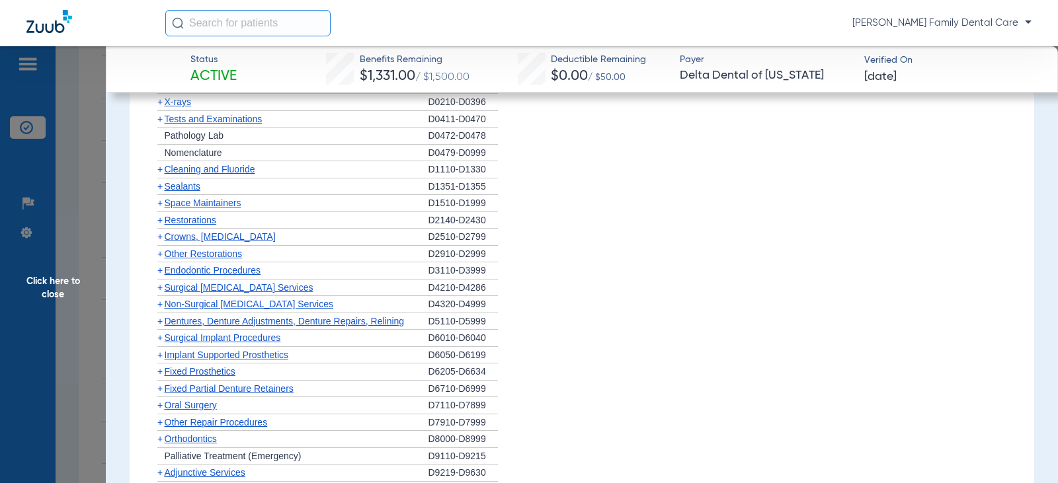
click at [157, 235] on span "+" at bounding box center [159, 236] width 5 height 11
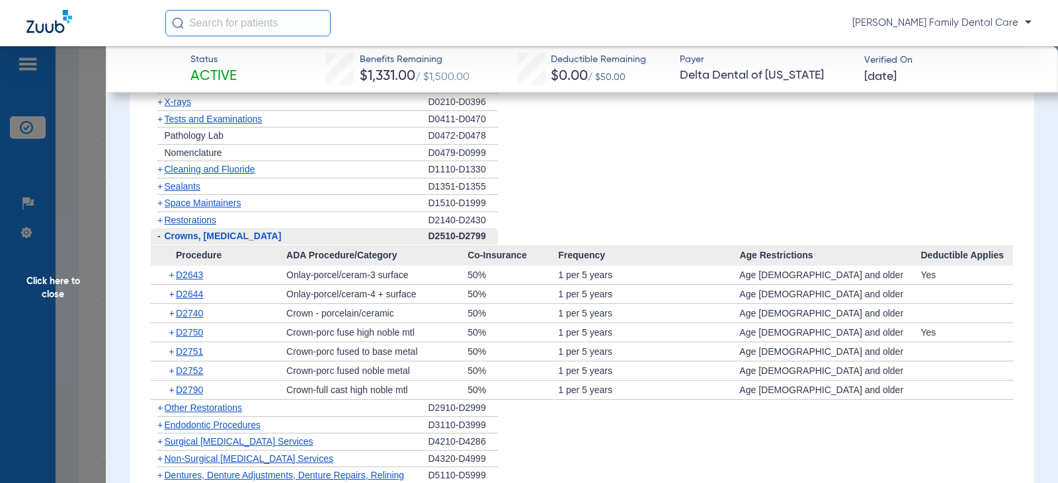
click at [157, 235] on span "-" at bounding box center [158, 236] width 3 height 11
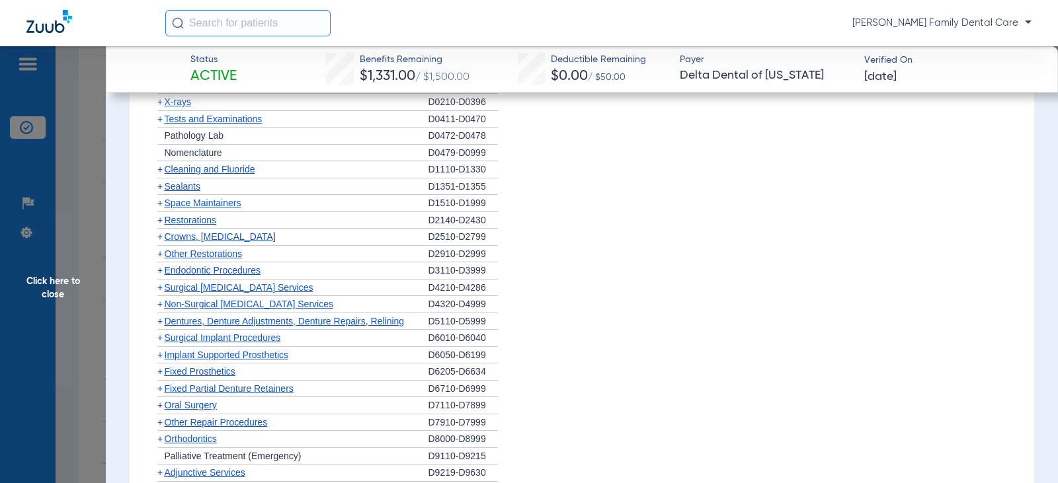
click at [157, 253] on span "+" at bounding box center [159, 254] width 5 height 11
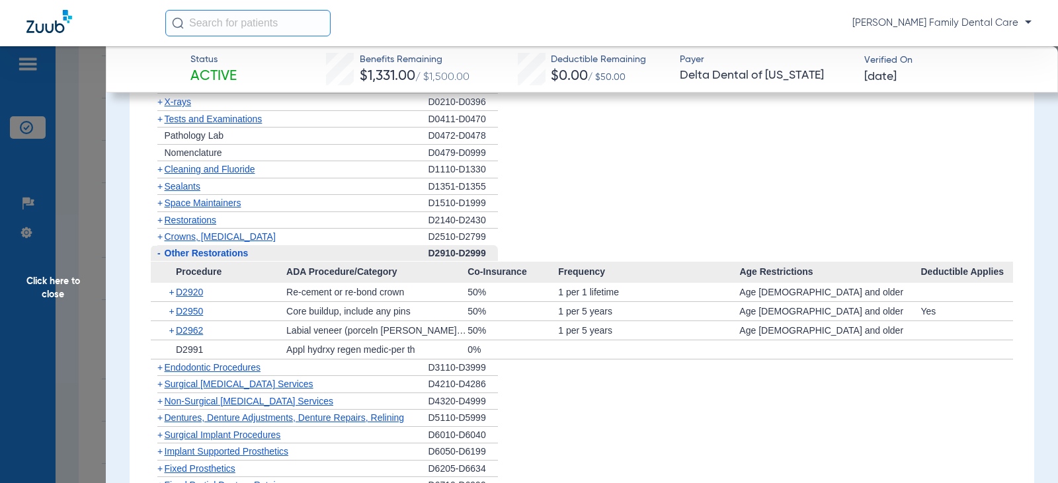
click at [157, 253] on span "-" at bounding box center [158, 253] width 3 height 11
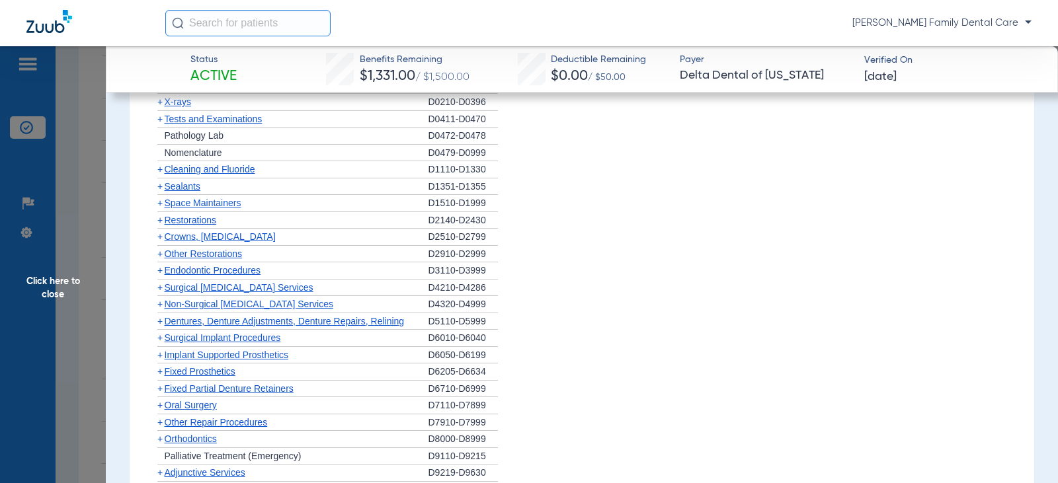
click at [160, 274] on span "+" at bounding box center [159, 270] width 5 height 11
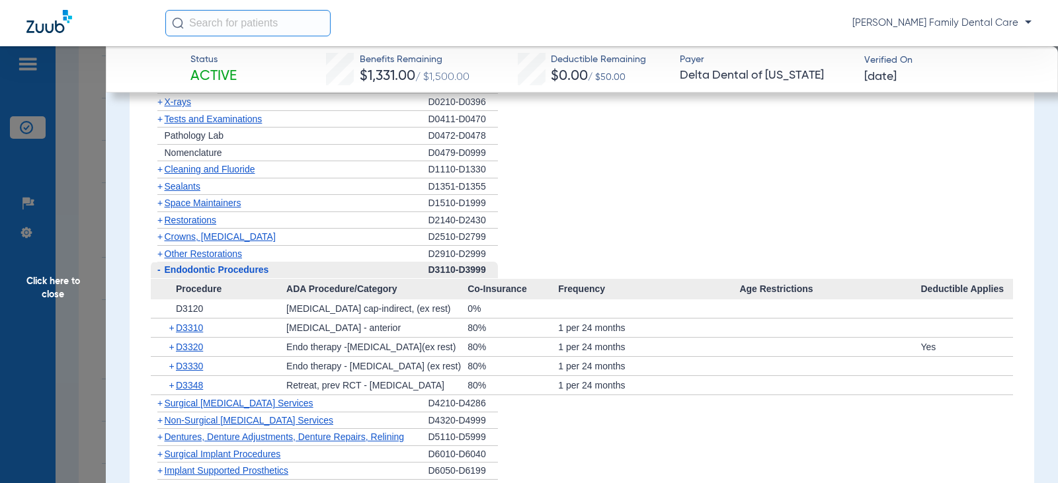
click at [159, 276] on span "-" at bounding box center [158, 270] width 14 height 17
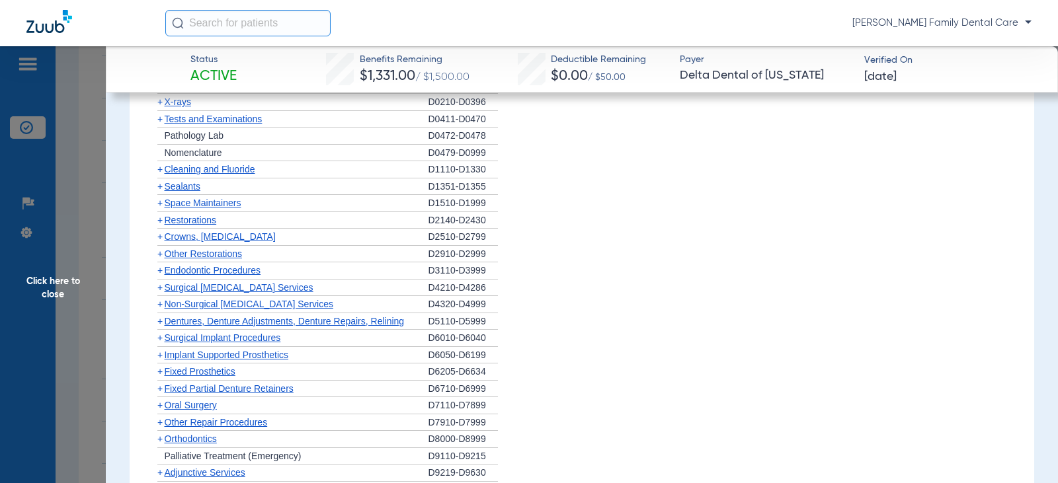
click at [161, 306] on span "+" at bounding box center [159, 304] width 5 height 11
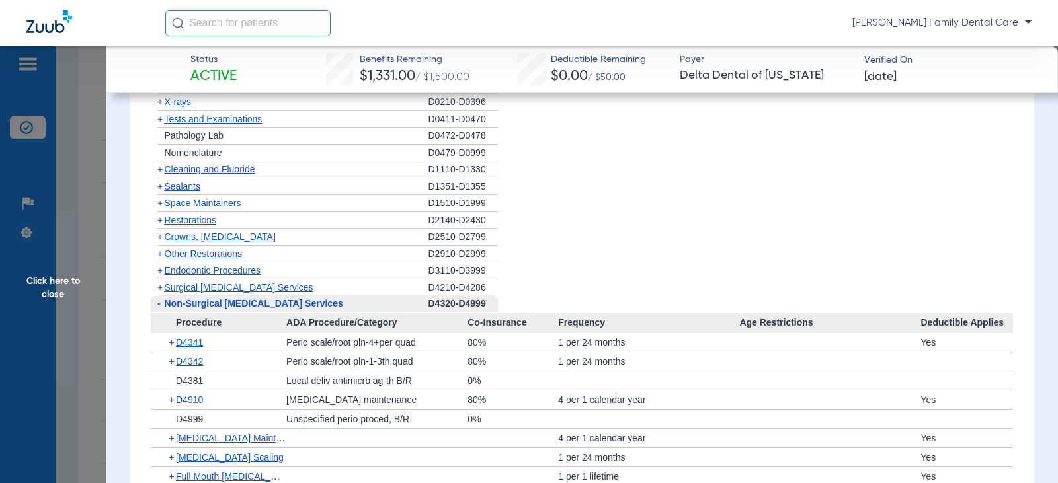
click at [159, 305] on span "-" at bounding box center [158, 303] width 3 height 11
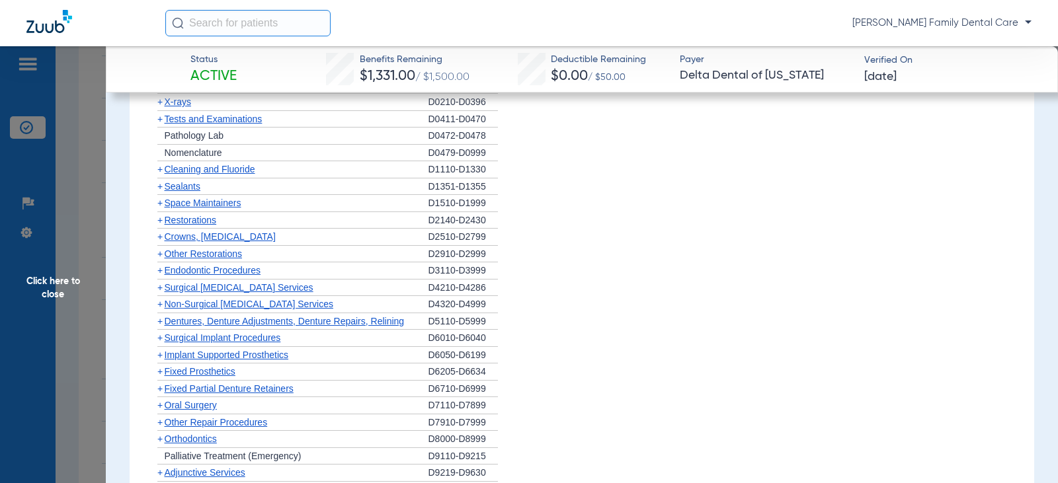
click at [157, 322] on span "+" at bounding box center [159, 321] width 5 height 11
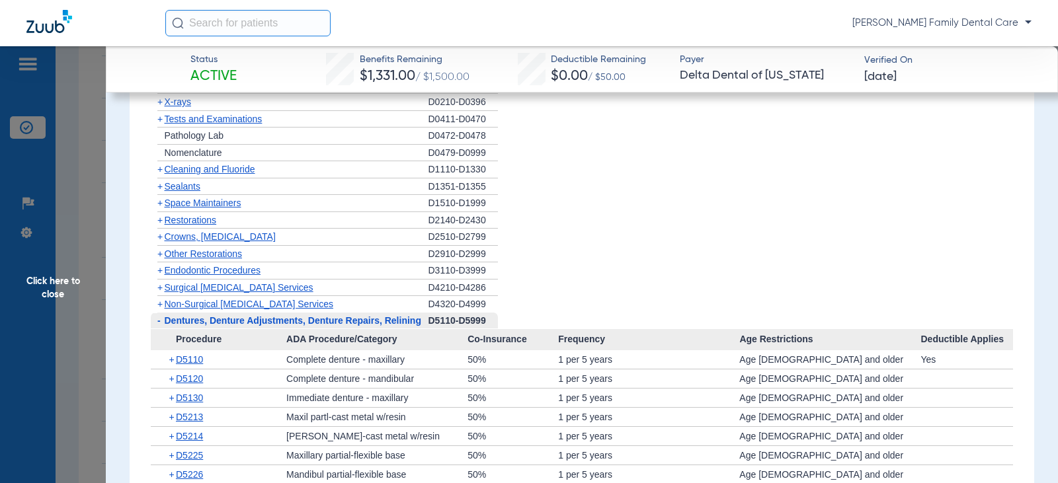
click at [157, 322] on span "-" at bounding box center [158, 320] width 3 height 11
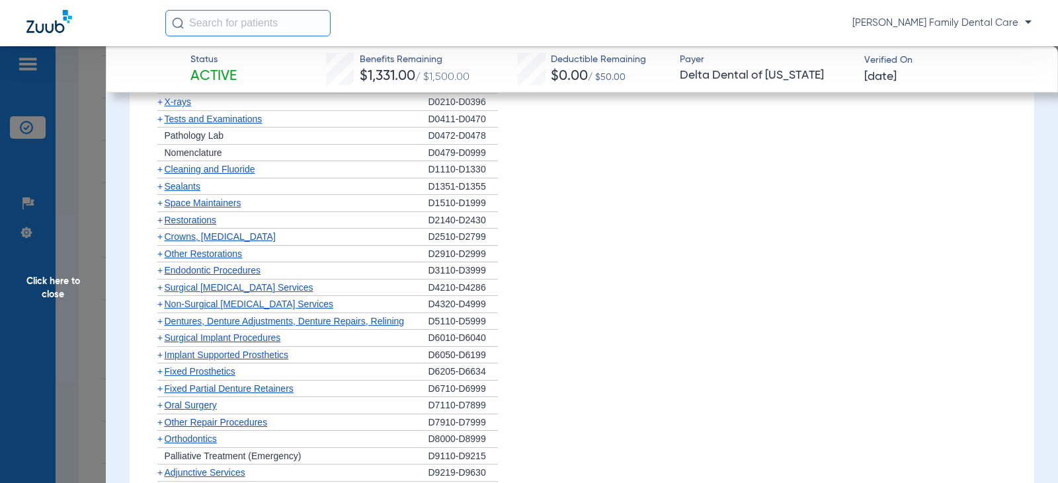
click at [157, 339] on span "+" at bounding box center [159, 338] width 5 height 11
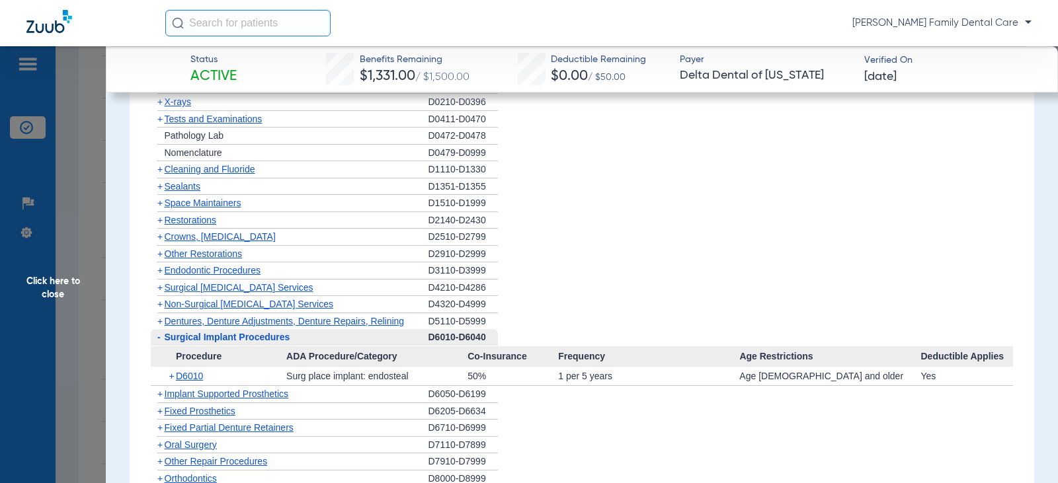
click at [158, 339] on span "-" at bounding box center [158, 337] width 3 height 11
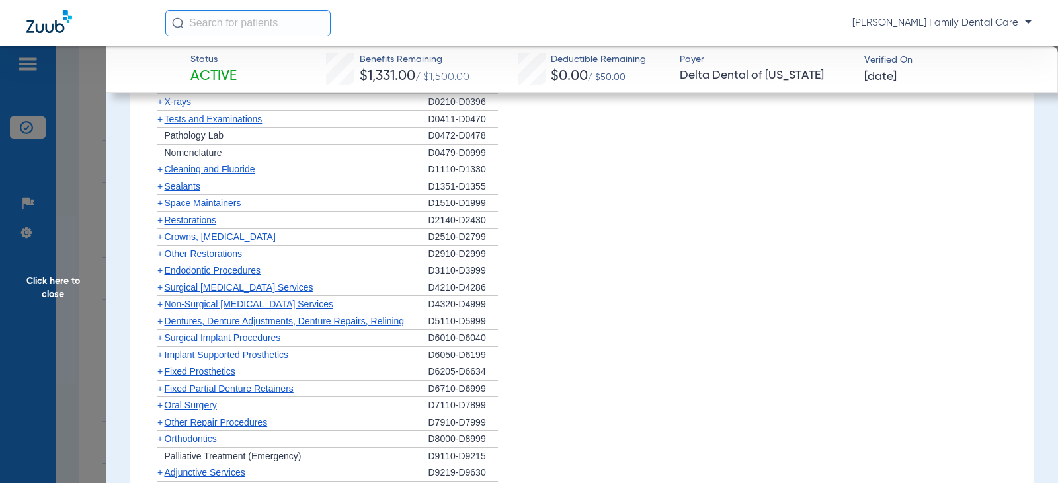
click at [158, 354] on span "+" at bounding box center [159, 355] width 5 height 11
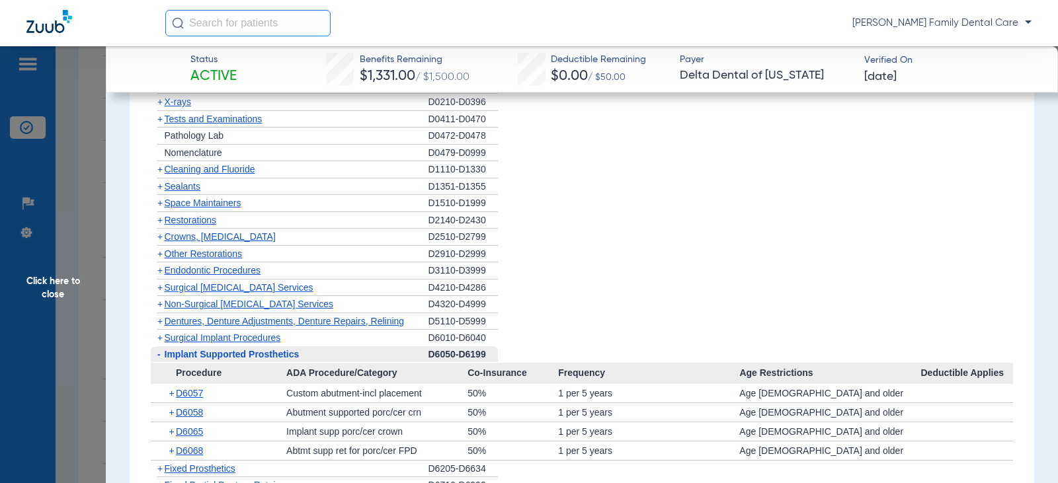
click at [158, 354] on span "-" at bounding box center [158, 354] width 3 height 11
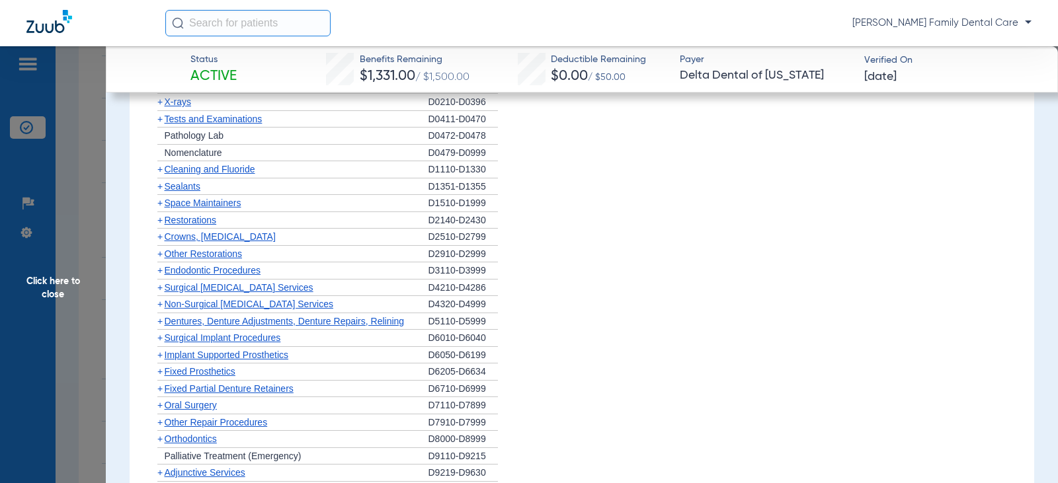
click at [161, 373] on span "+" at bounding box center [159, 371] width 5 height 11
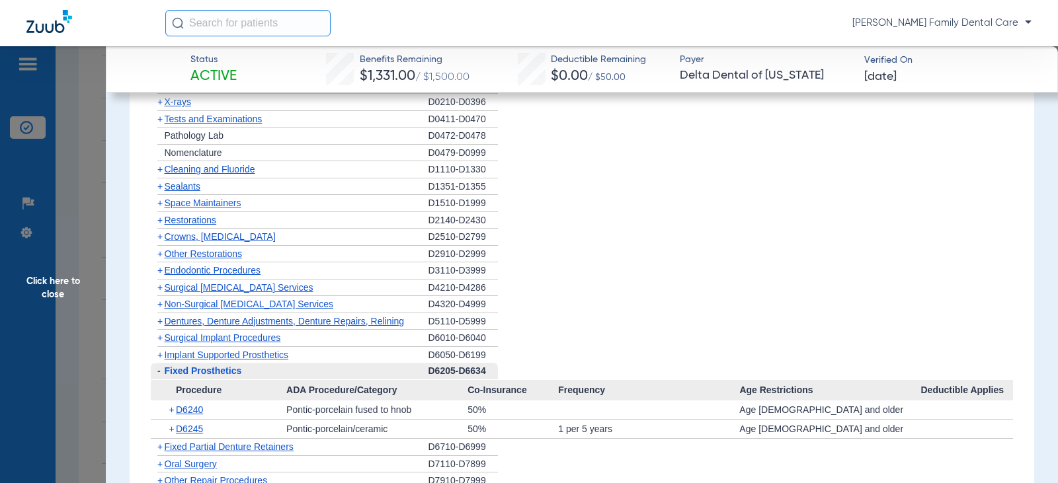
click at [161, 373] on span "-" at bounding box center [158, 371] width 14 height 17
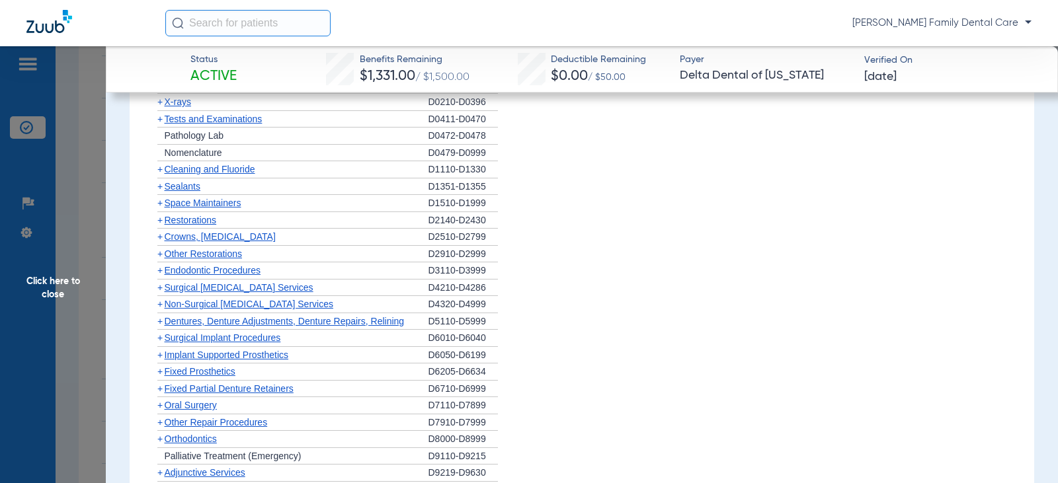
click at [160, 389] on span "+" at bounding box center [159, 389] width 5 height 11
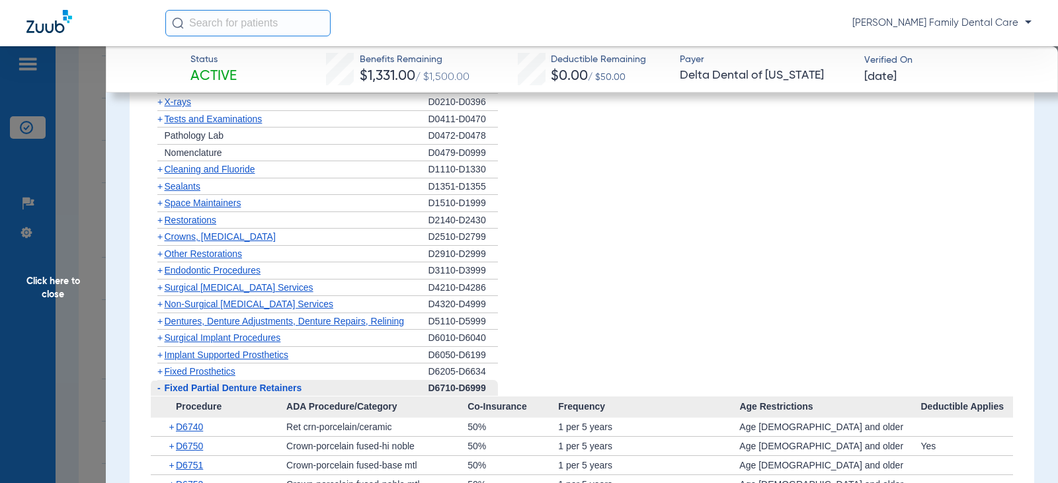
click at [160, 389] on span "-" at bounding box center [158, 388] width 3 height 11
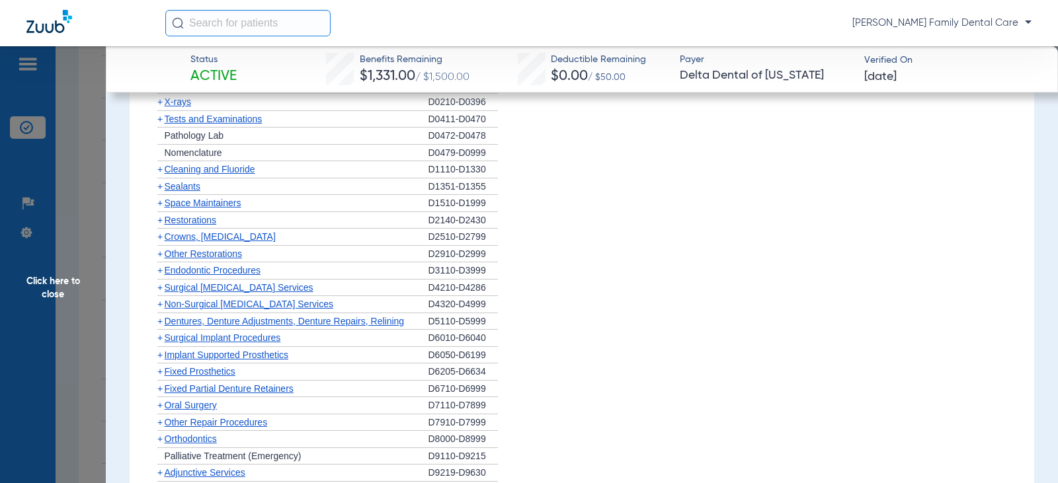
click at [161, 407] on span "+" at bounding box center [159, 405] width 5 height 11
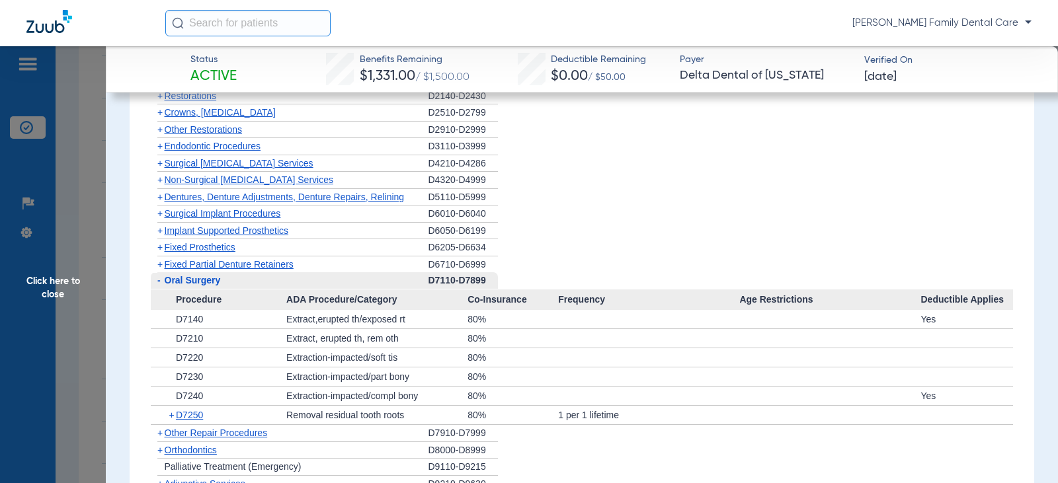
scroll to position [1455, 0]
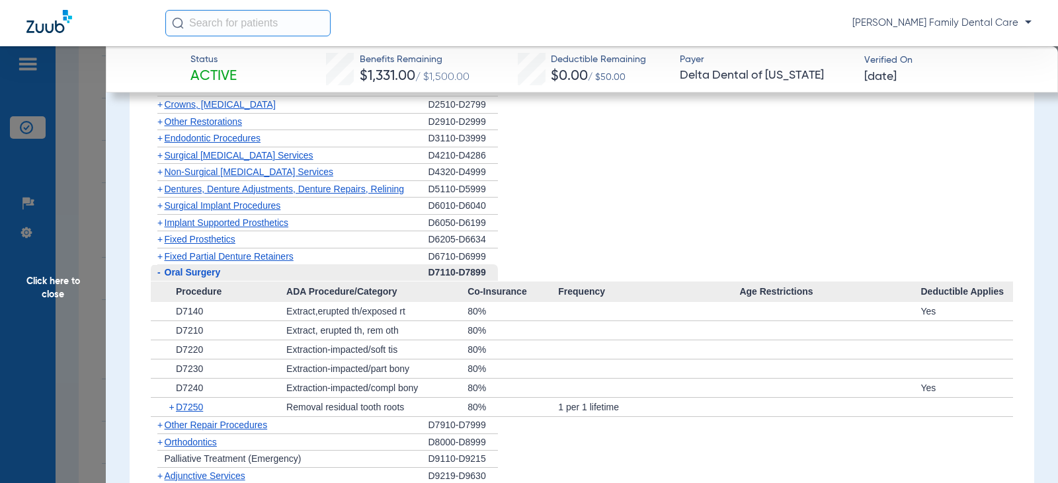
click at [159, 272] on span "-" at bounding box center [158, 272] width 3 height 11
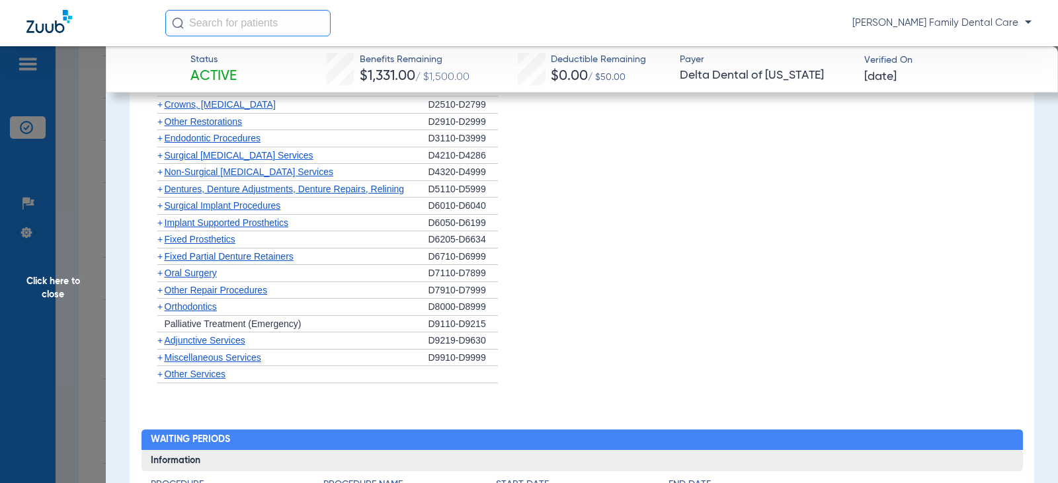
click at [162, 309] on span "+" at bounding box center [159, 307] width 5 height 11
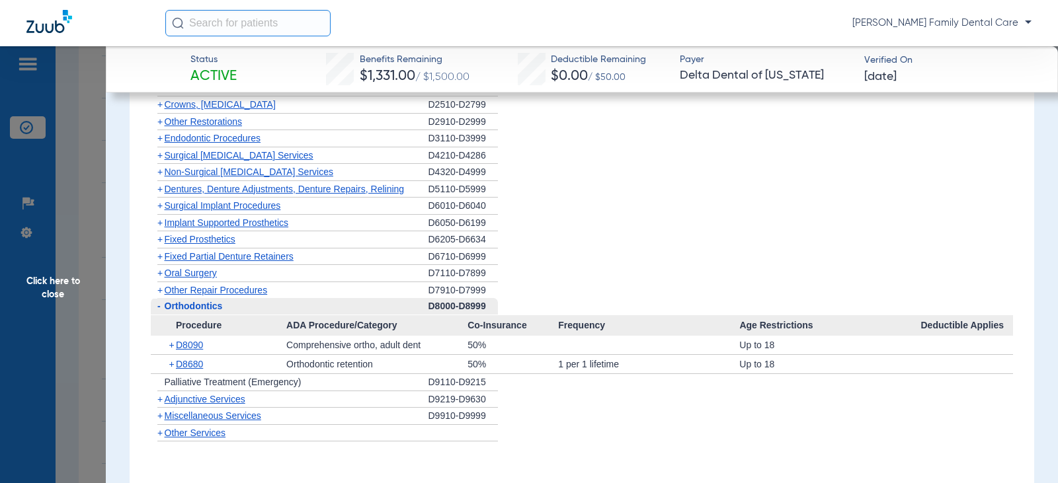
click at [156, 305] on span "-" at bounding box center [158, 306] width 14 height 17
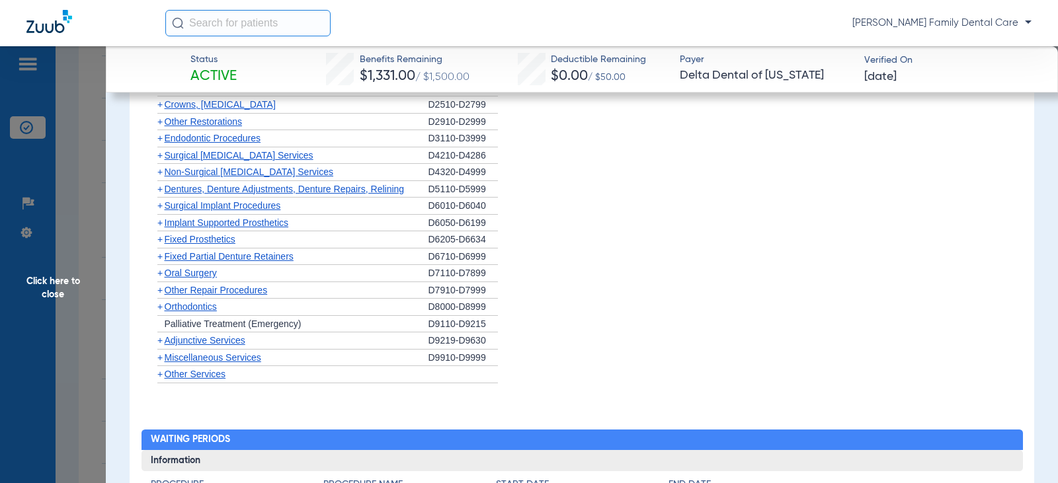
click at [159, 341] on span "+" at bounding box center [159, 340] width 5 height 11
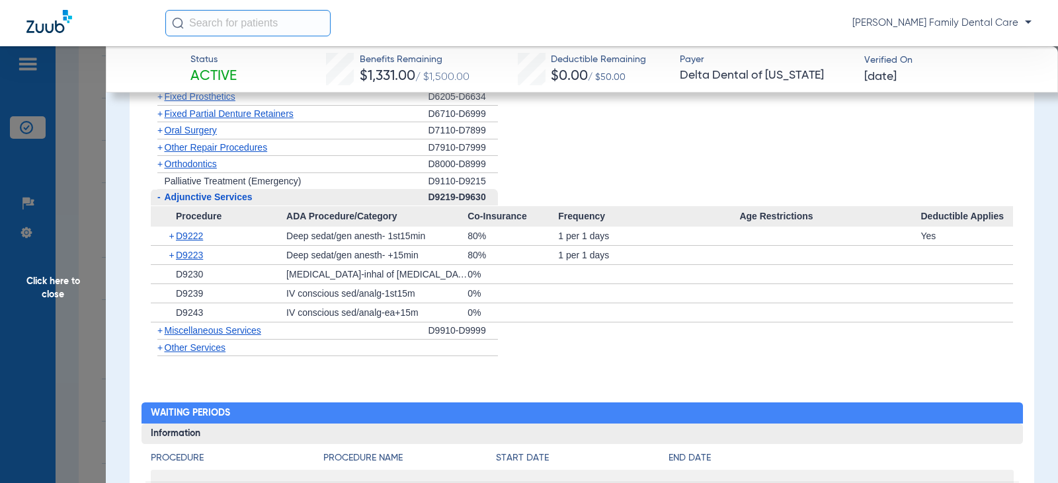
scroll to position [1720, 0]
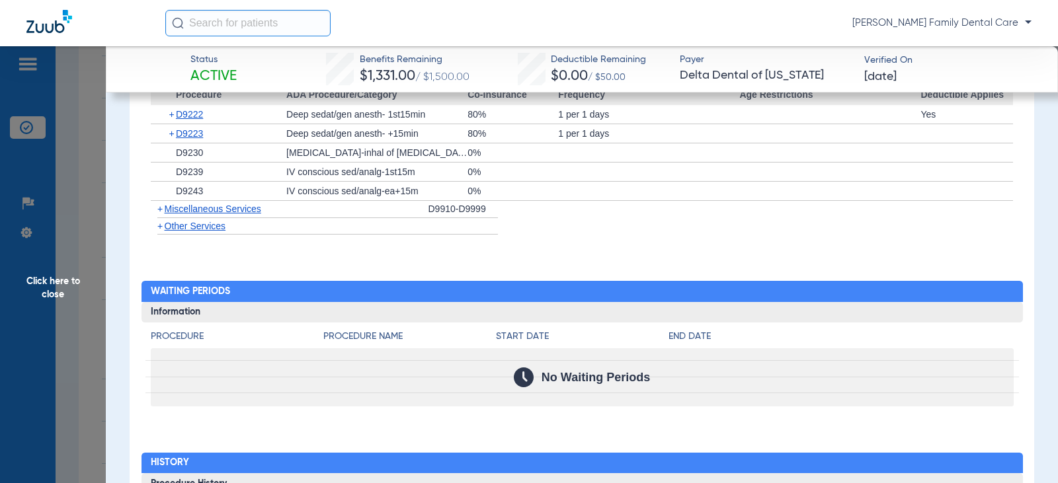
click at [161, 211] on span "+" at bounding box center [159, 209] width 5 height 11
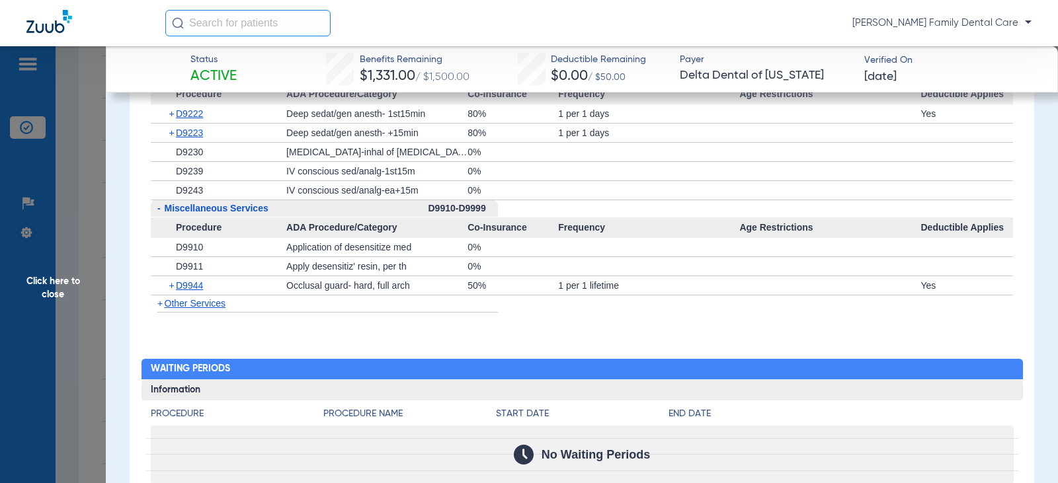
click at [57, 289] on span "Click here to close" at bounding box center [53, 287] width 106 height 483
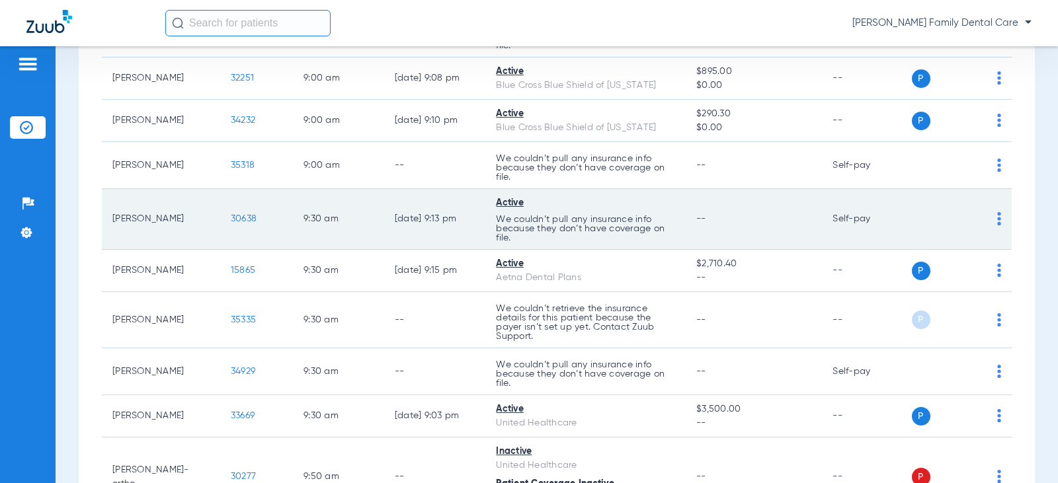
scroll to position [529, 0]
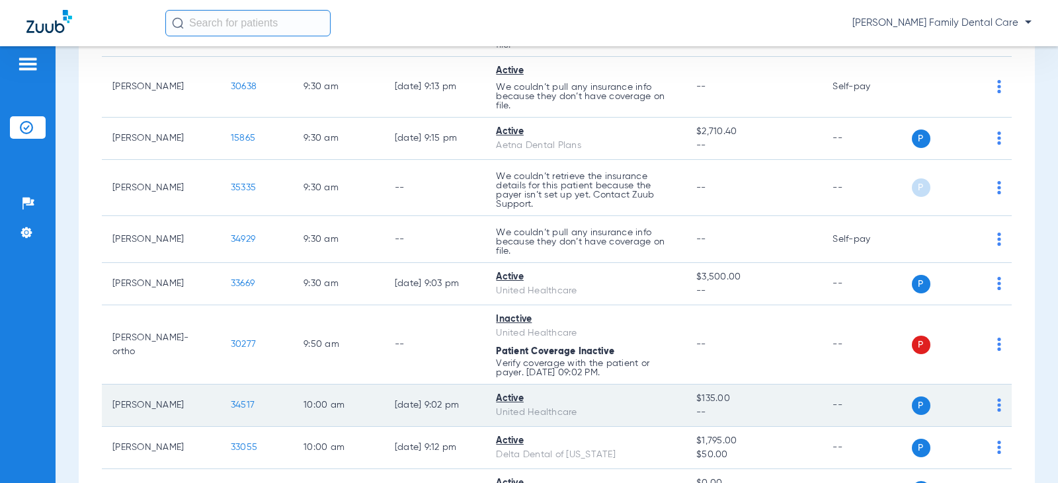
click at [235, 412] on td "34517" at bounding box center [256, 406] width 73 height 42
click at [235, 403] on span "34517" at bounding box center [243, 405] width 24 height 9
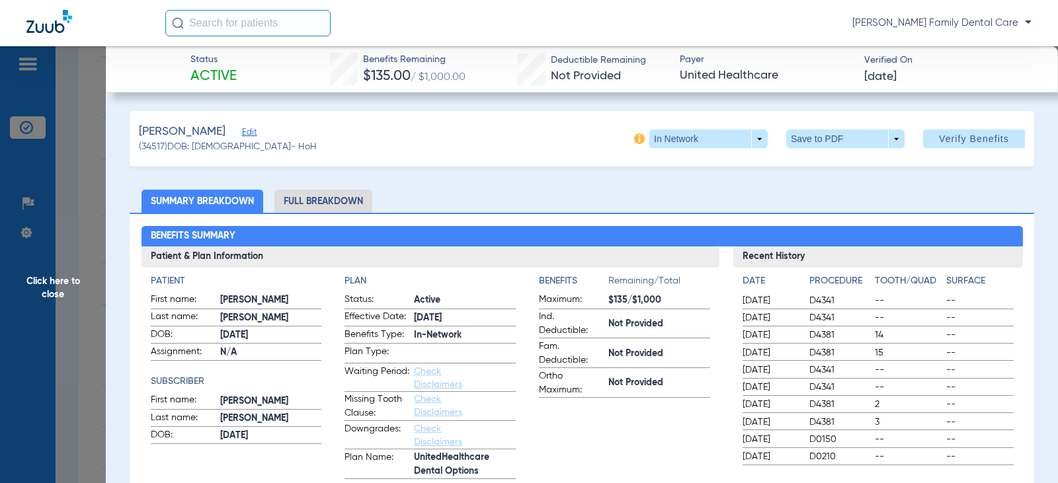
click at [295, 202] on li "Full Breakdown" at bounding box center [323, 201] width 98 height 23
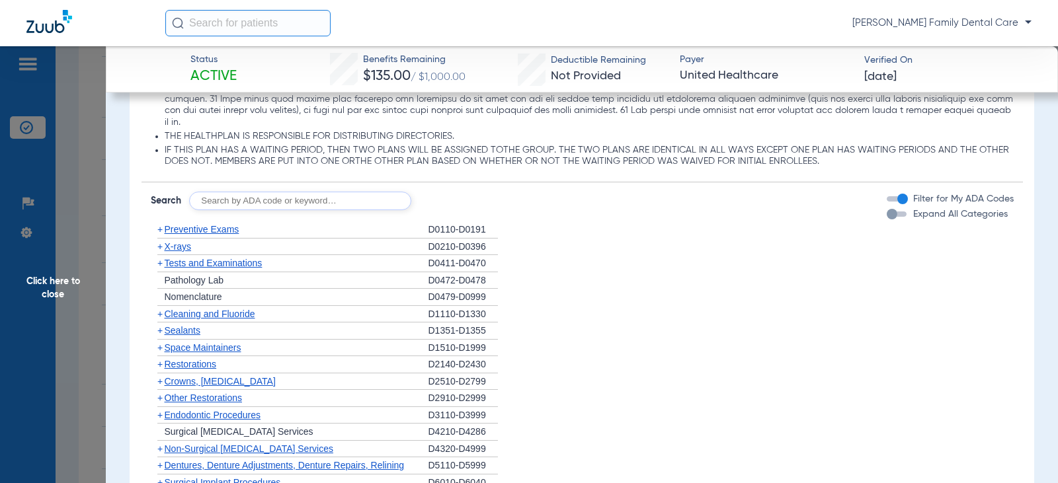
scroll to position [1455, 0]
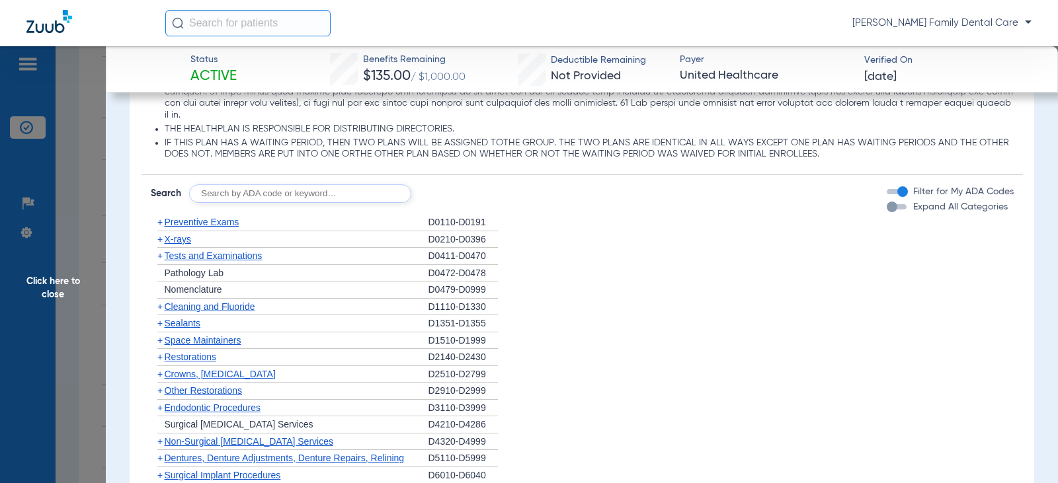
click at [157, 231] on span "+" at bounding box center [158, 222] width 14 height 17
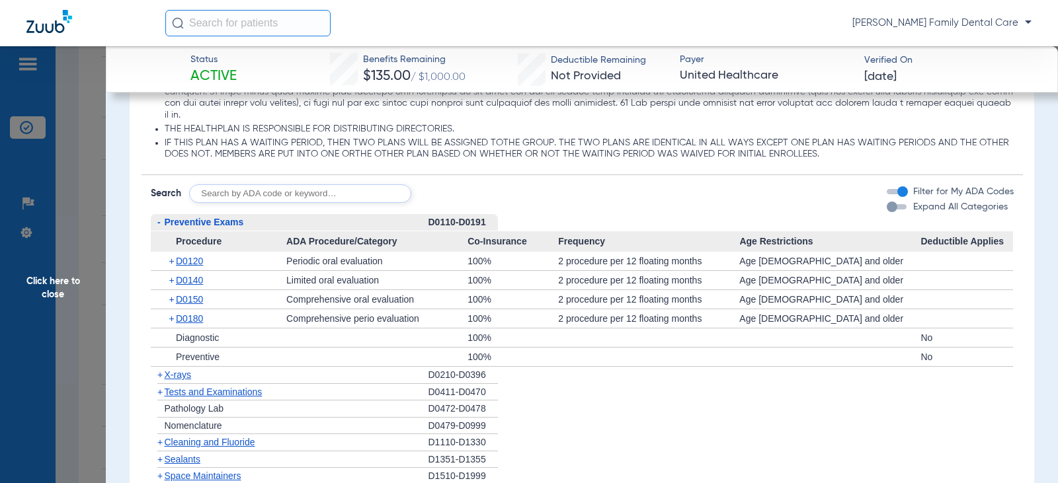
scroll to position [1587, 0]
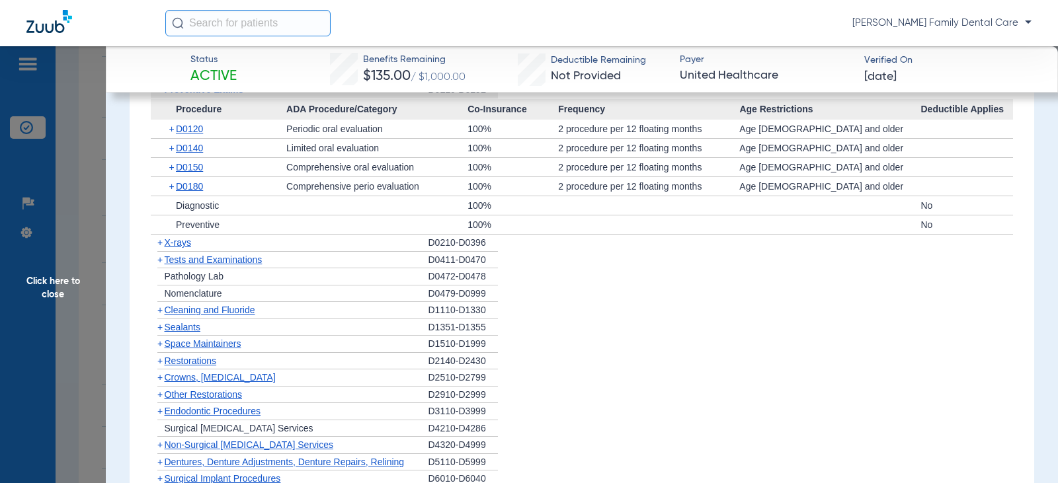
click at [161, 315] on span "+" at bounding box center [159, 310] width 5 height 11
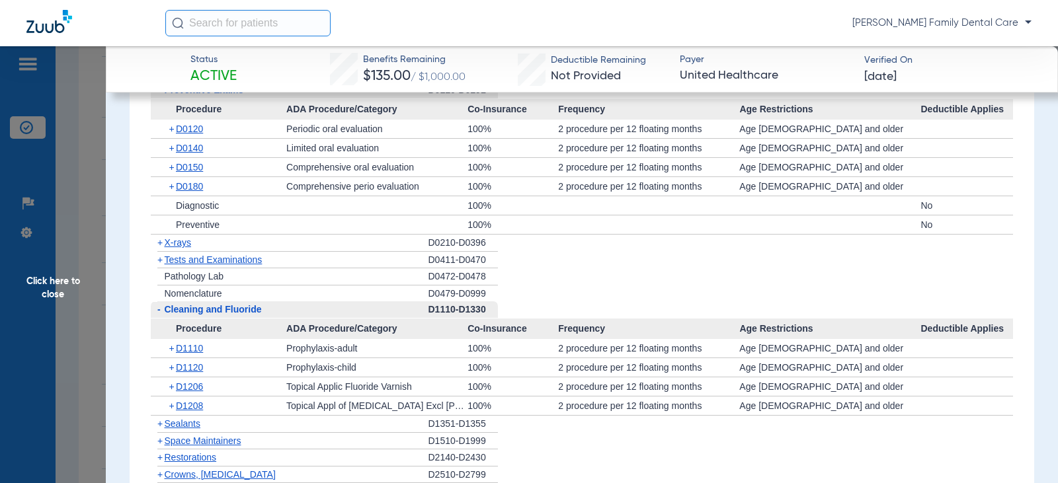
click at [159, 315] on span "-" at bounding box center [158, 309] width 3 height 11
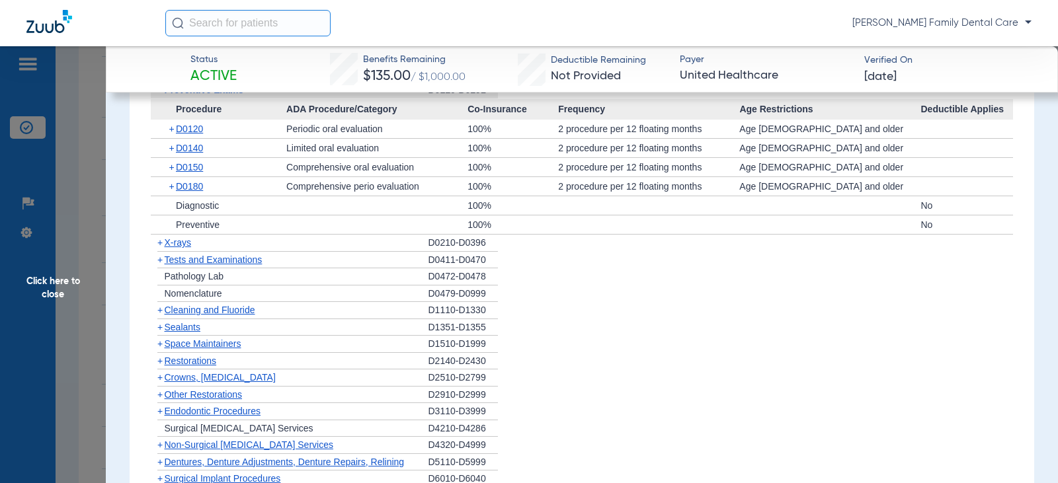
click at [156, 99] on span "-" at bounding box center [158, 90] width 14 height 17
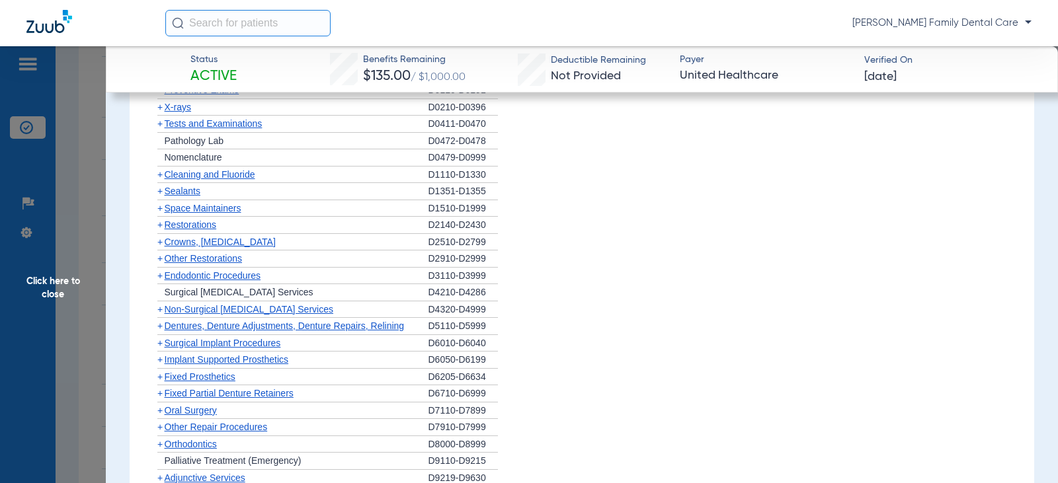
click at [159, 112] on span "+" at bounding box center [159, 107] width 5 height 11
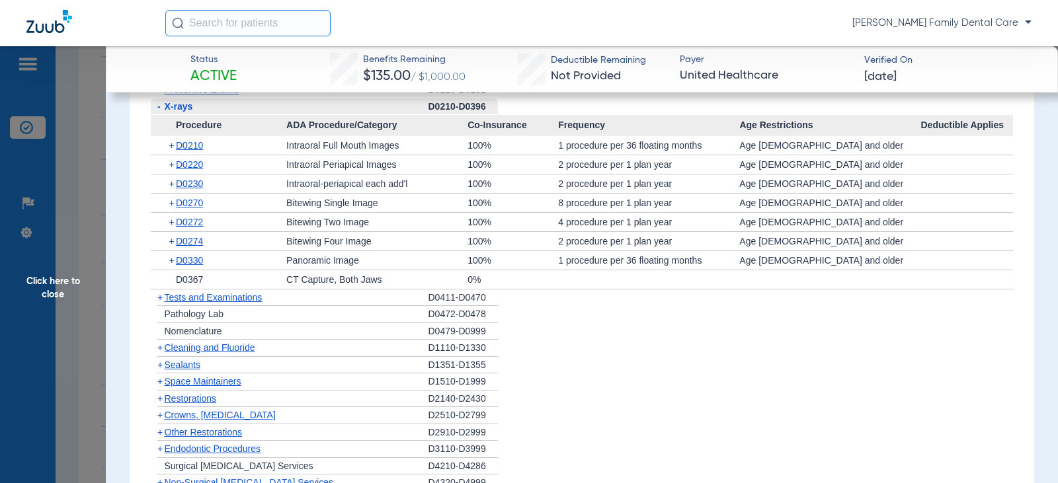
click at [159, 112] on span "-" at bounding box center [158, 106] width 3 height 11
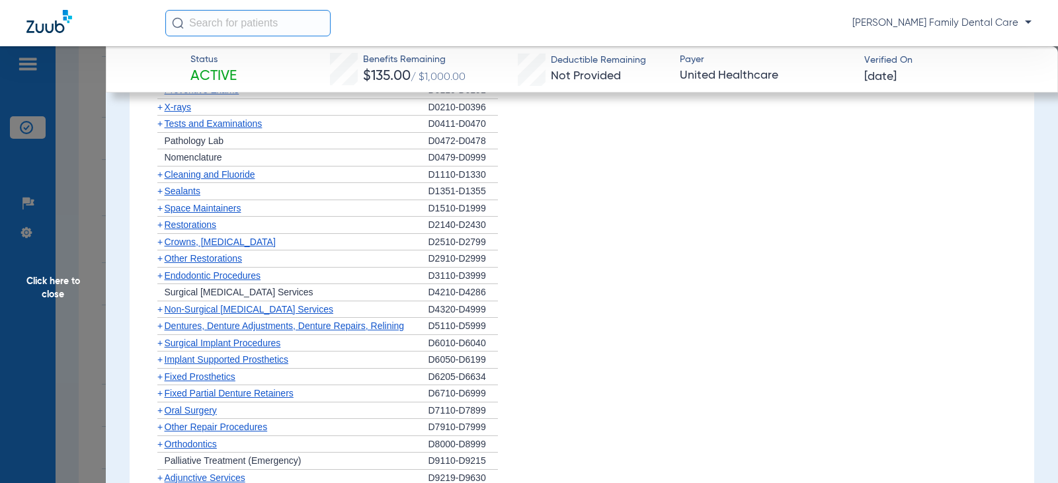
click at [159, 129] on span "+" at bounding box center [159, 123] width 5 height 11
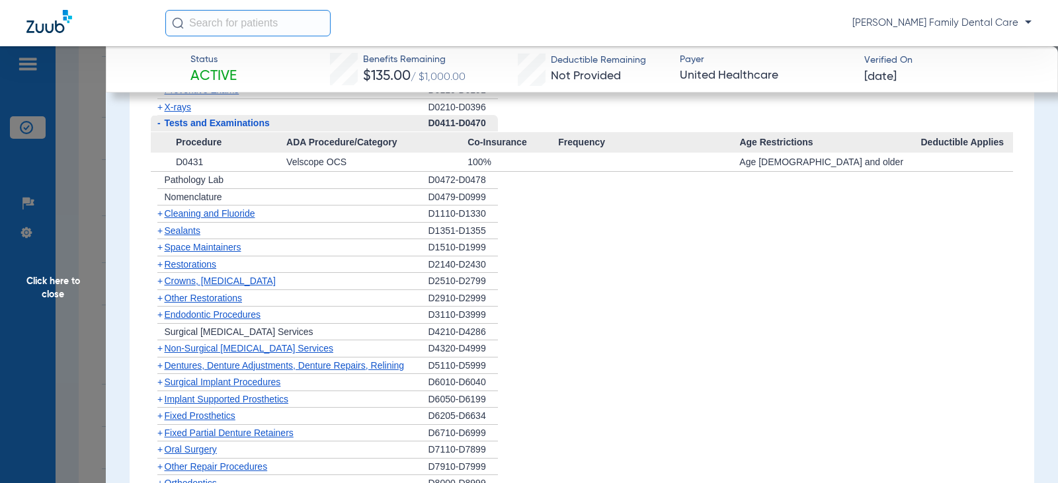
click at [157, 128] on span "-" at bounding box center [158, 123] width 3 height 11
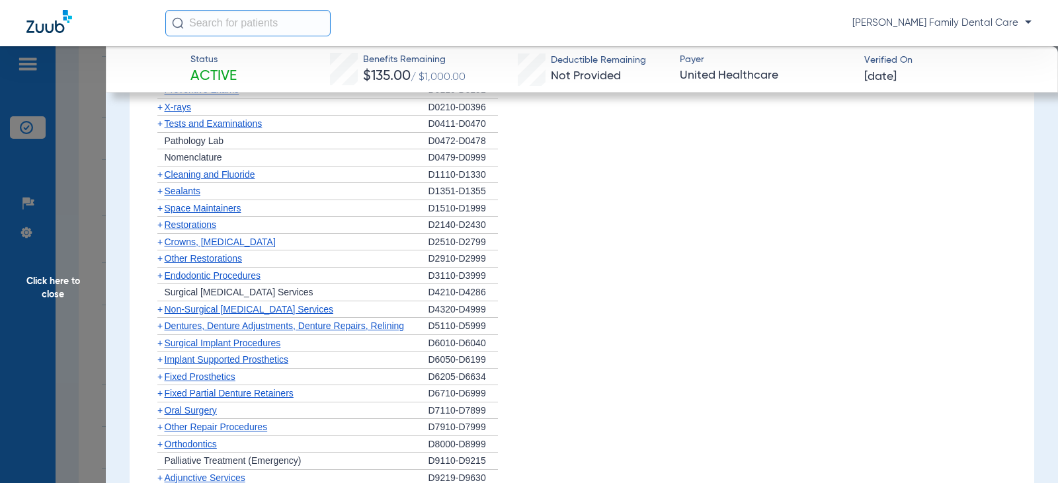
click at [158, 196] on span "+" at bounding box center [159, 191] width 5 height 11
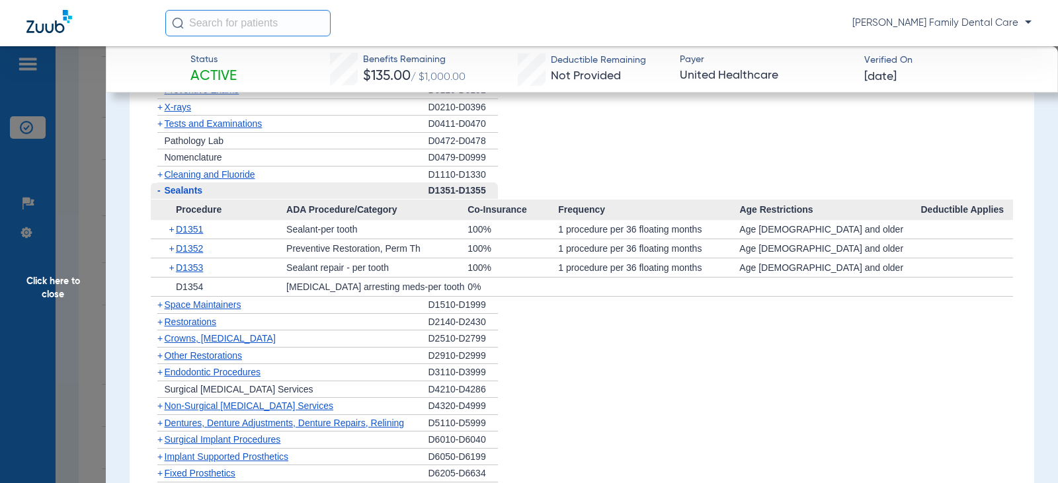
click at [158, 196] on span "-" at bounding box center [158, 190] width 3 height 11
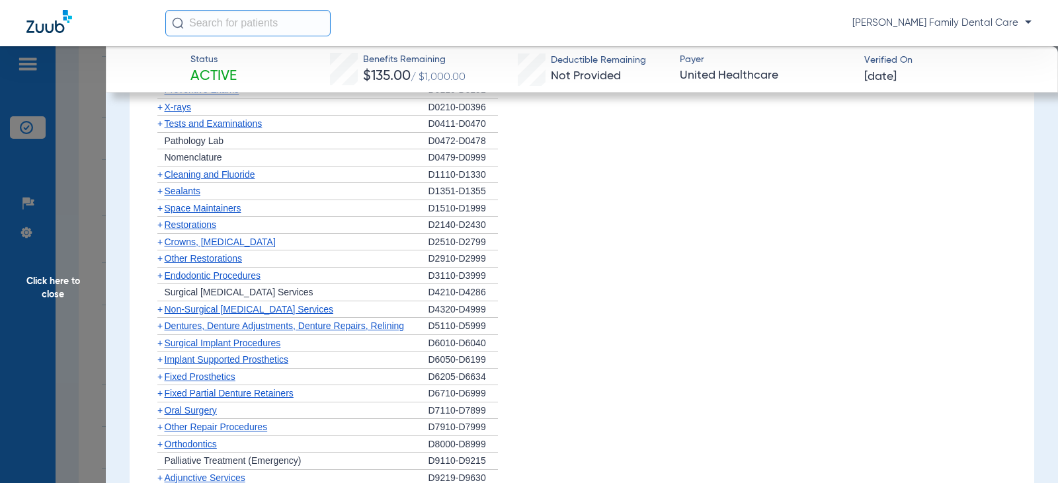
click at [159, 230] on span "+" at bounding box center [159, 225] width 5 height 11
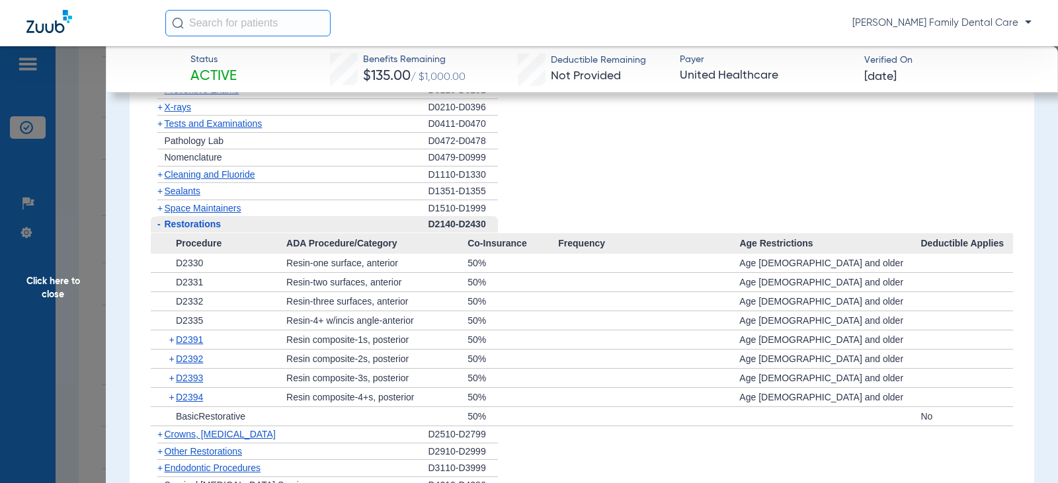
click at [159, 229] on span "-" at bounding box center [158, 224] width 3 height 11
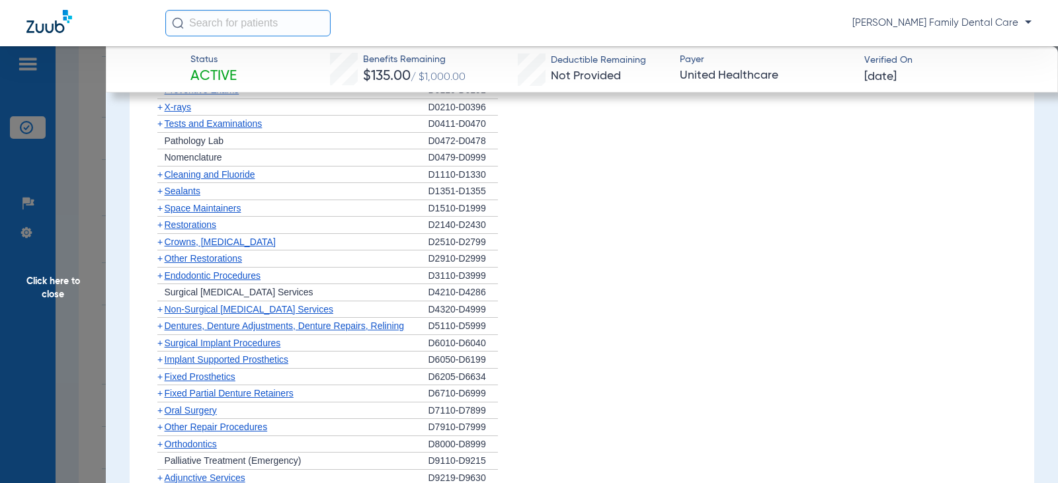
click at [159, 247] on span "+" at bounding box center [159, 242] width 5 height 11
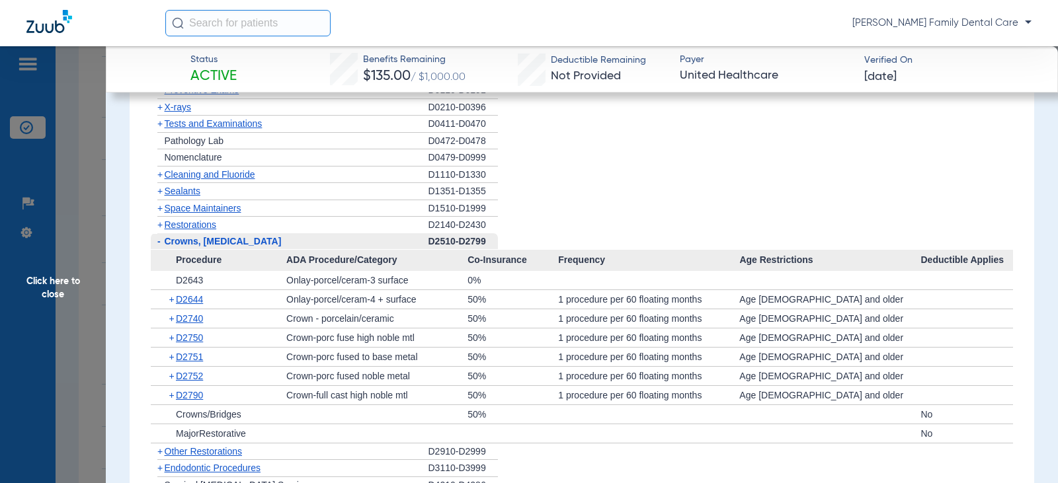
click at [159, 247] on span "-" at bounding box center [158, 241] width 3 height 11
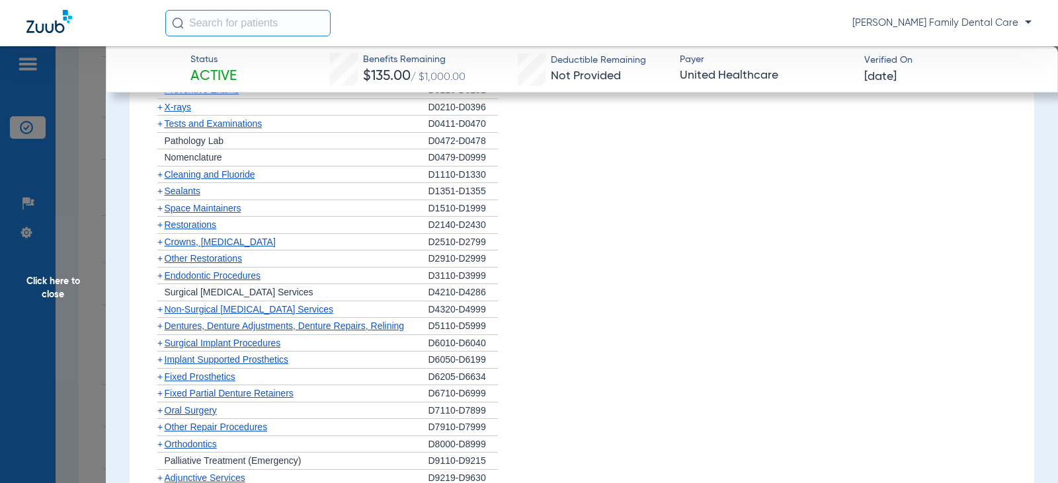
click at [159, 264] on span "+" at bounding box center [159, 258] width 5 height 11
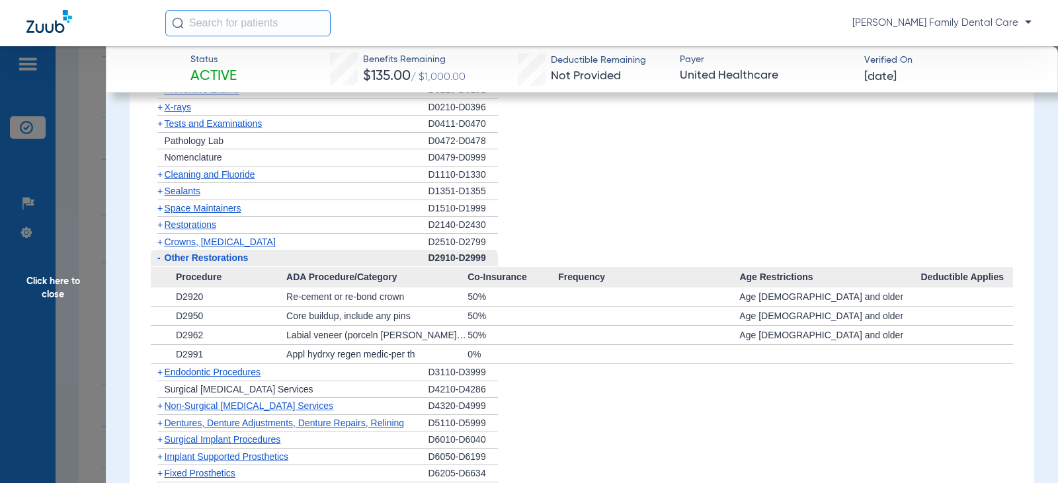
click at [159, 263] on span "-" at bounding box center [158, 258] width 3 height 11
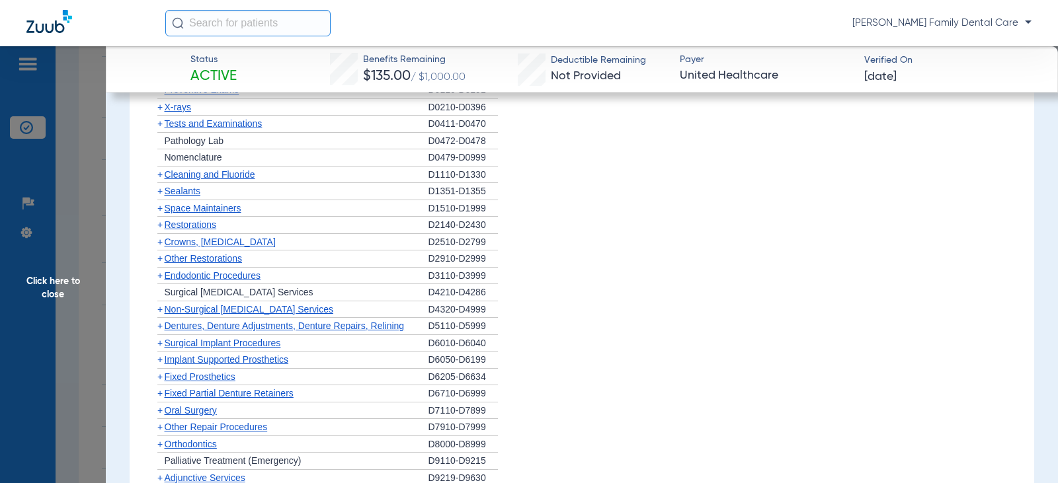
click at [165, 281] on span "Endodontic Procedures" at bounding box center [213, 275] width 97 height 11
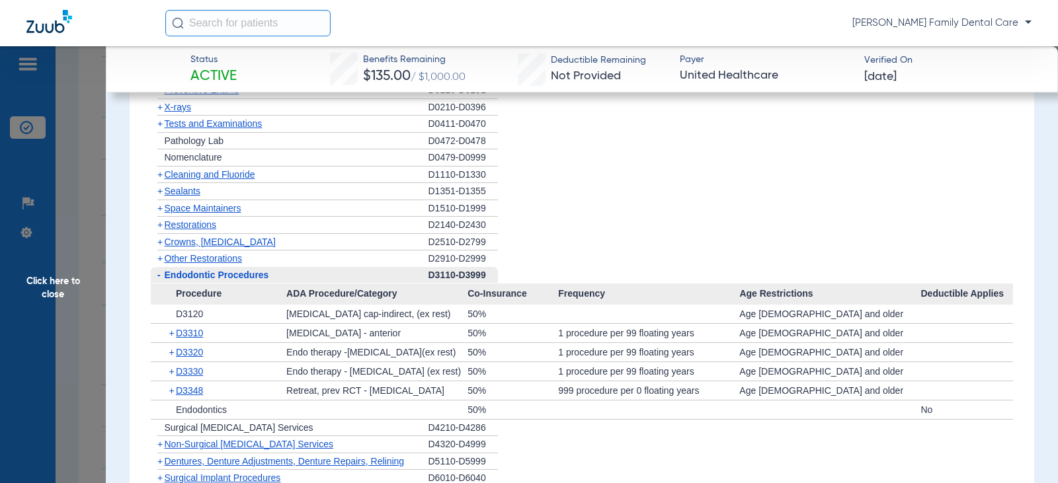
click at [165, 280] on span "Endodontic Procedures" at bounding box center [217, 275] width 104 height 11
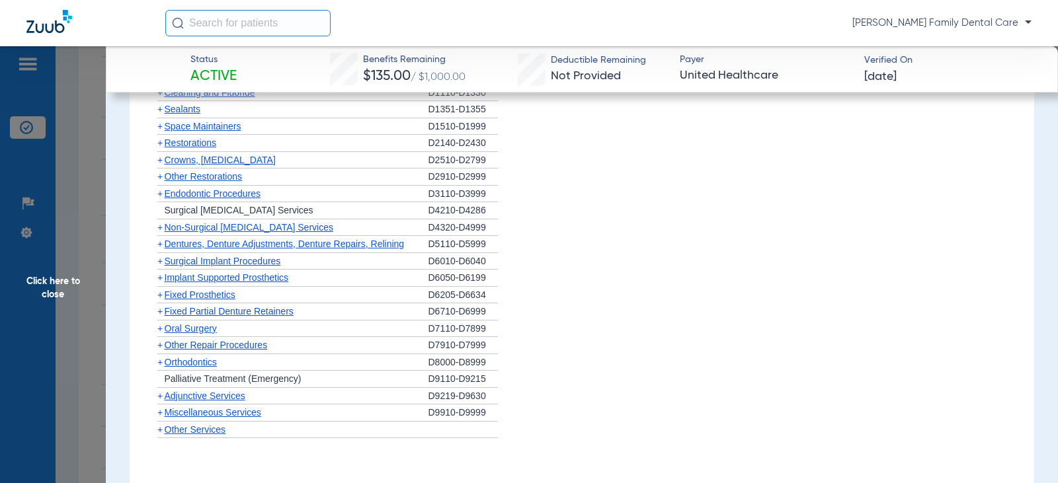
scroll to position [1720, 0]
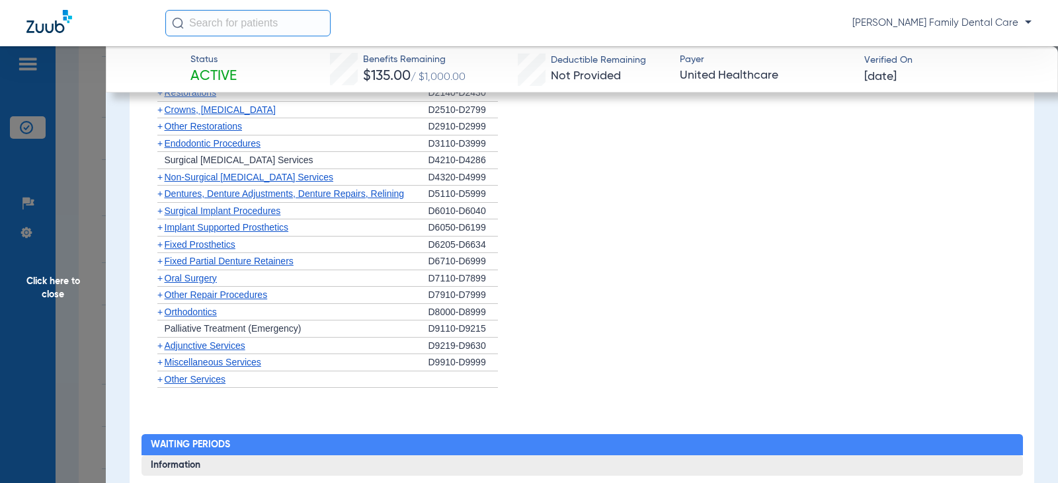
click at [156, 186] on span "+" at bounding box center [158, 177] width 14 height 17
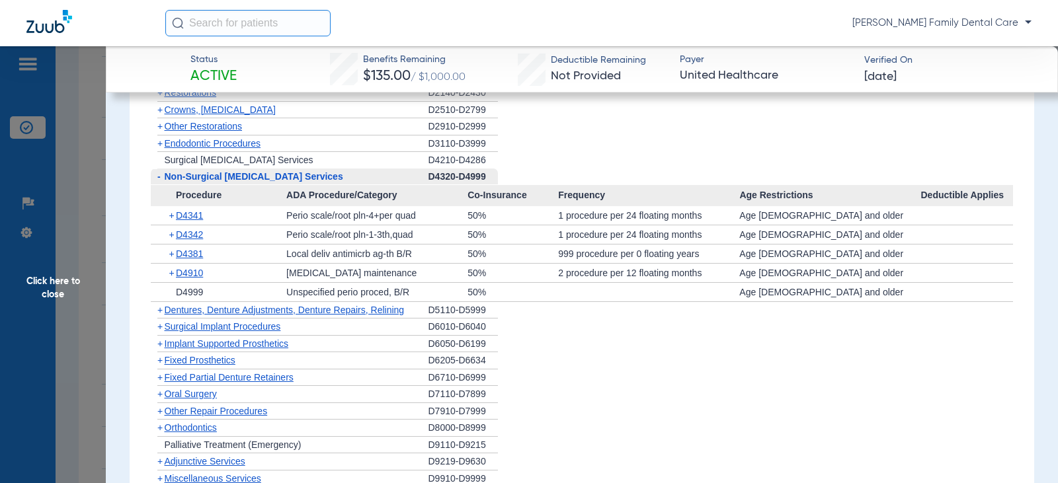
click at [159, 182] on span "-" at bounding box center [158, 176] width 3 height 11
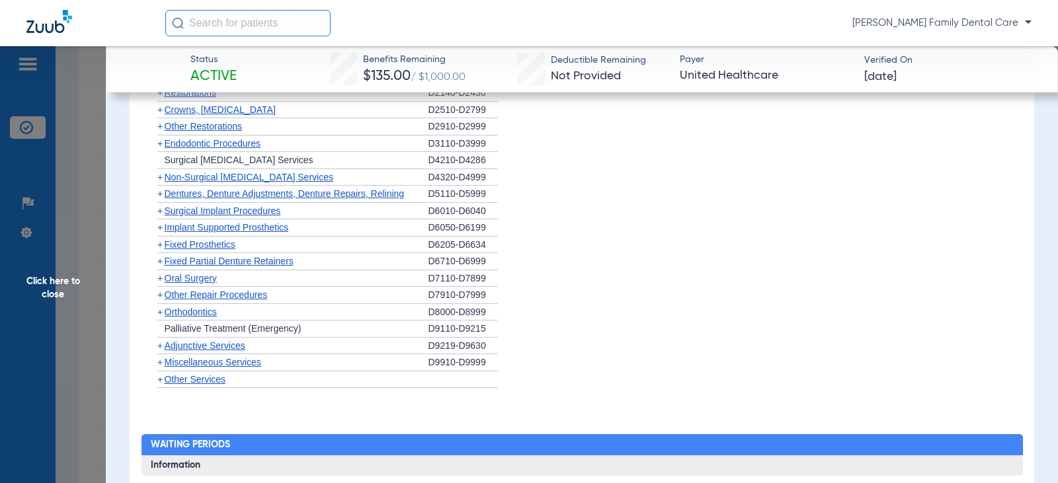
click at [163, 202] on span "+" at bounding box center [158, 194] width 14 height 17
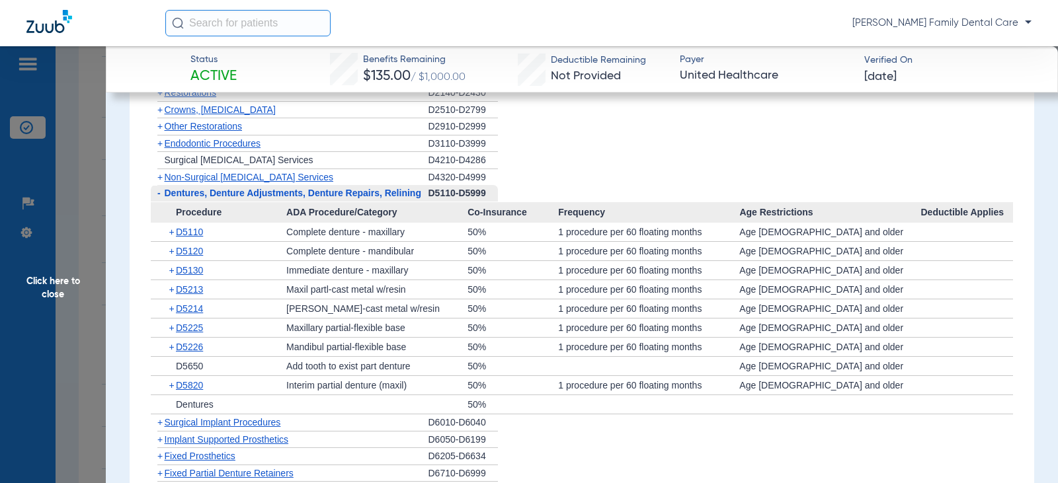
click at [163, 202] on span "-" at bounding box center [158, 193] width 14 height 17
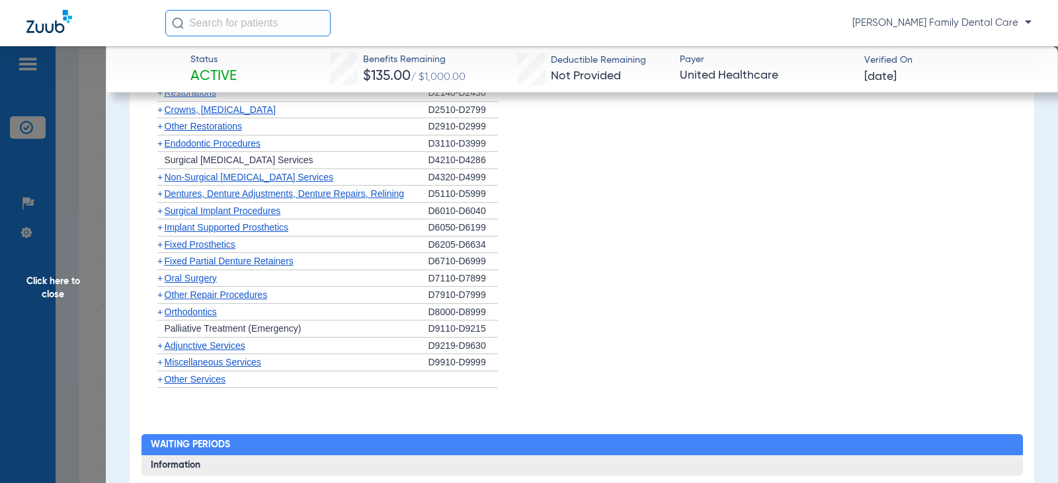
click at [162, 216] on span "+" at bounding box center [159, 211] width 5 height 11
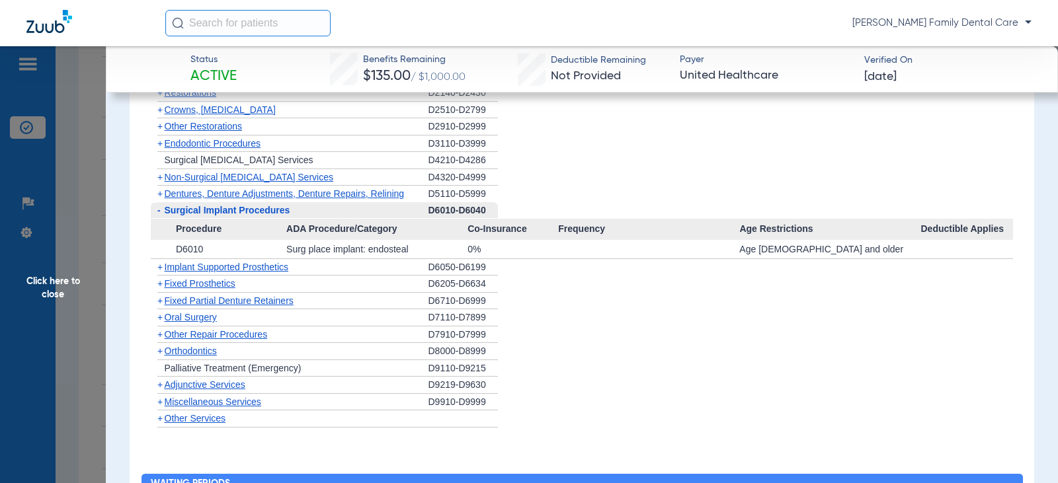
click at [156, 276] on span "+" at bounding box center [158, 267] width 14 height 17
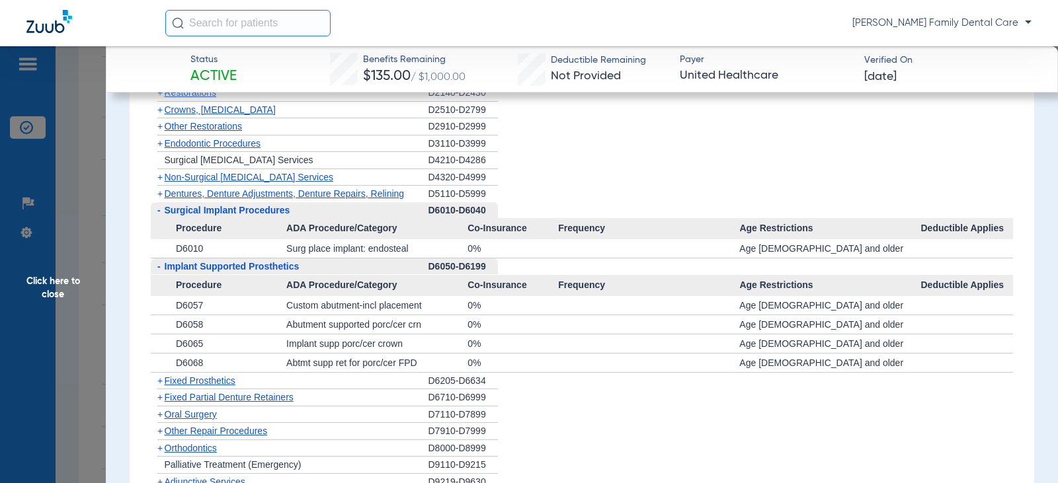
click at [160, 272] on span "-" at bounding box center [158, 266] width 3 height 11
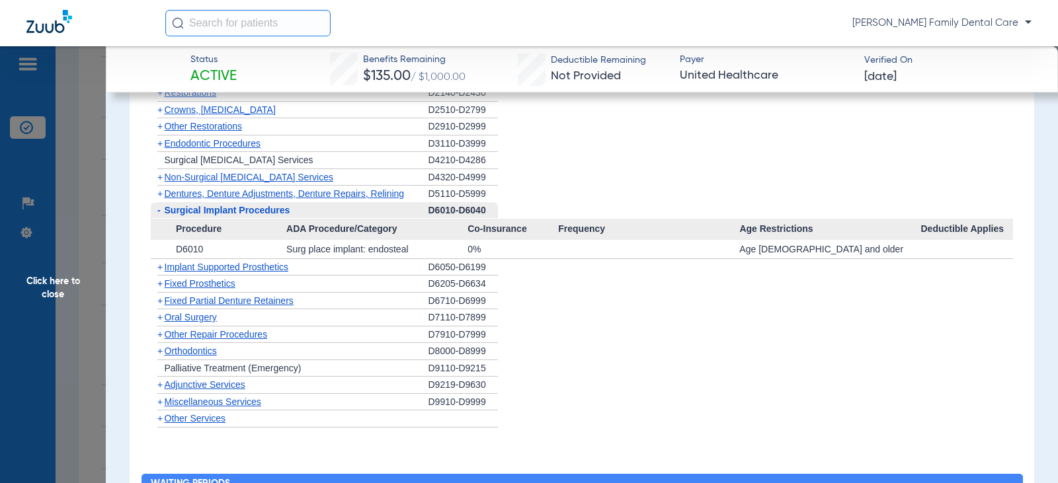
click at [159, 216] on span "-" at bounding box center [158, 210] width 3 height 11
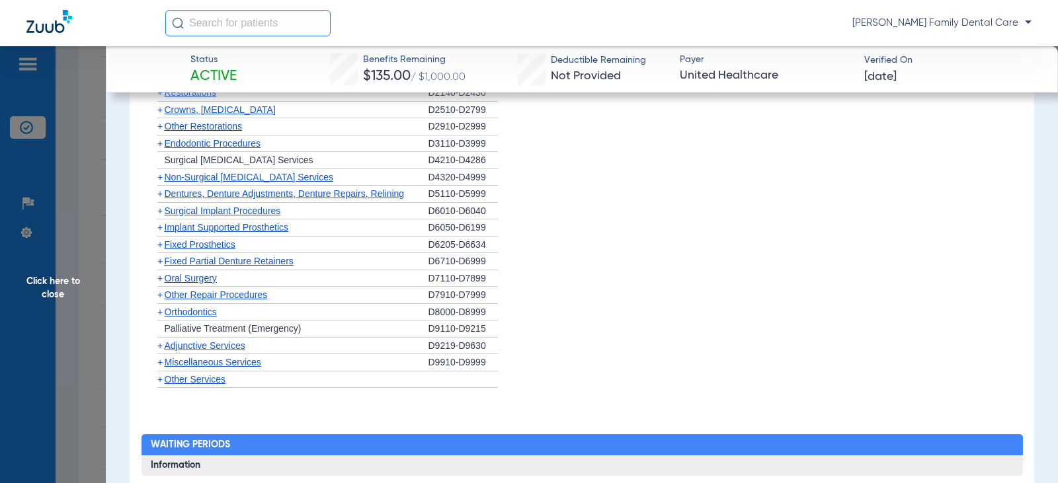
click at [165, 250] on span "Fixed Prosthetics" at bounding box center [200, 244] width 71 height 11
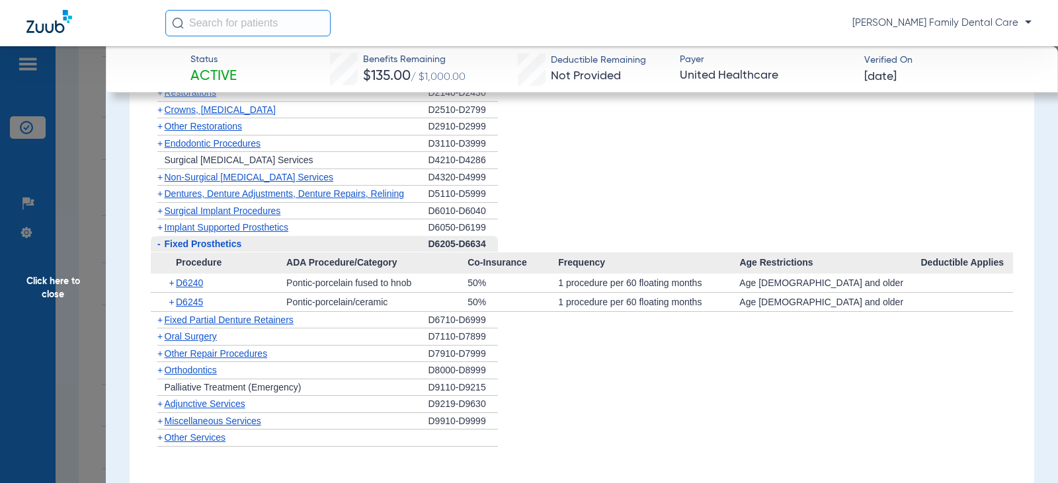
click at [165, 249] on span "Fixed Prosthetics" at bounding box center [203, 244] width 77 height 11
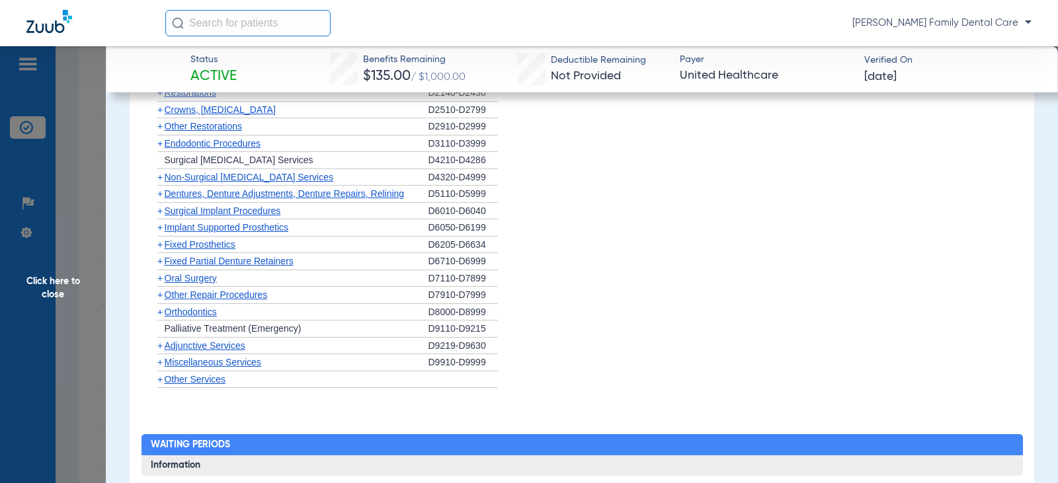
click at [162, 267] on span "+" at bounding box center [159, 261] width 5 height 11
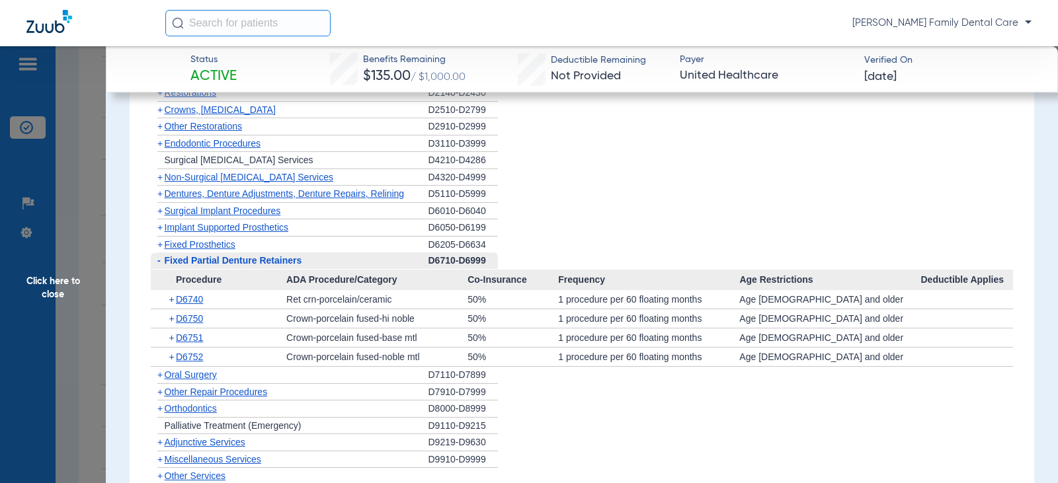
click at [162, 269] on span "-" at bounding box center [158, 261] width 14 height 17
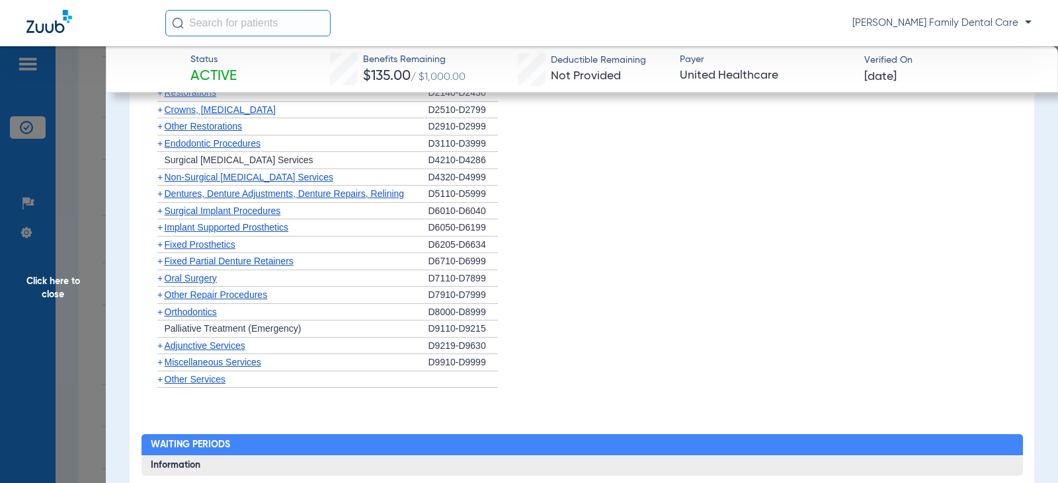
click at [162, 284] on span "+" at bounding box center [159, 278] width 5 height 11
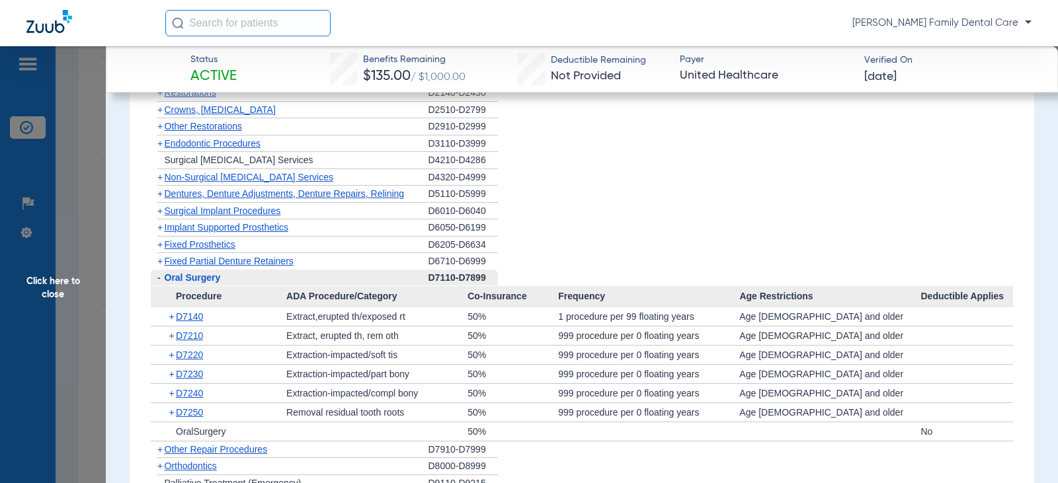
click at [162, 286] on span "-" at bounding box center [158, 278] width 14 height 17
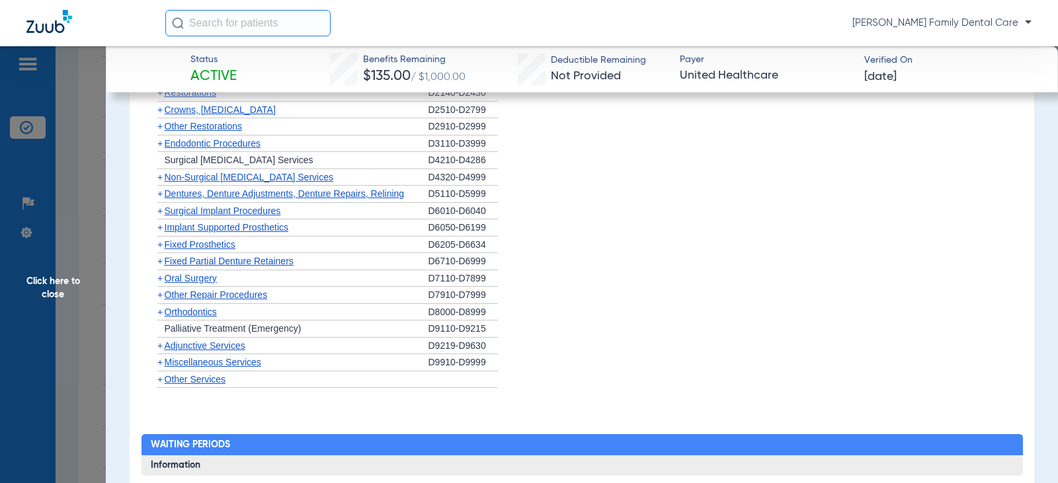
click at [165, 317] on span "Orthodontics" at bounding box center [191, 312] width 52 height 11
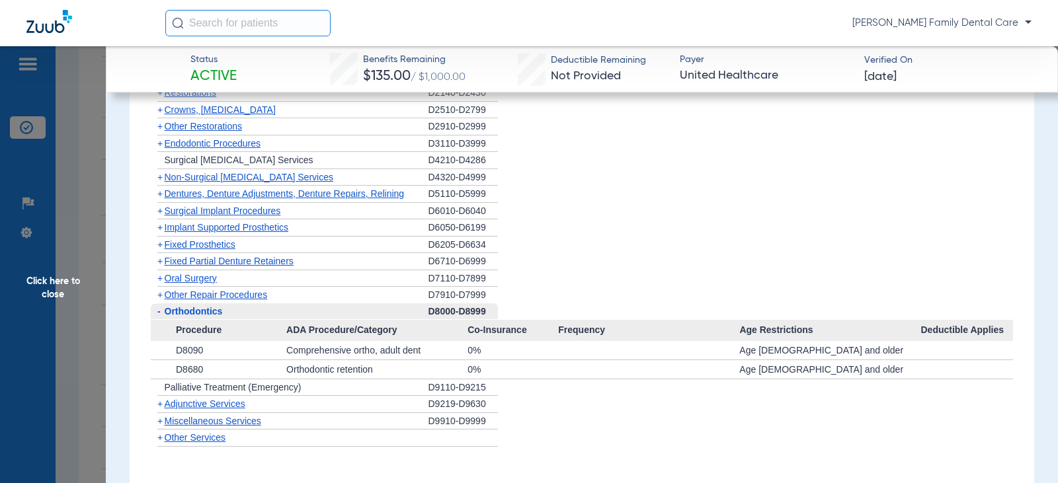
click at [165, 317] on span "Orthodontics" at bounding box center [194, 311] width 58 height 11
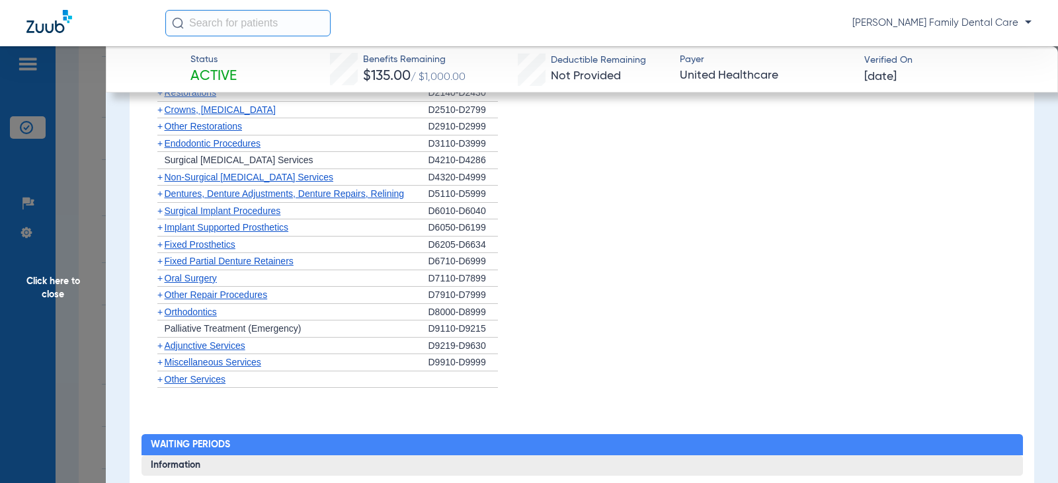
click at [163, 354] on span "+" at bounding box center [158, 346] width 14 height 17
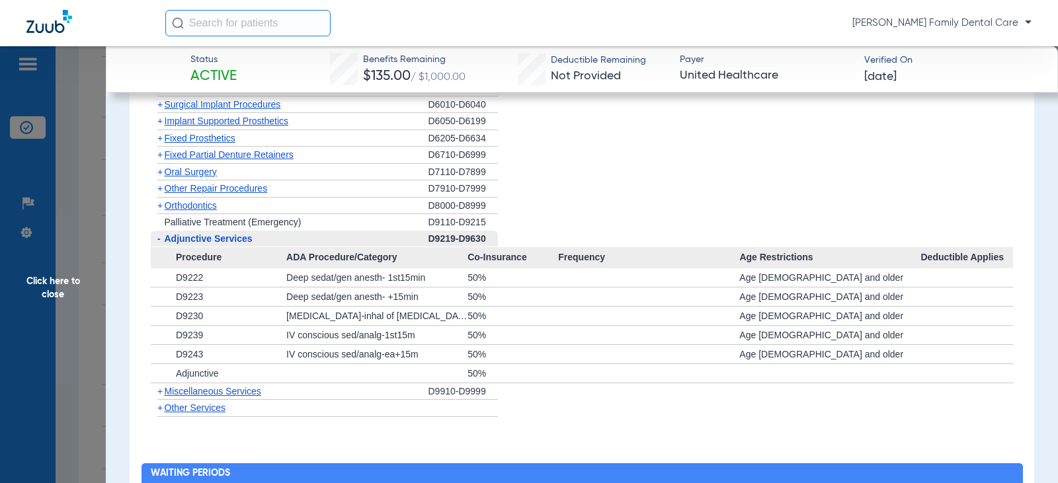
scroll to position [1852, 0]
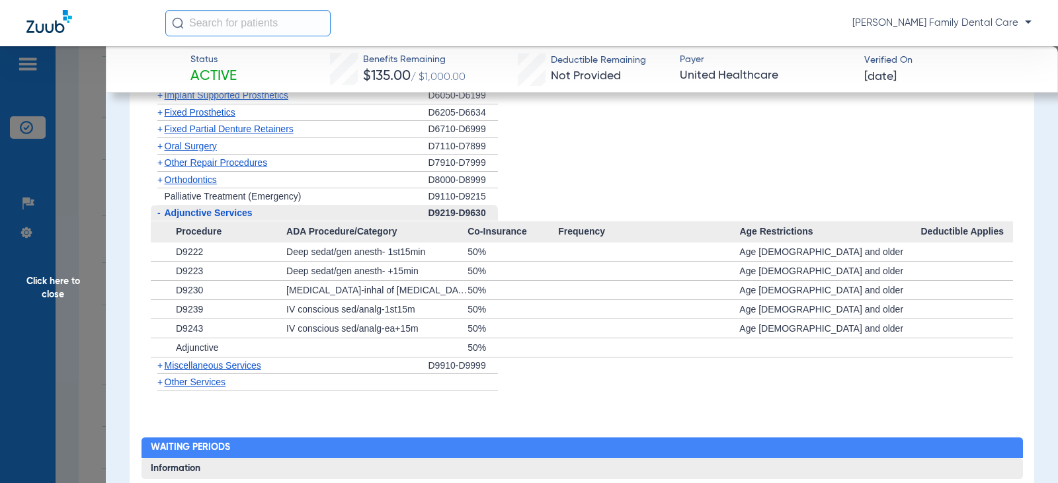
click at [158, 218] on span "-" at bounding box center [158, 213] width 3 height 11
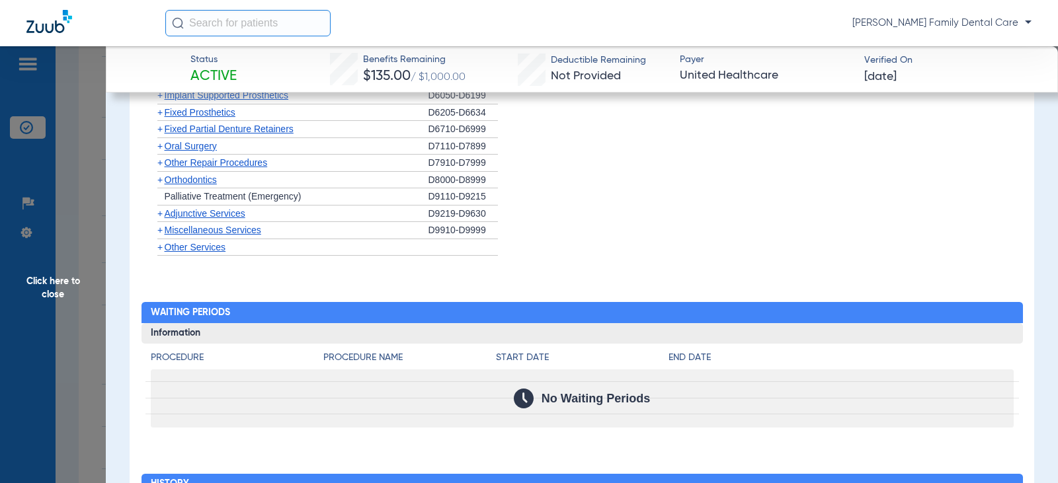
click at [161, 235] on span "+" at bounding box center [159, 230] width 5 height 11
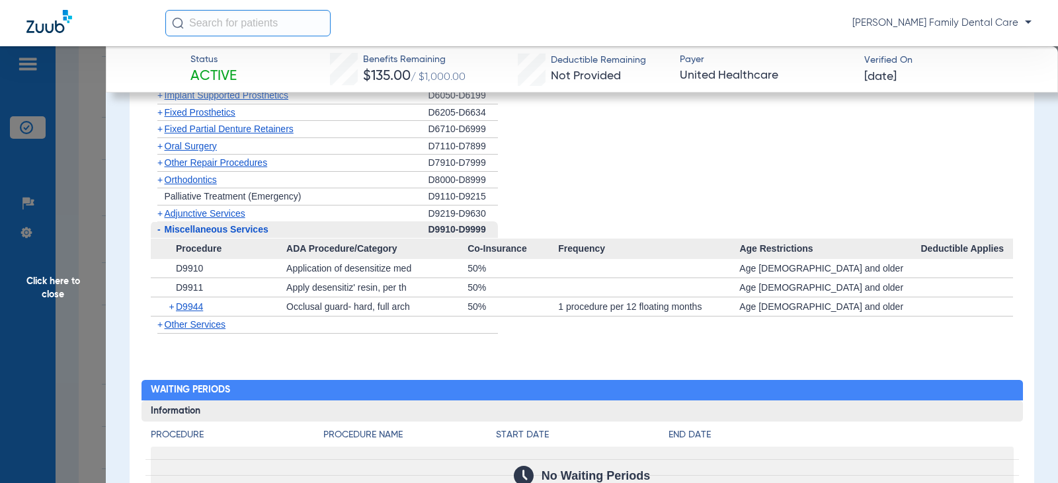
click at [54, 281] on span "Click here to close" at bounding box center [53, 287] width 106 height 483
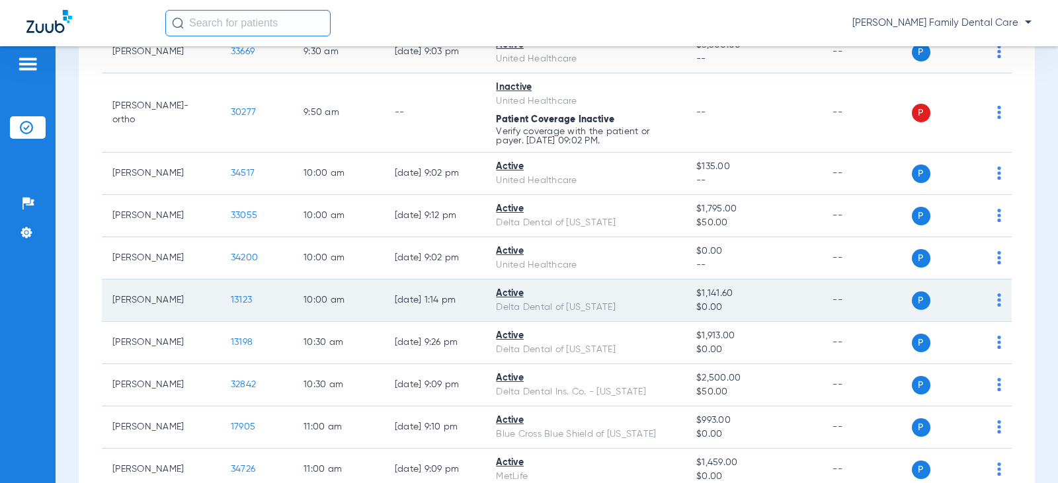
scroll to position [794, 0]
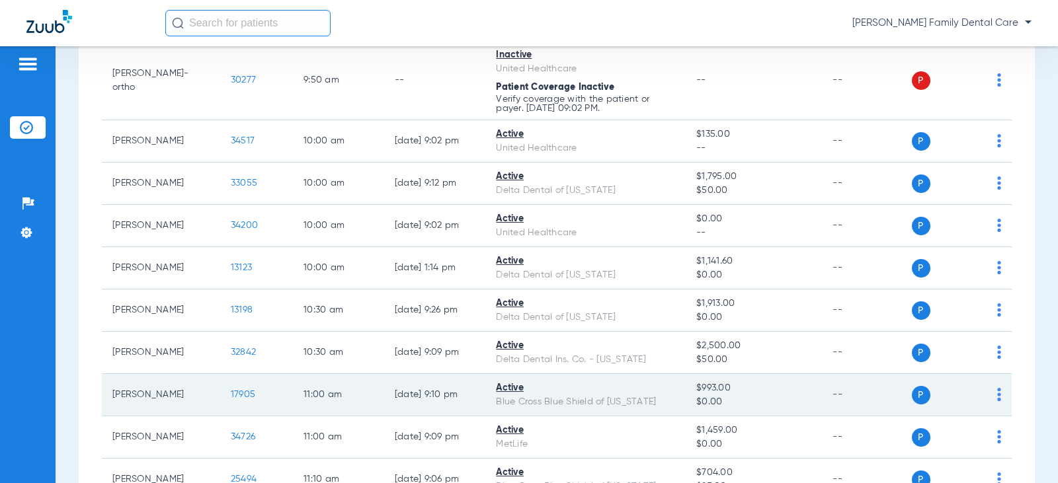
click at [232, 395] on span "17905" at bounding box center [243, 394] width 24 height 9
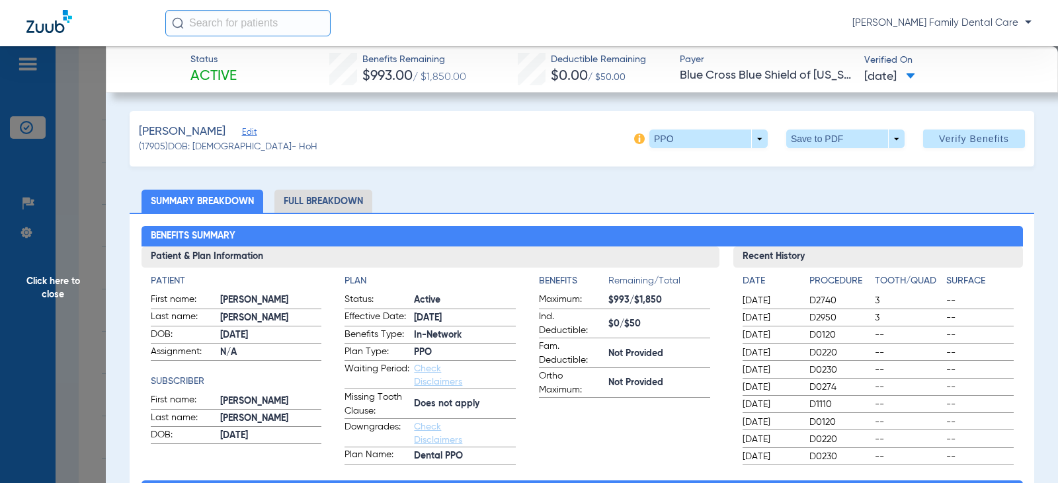
click at [321, 203] on li "Full Breakdown" at bounding box center [323, 201] width 98 height 23
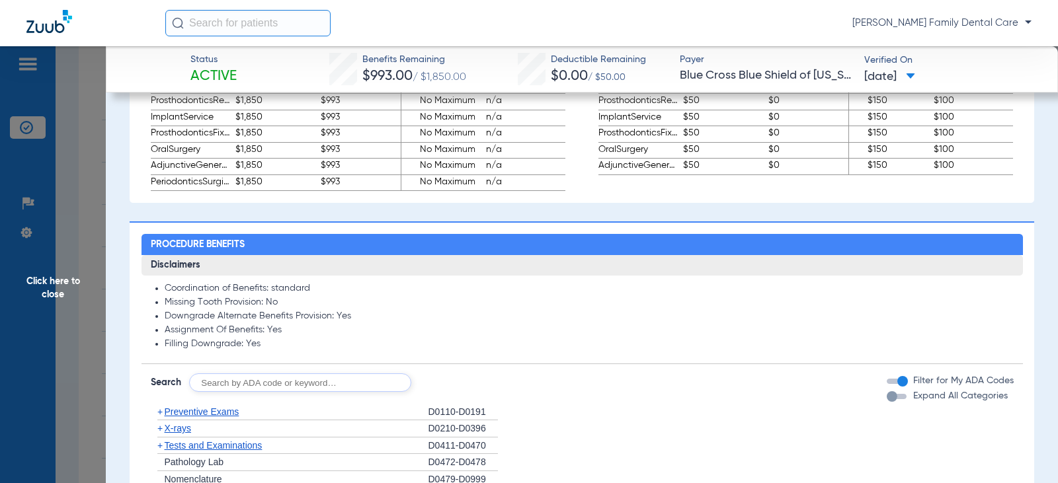
scroll to position [1190, 0]
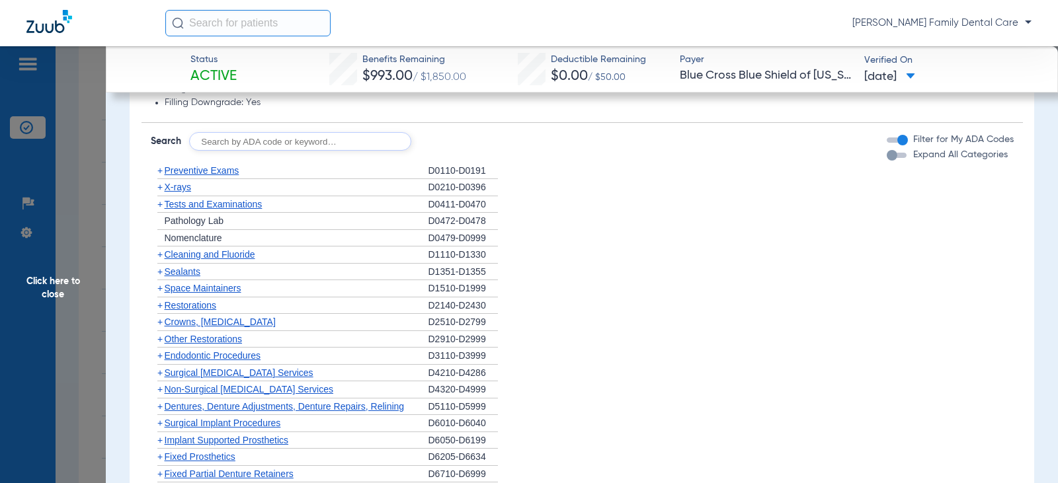
click at [161, 173] on span "+" at bounding box center [159, 170] width 5 height 11
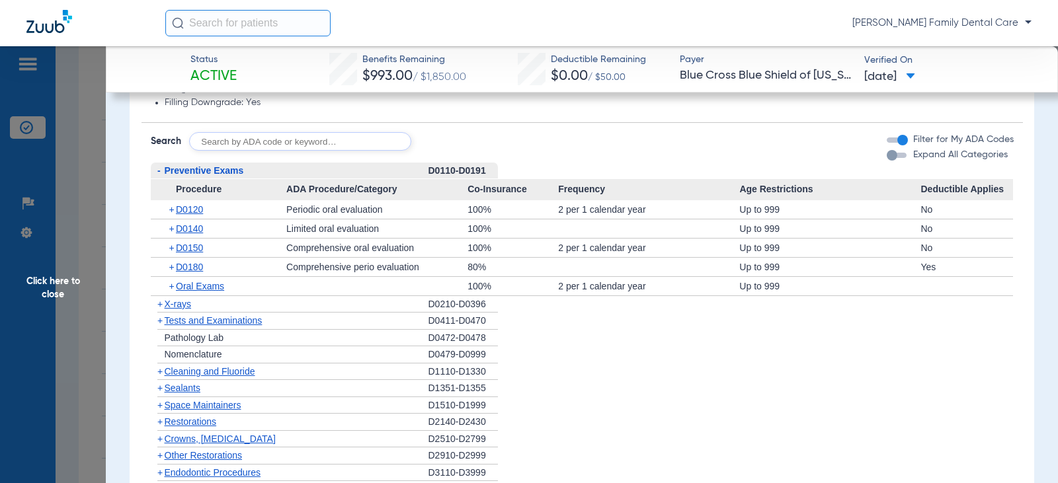
click at [161, 173] on span "-" at bounding box center [158, 171] width 14 height 17
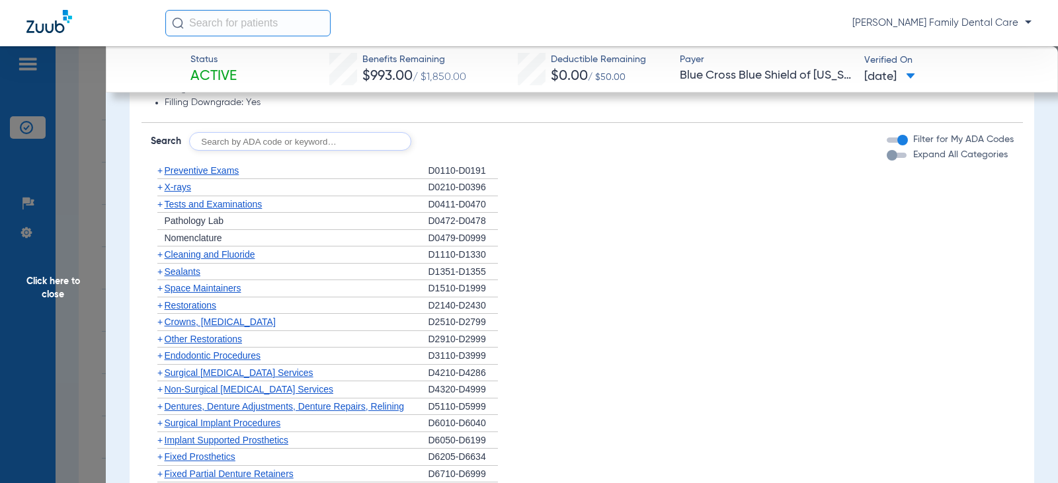
click at [160, 256] on span "+" at bounding box center [159, 254] width 5 height 11
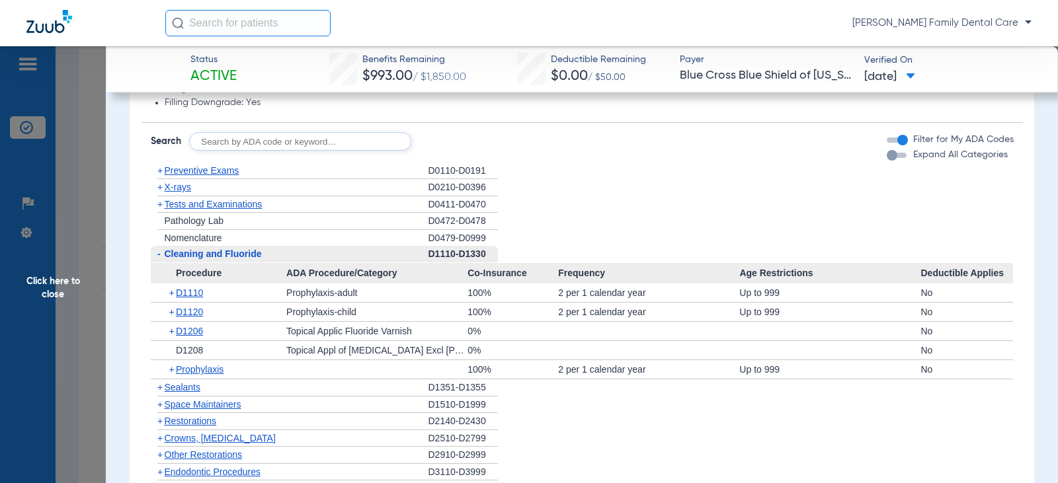
click at [161, 258] on span "-" at bounding box center [158, 254] width 14 height 17
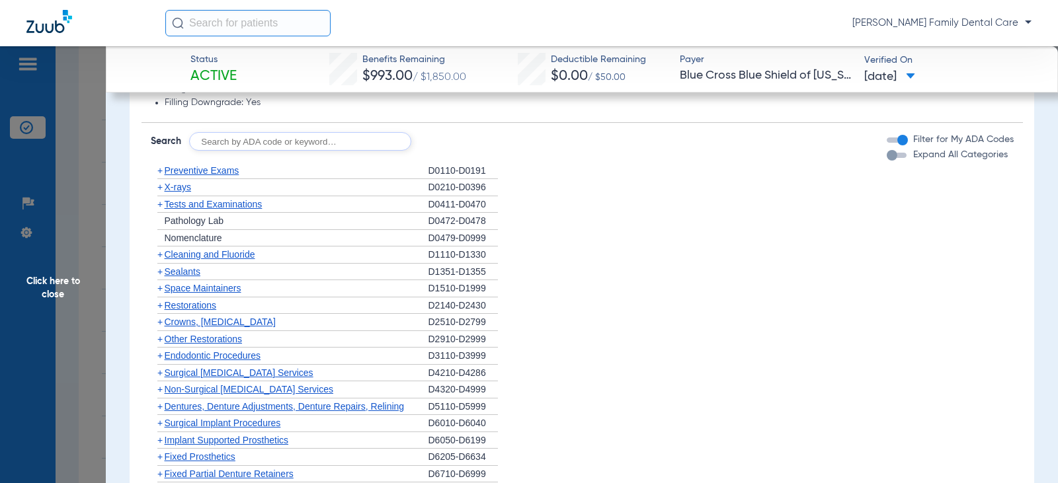
click at [159, 189] on span "+" at bounding box center [159, 187] width 5 height 11
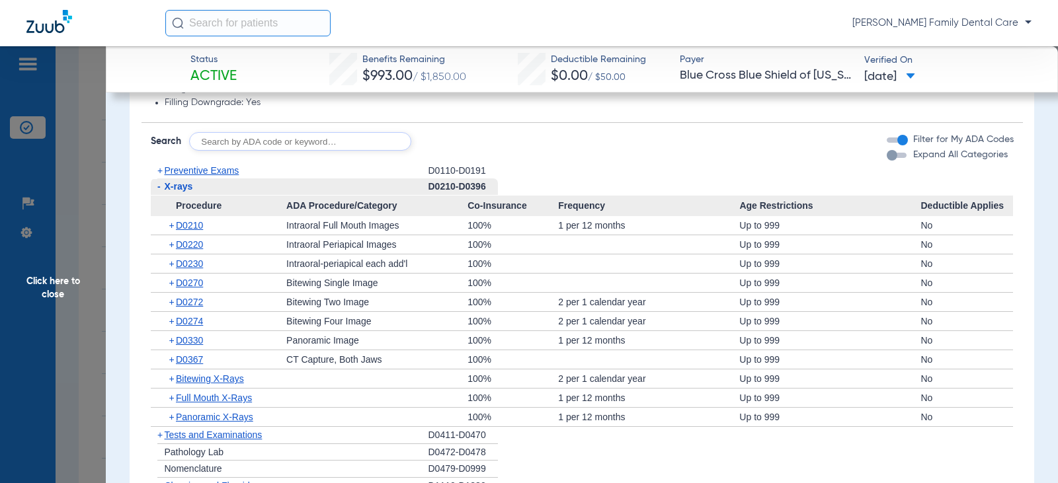
click at [158, 183] on span "-" at bounding box center [158, 186] width 3 height 11
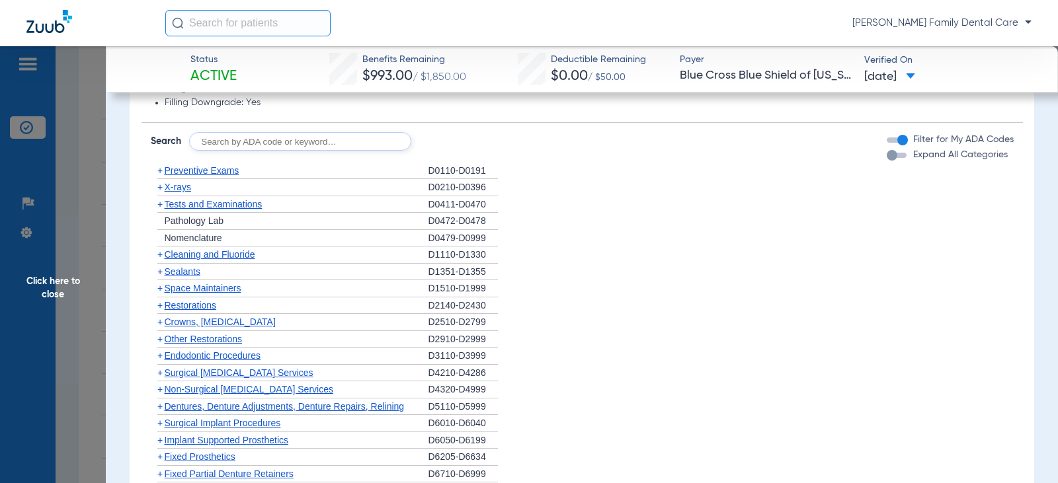
click at [161, 206] on span "+" at bounding box center [159, 204] width 5 height 11
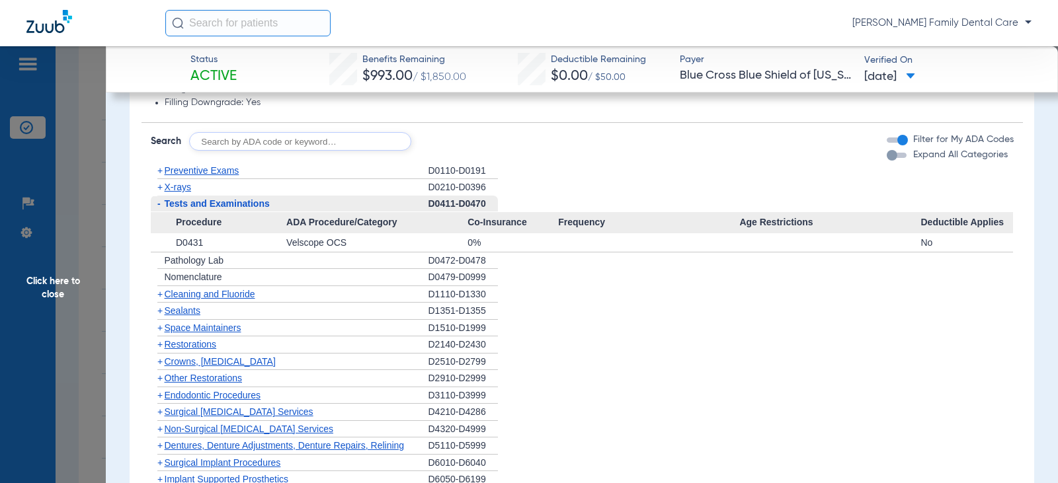
click at [161, 208] on span "-" at bounding box center [158, 204] width 14 height 17
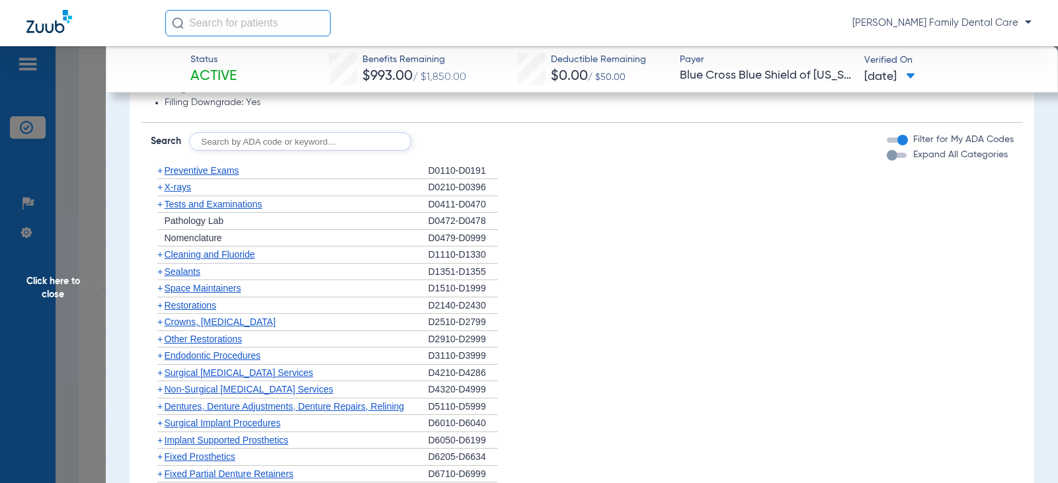
click at [160, 271] on span "+" at bounding box center [159, 272] width 5 height 11
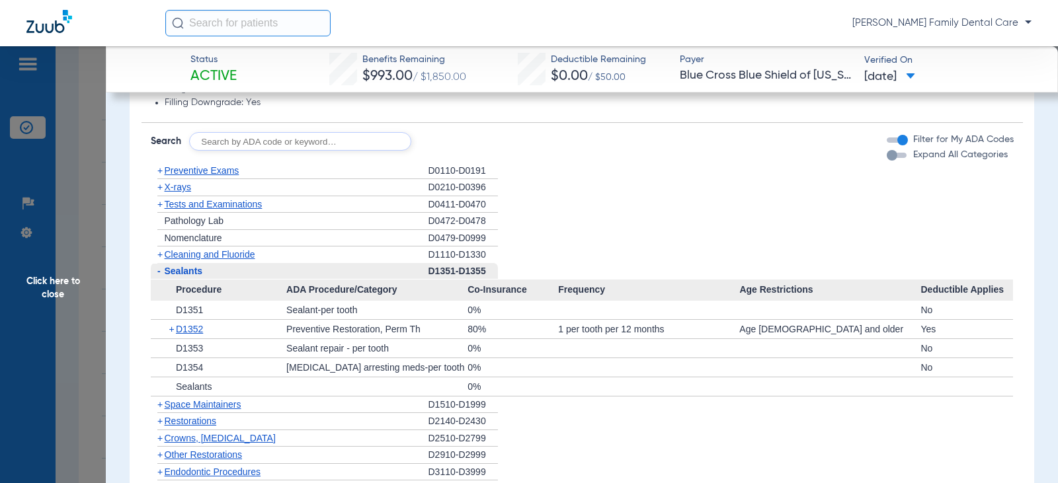
click at [160, 271] on span "-" at bounding box center [158, 271] width 3 height 11
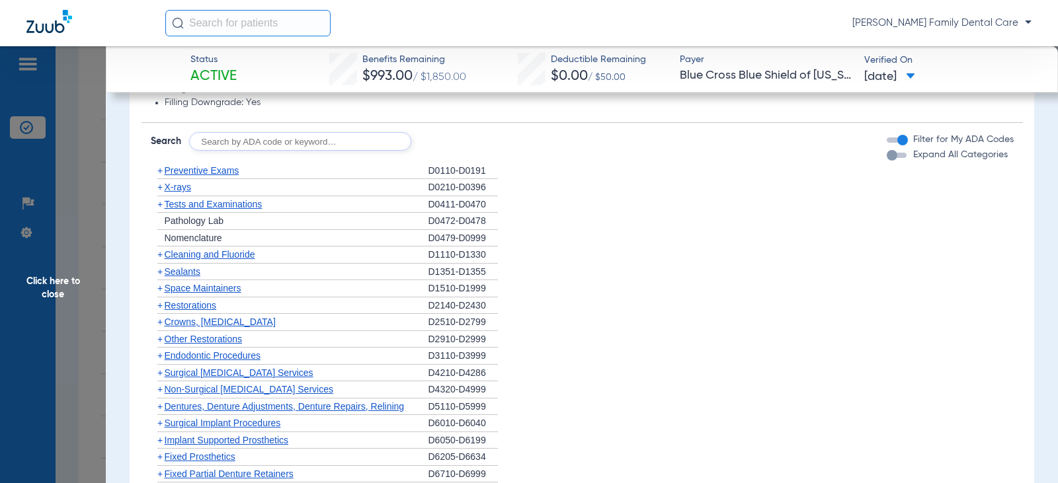
click at [159, 323] on span "+" at bounding box center [159, 322] width 5 height 11
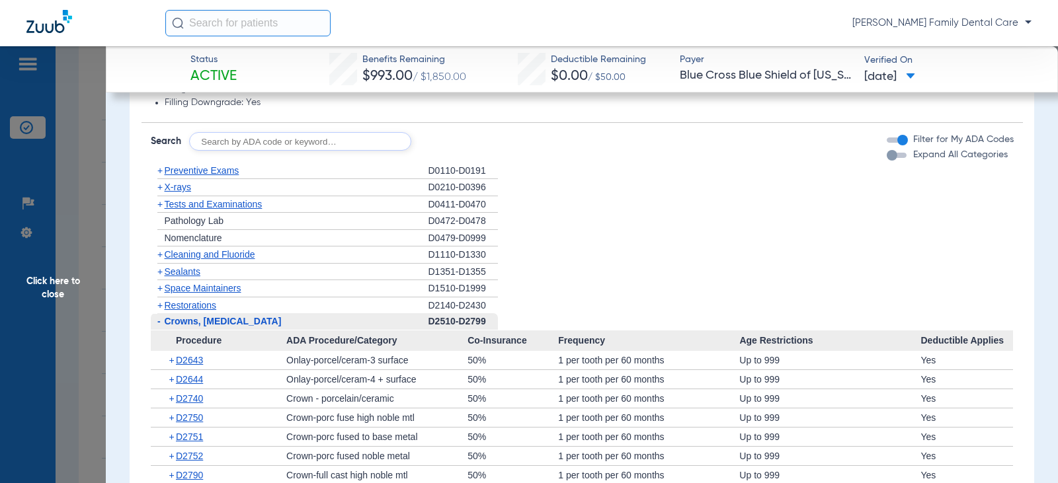
click at [159, 323] on span "-" at bounding box center [158, 321] width 3 height 11
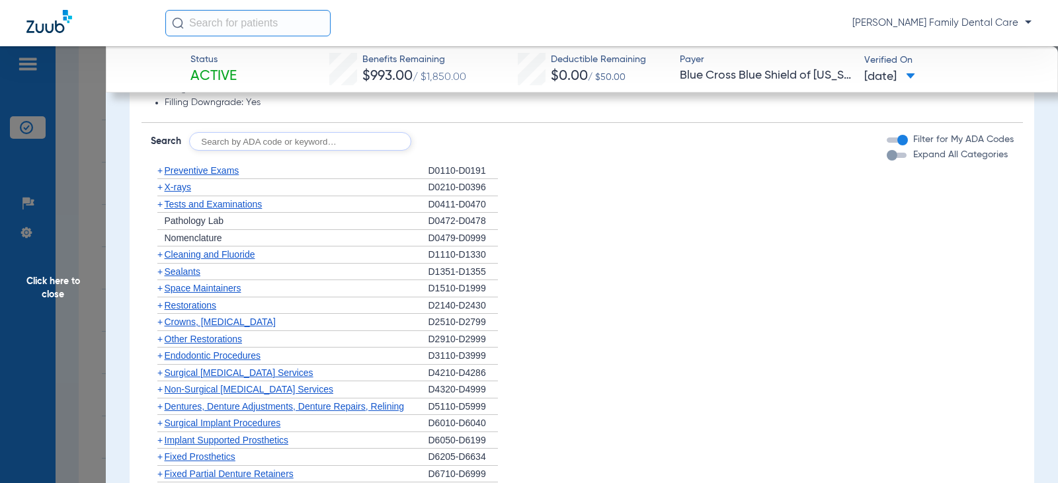
click at [159, 337] on span "+" at bounding box center [159, 339] width 5 height 11
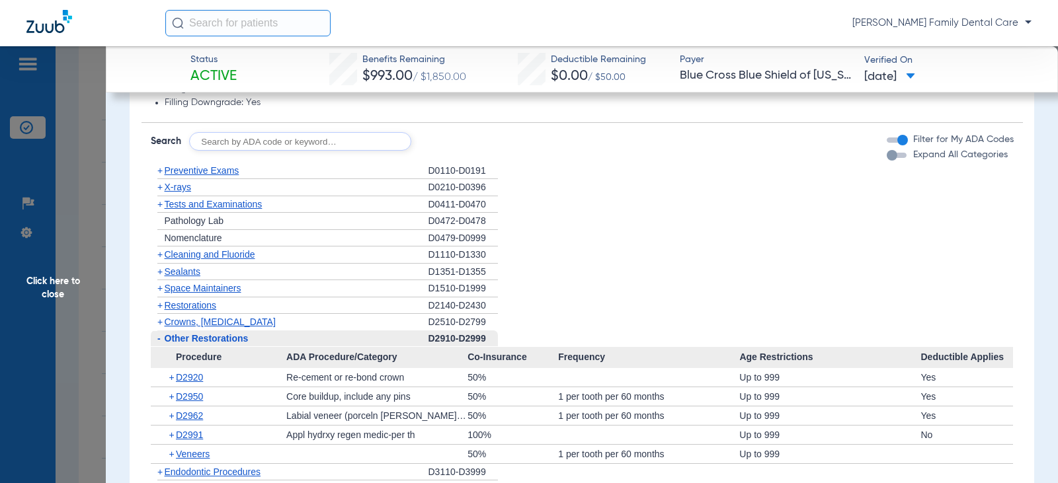
click at [157, 341] on span "-" at bounding box center [158, 338] width 3 height 11
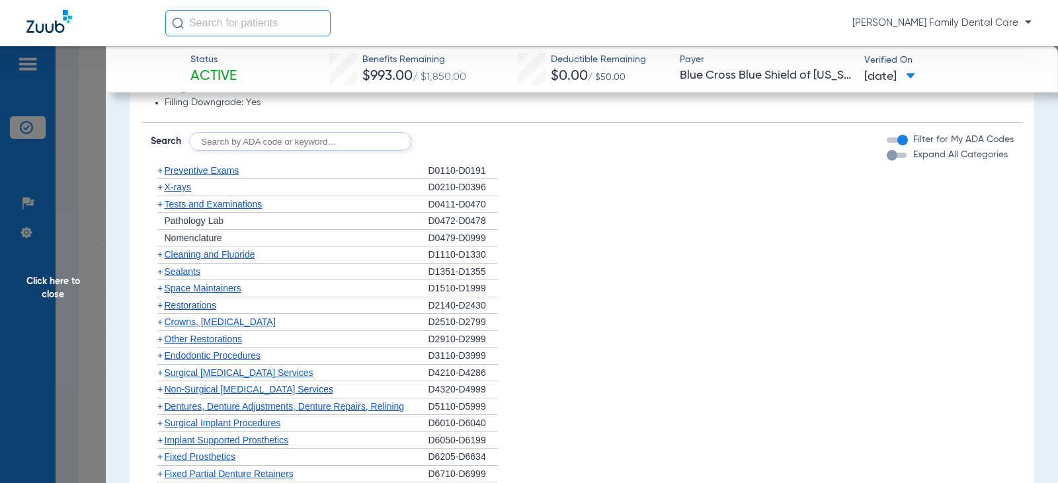
scroll to position [1323, 0]
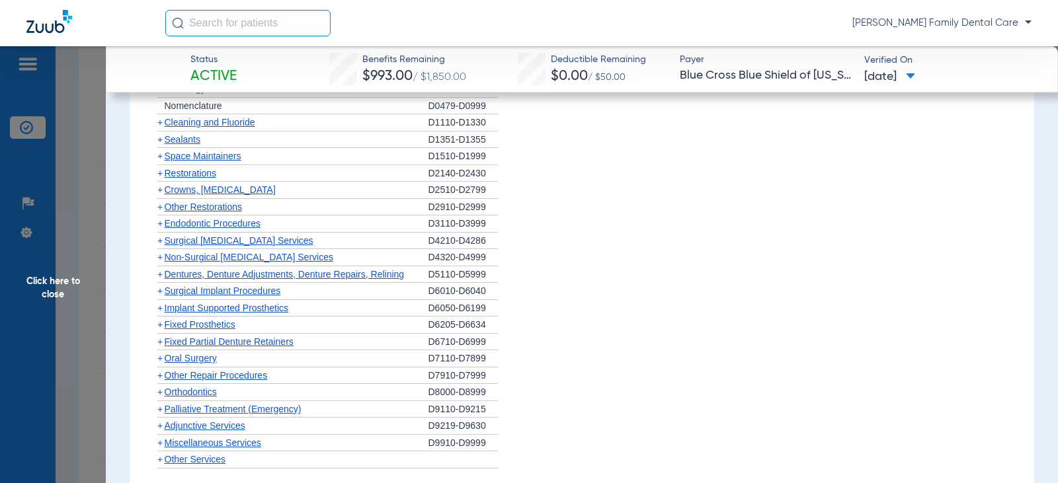
click at [160, 229] on span "+" at bounding box center [159, 223] width 5 height 11
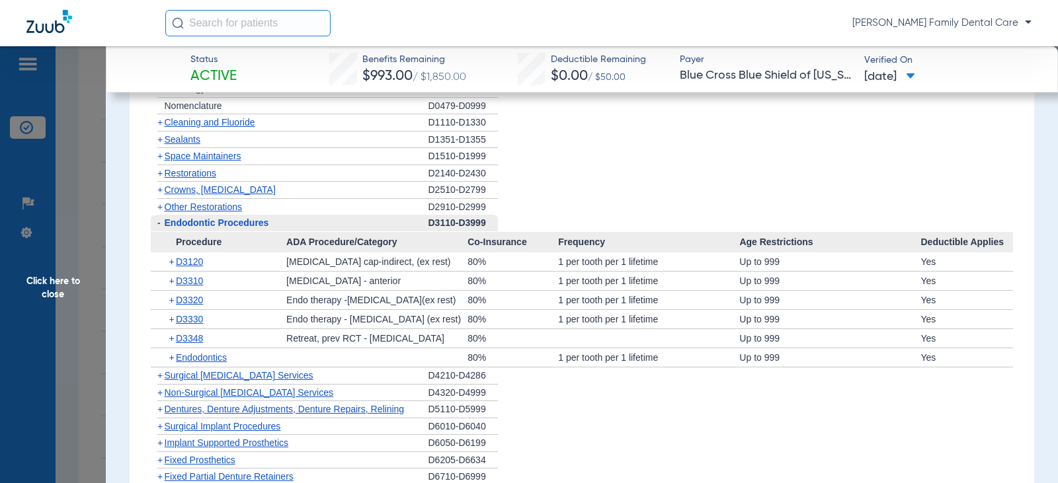
click at [160, 228] on span "-" at bounding box center [158, 223] width 3 height 11
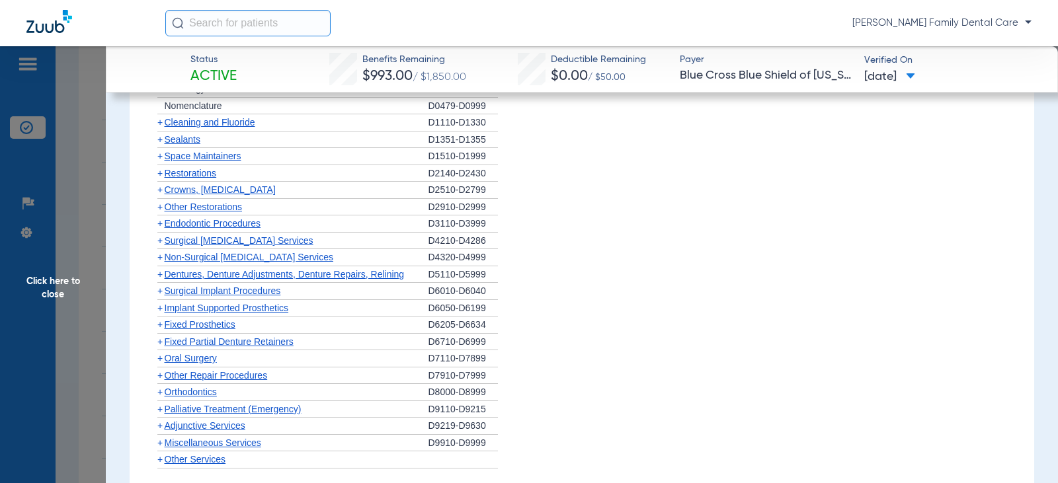
click at [160, 255] on span "+" at bounding box center [159, 257] width 5 height 11
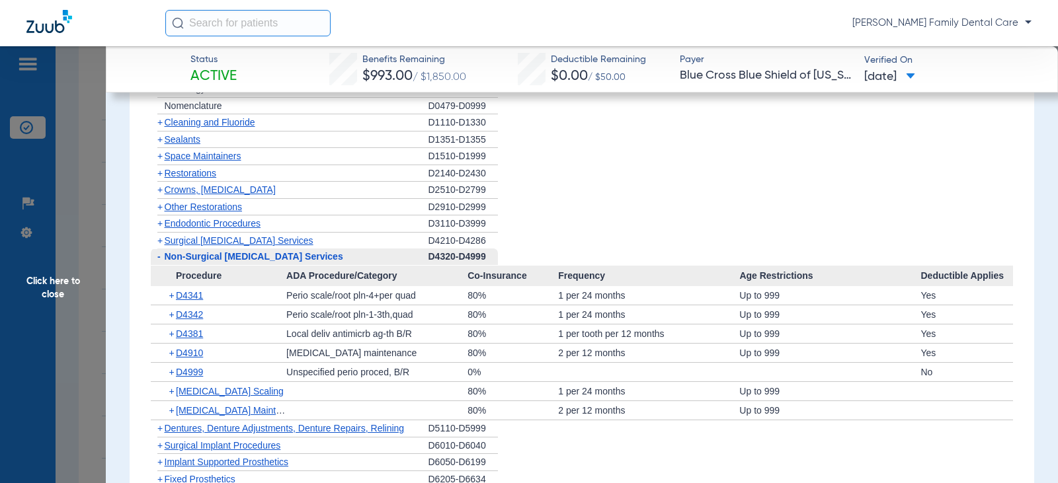
click at [157, 255] on span "-" at bounding box center [158, 256] width 3 height 11
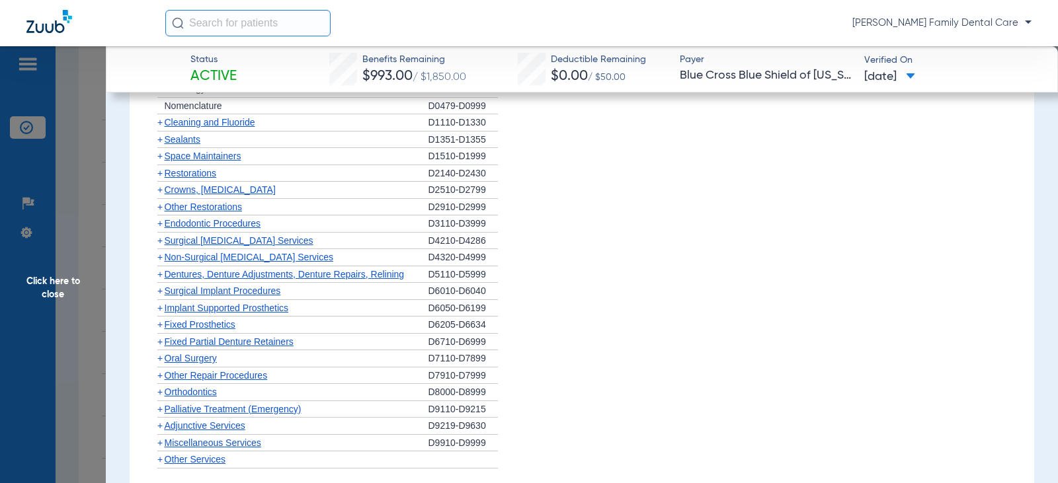
click at [163, 279] on span "+" at bounding box center [158, 275] width 14 height 17
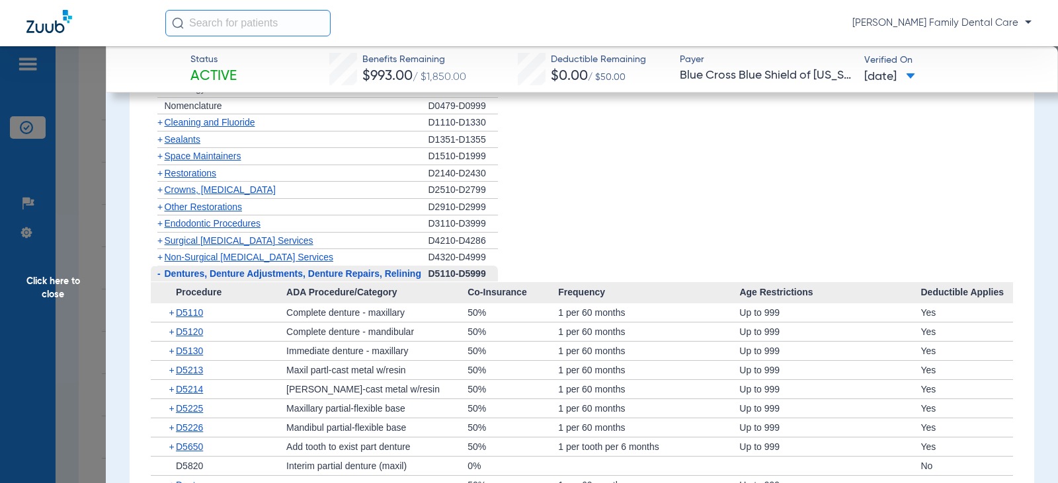
click at [163, 279] on span "-" at bounding box center [158, 274] width 14 height 17
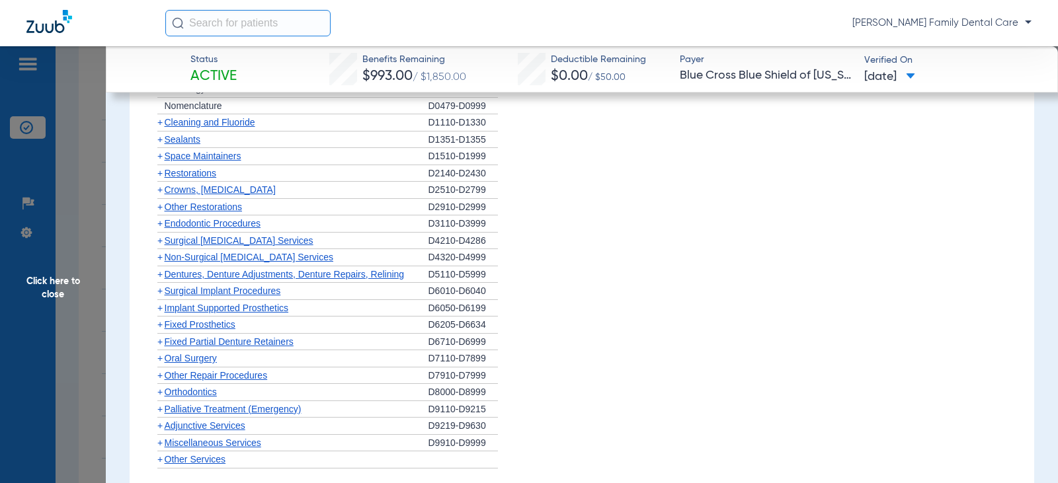
click at [163, 296] on span "+" at bounding box center [158, 291] width 14 height 17
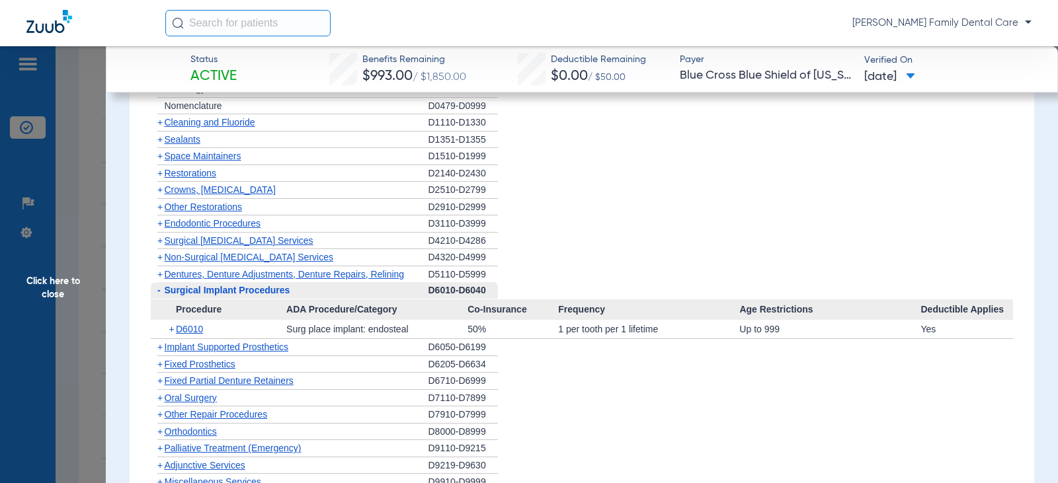
click at [163, 296] on span "-" at bounding box center [158, 290] width 14 height 17
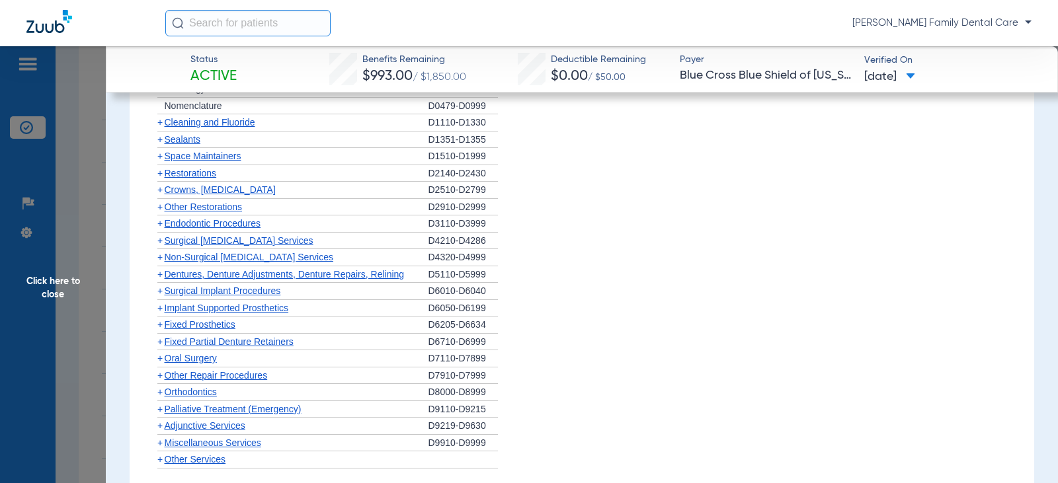
click at [163, 308] on span "+" at bounding box center [158, 308] width 14 height 17
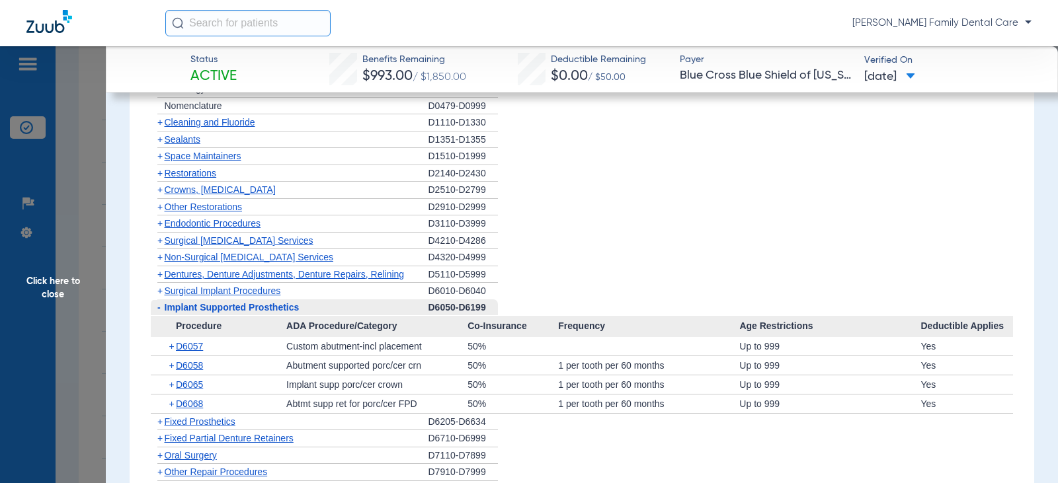
click at [163, 308] on span "-" at bounding box center [158, 308] width 14 height 17
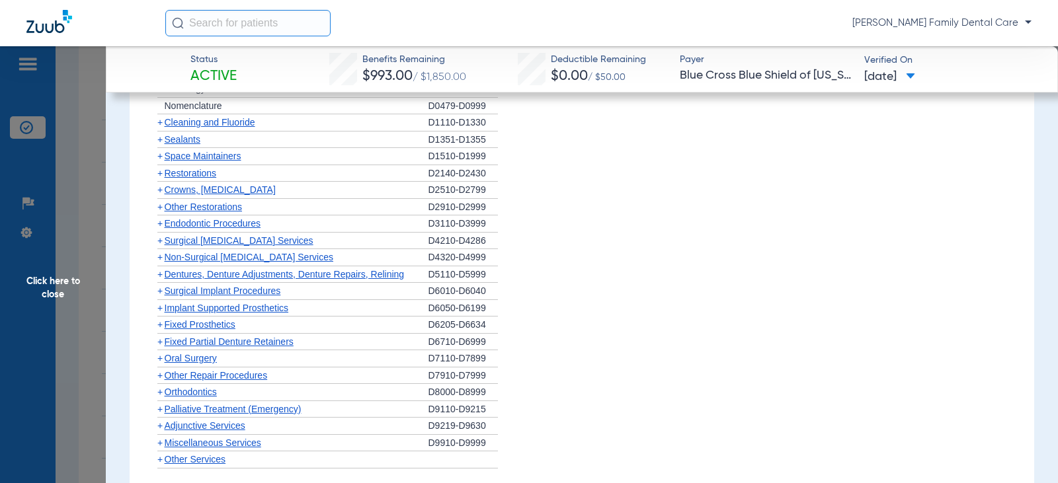
click at [163, 319] on span "+" at bounding box center [158, 325] width 14 height 17
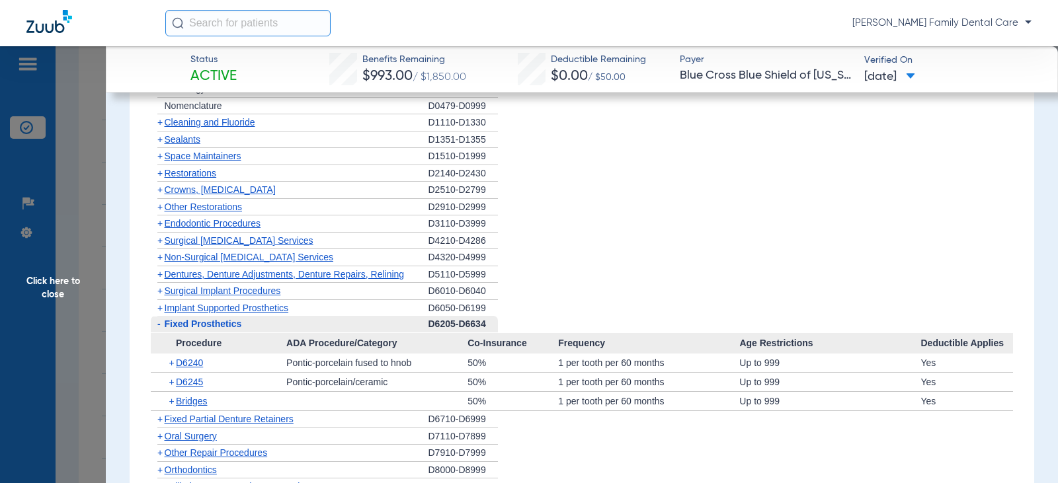
click at [163, 319] on span "-" at bounding box center [158, 324] width 14 height 17
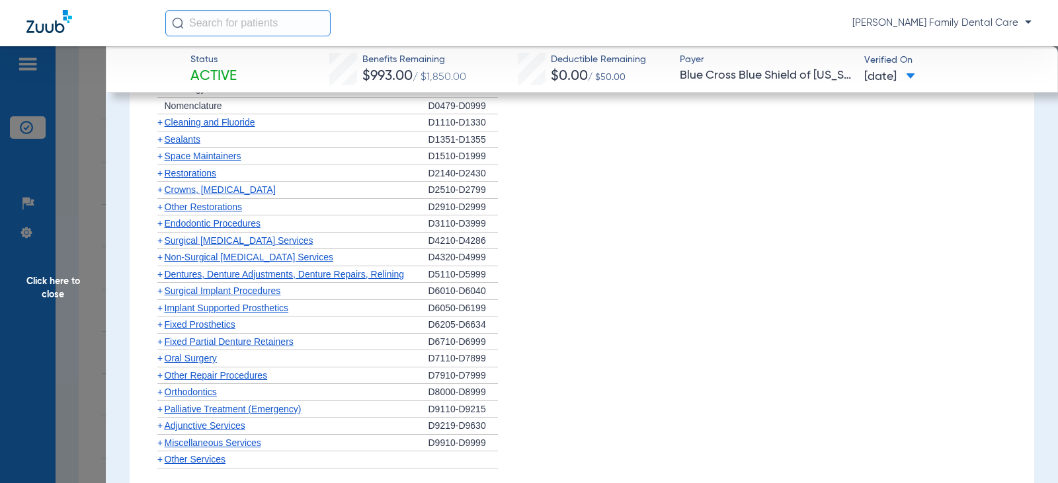
click at [163, 339] on span "+" at bounding box center [158, 342] width 14 height 17
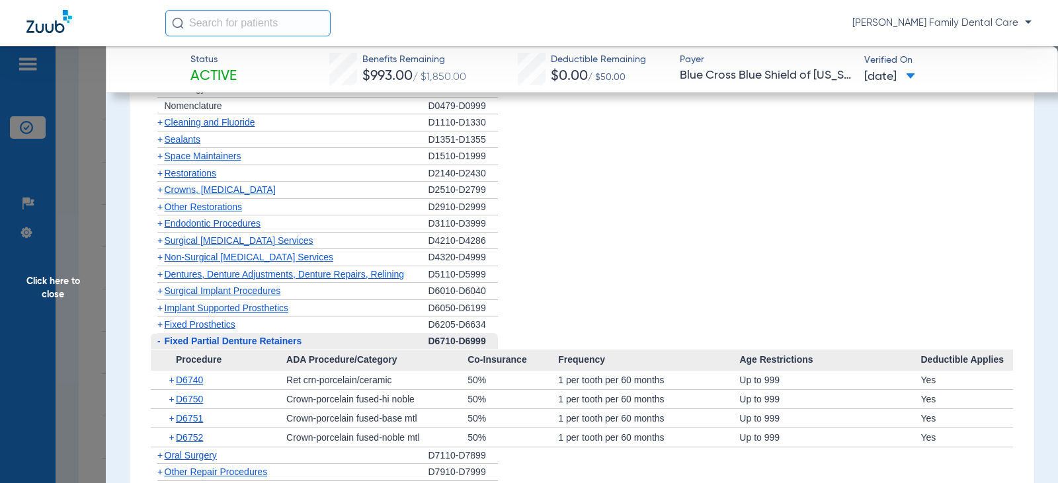
click at [163, 339] on span "-" at bounding box center [158, 341] width 14 height 17
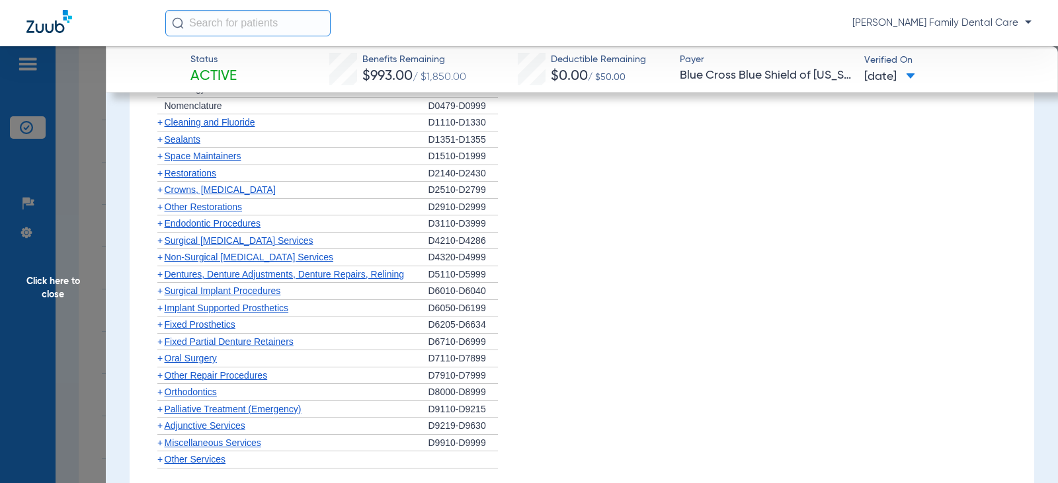
click at [161, 351] on span "+" at bounding box center [158, 342] width 14 height 17
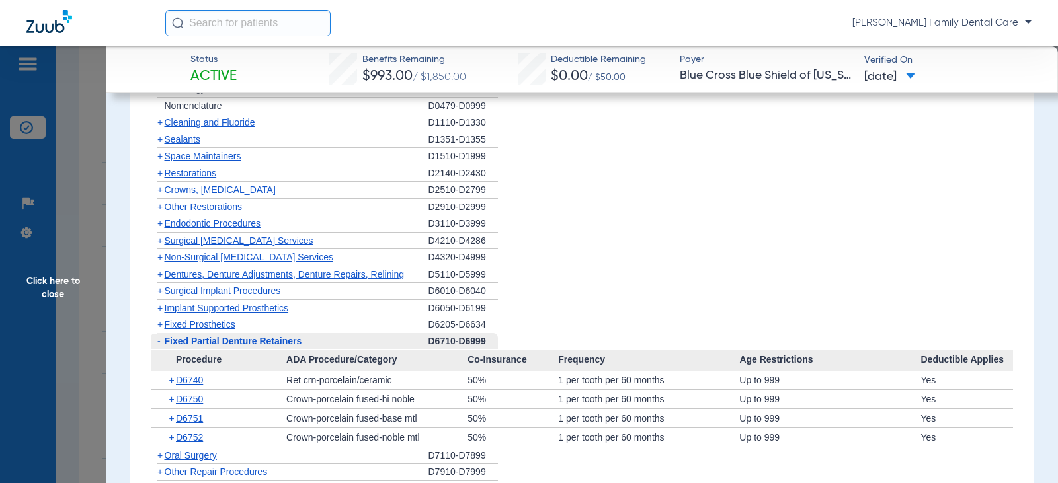
scroll to position [1455, 0]
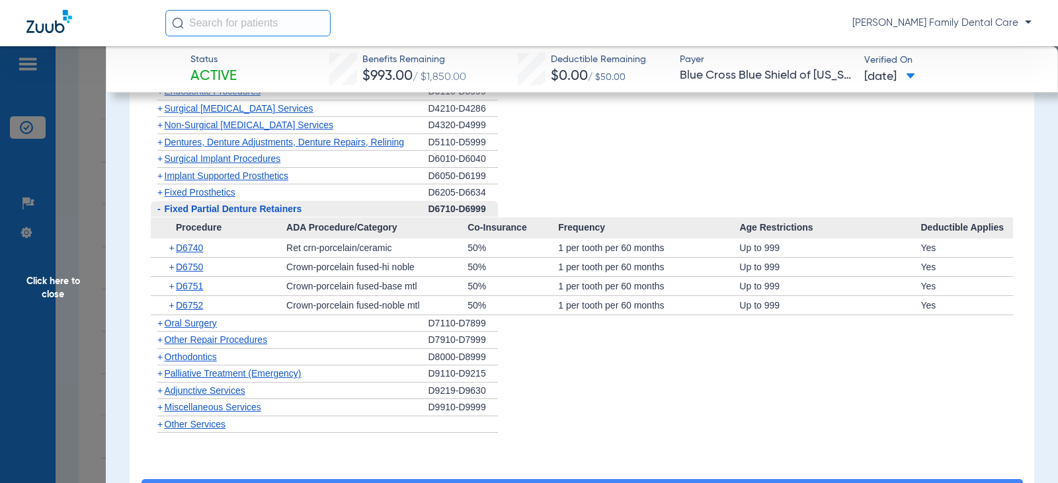
click at [165, 213] on span "Fixed Partial Denture Retainers" at bounding box center [234, 209] width 138 height 11
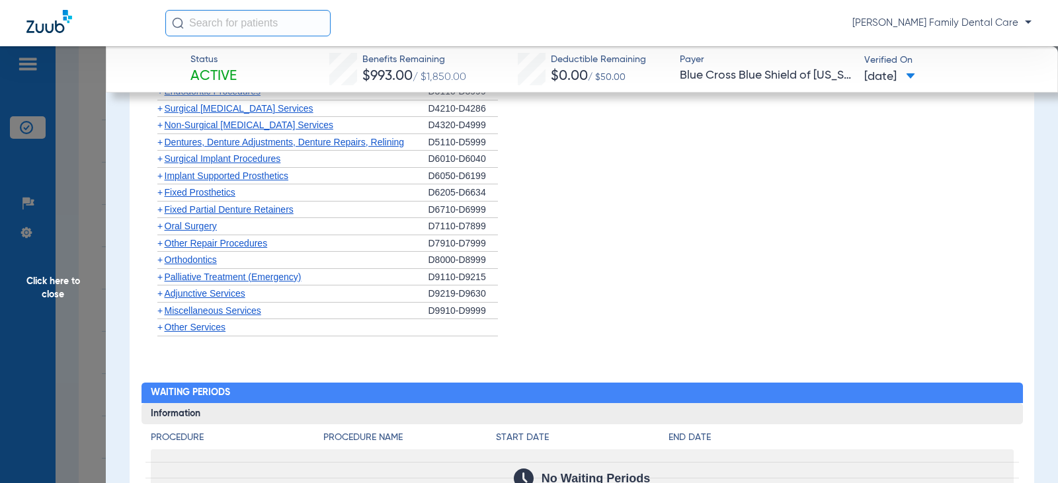
click at [163, 232] on span "+" at bounding box center [158, 226] width 14 height 17
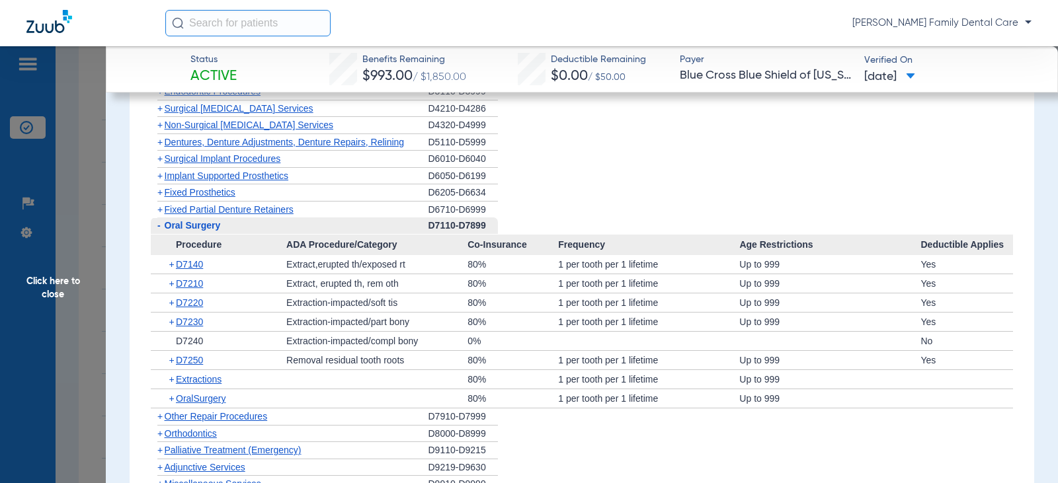
click at [162, 229] on span "-" at bounding box center [158, 226] width 14 height 17
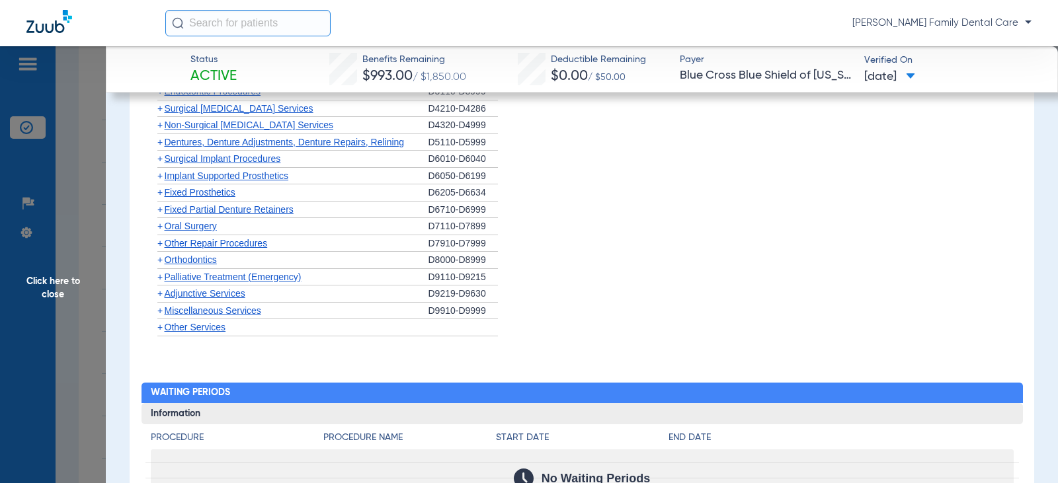
click at [162, 263] on span "+" at bounding box center [159, 260] width 5 height 11
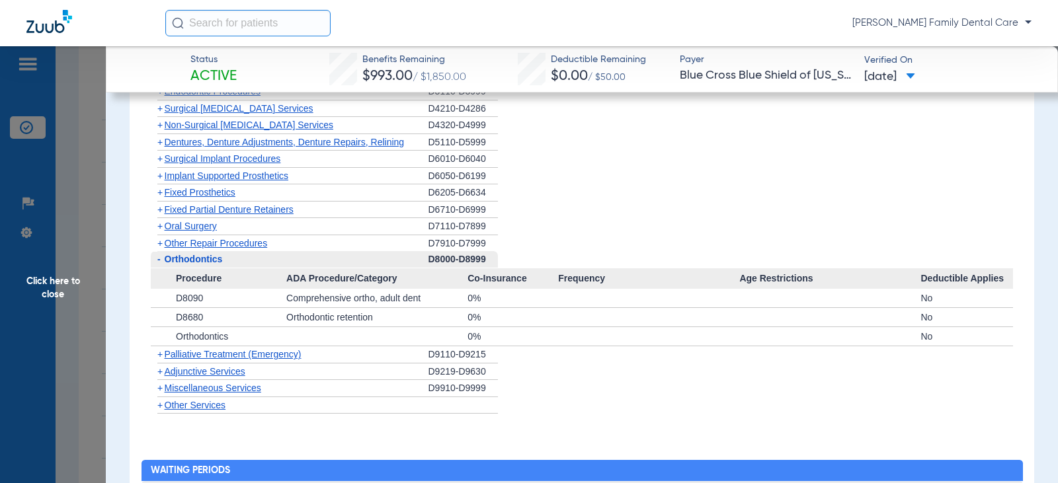
click at [162, 263] on span "-" at bounding box center [158, 259] width 14 height 17
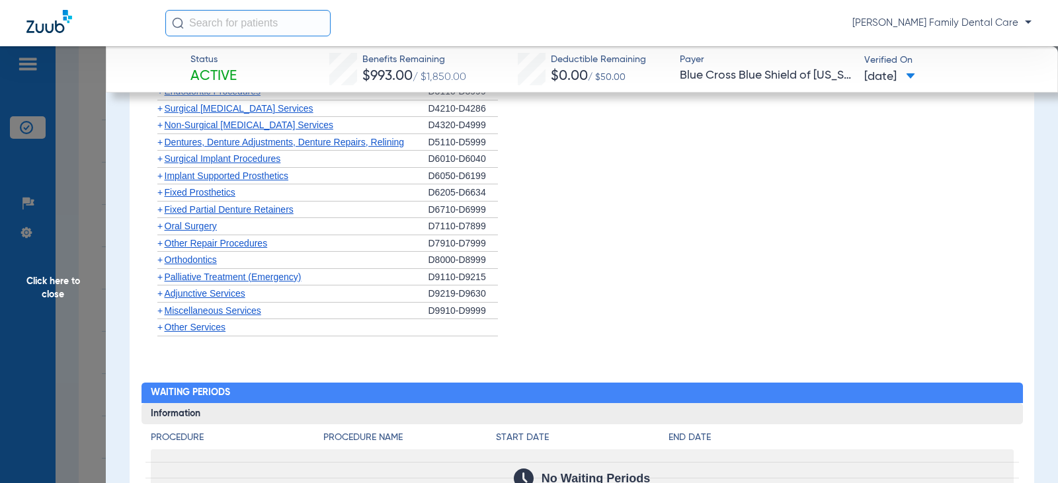
click at [161, 299] on span "+" at bounding box center [159, 293] width 5 height 11
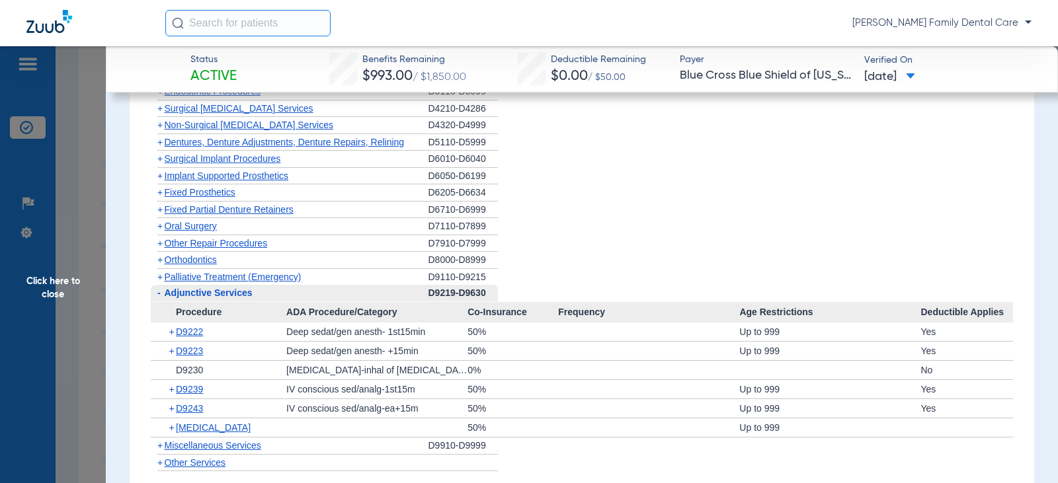
click at [161, 299] on span "-" at bounding box center [158, 293] width 14 height 17
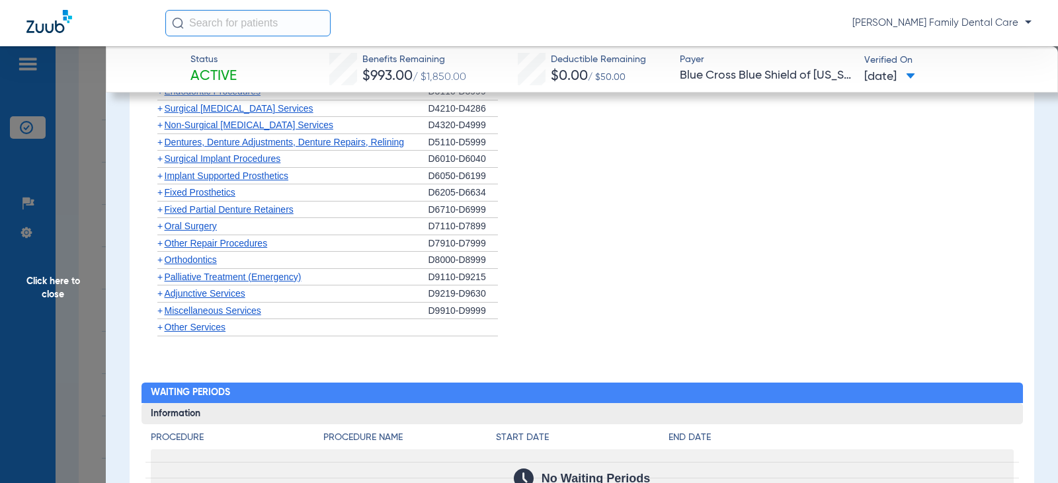
click at [161, 299] on span "+" at bounding box center [159, 293] width 5 height 11
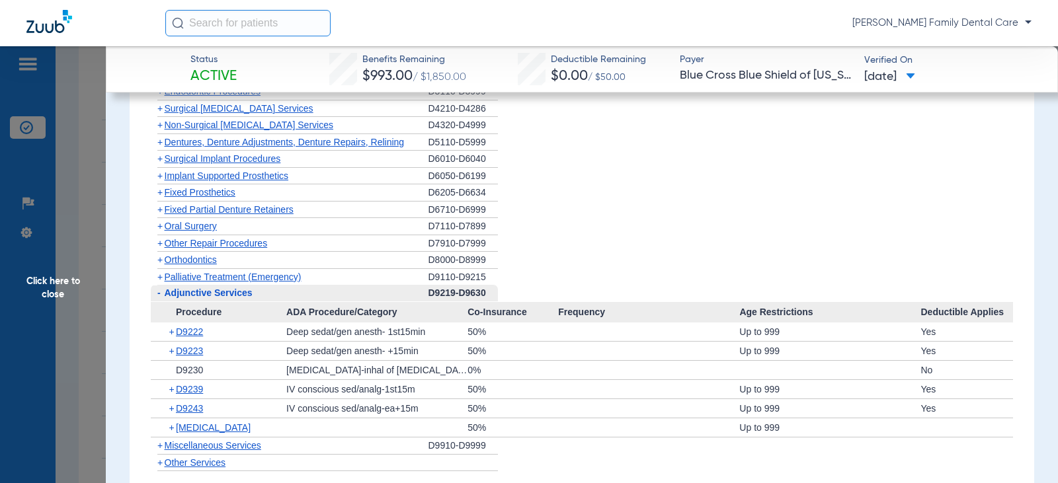
click at [161, 299] on span "-" at bounding box center [158, 293] width 14 height 17
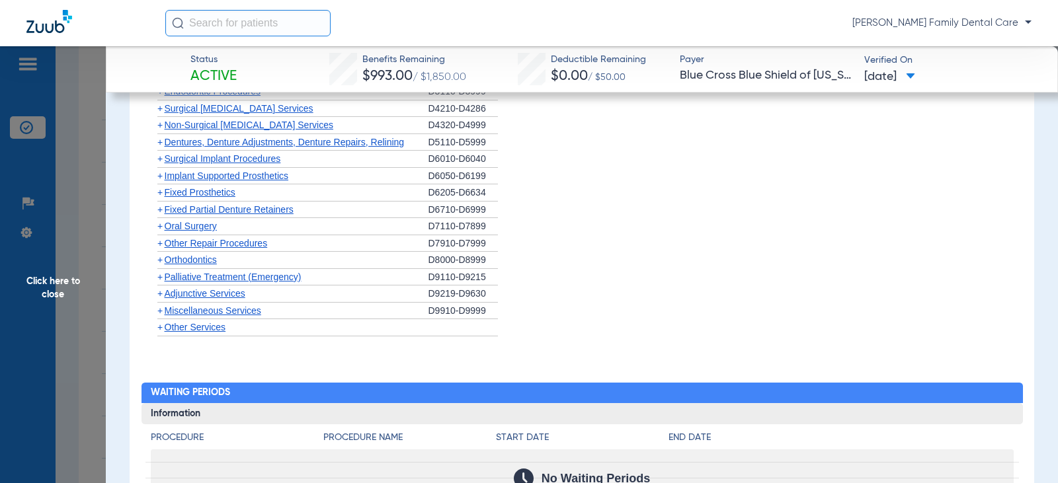
click at [163, 310] on span "+" at bounding box center [158, 311] width 14 height 17
